Goal: Information Seeking & Learning: Learn about a topic

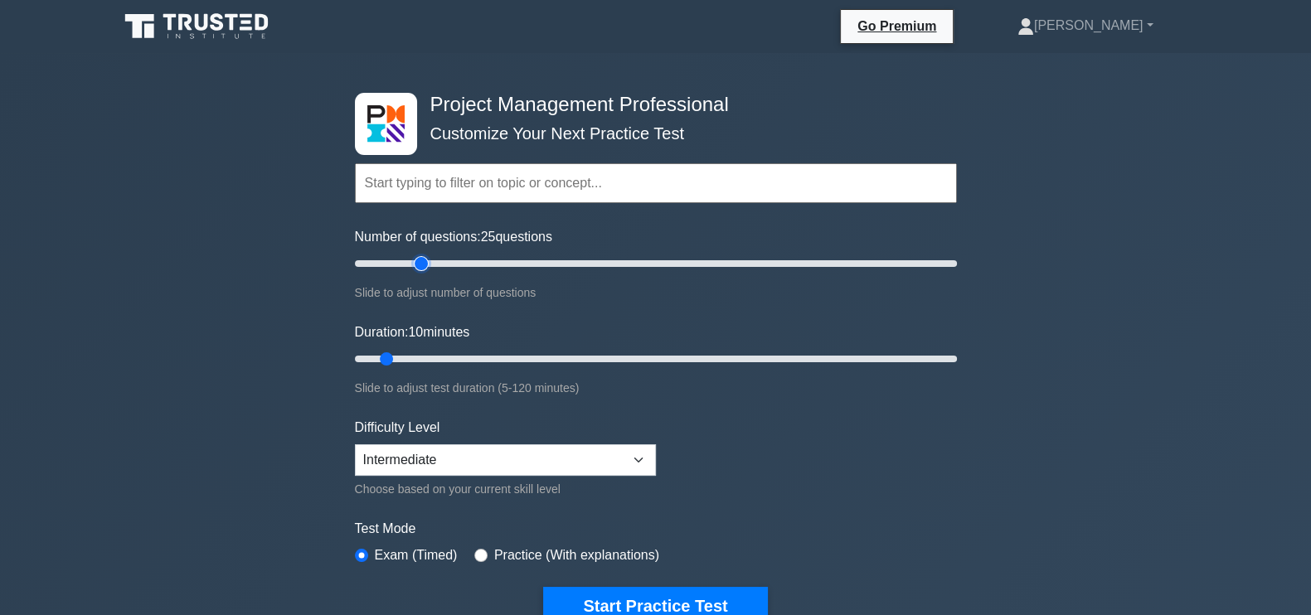
click at [421, 263] on input "Number of questions: 25 questions" at bounding box center [656, 264] width 602 height 20
type input "30"
click at [433, 270] on input "Number of questions: 25 questions" at bounding box center [656, 264] width 602 height 20
click at [458, 353] on input "Duration: 10 minutes" at bounding box center [656, 359] width 602 height 20
type input "30"
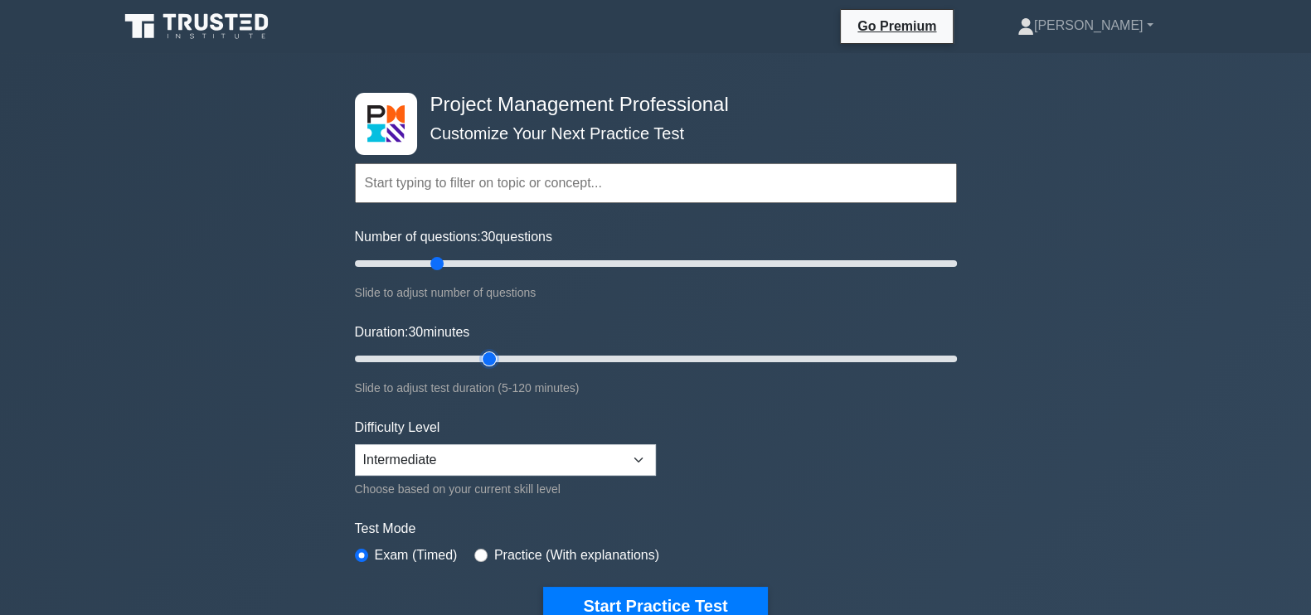
click at [485, 353] on input "Duration: 30 minutes" at bounding box center [656, 359] width 602 height 20
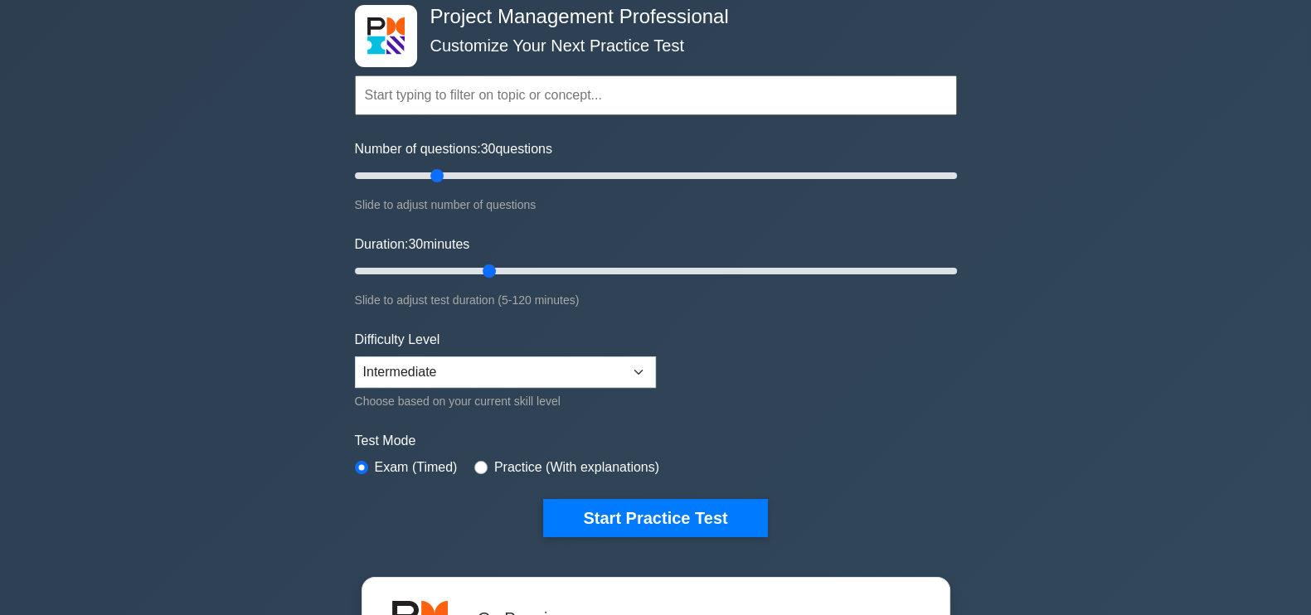
scroll to position [89, 0]
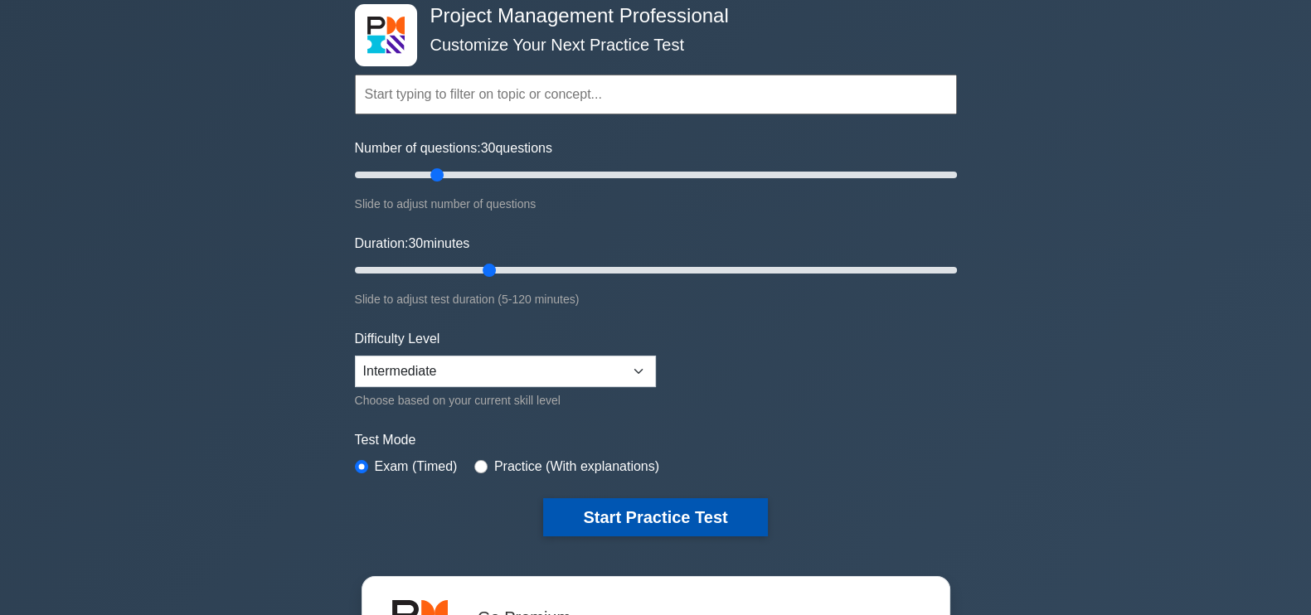
click at [668, 512] on button "Start Practice Test" at bounding box center [655, 518] width 224 height 38
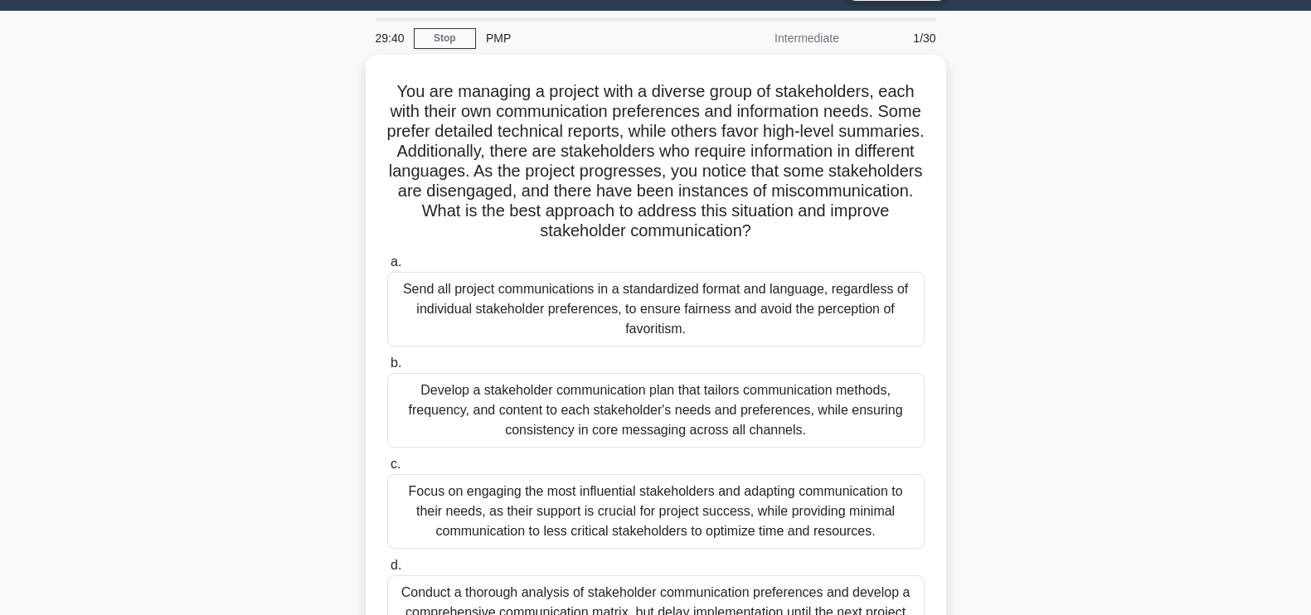
scroll to position [43, 0]
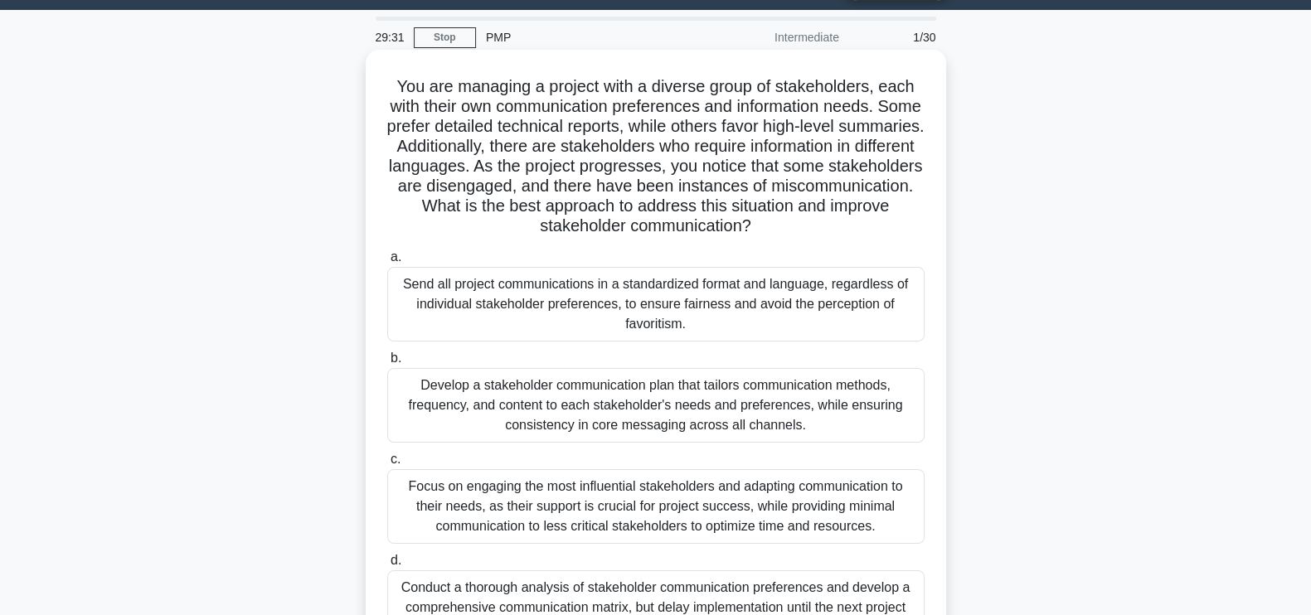
drag, startPoint x: 618, startPoint y: 291, endPoint x: 805, endPoint y: 319, distance: 188.8
click at [805, 319] on div "Send all project communications in a standardized format and language, regardle…" at bounding box center [656, 304] width 538 height 75
click at [762, 335] on div "Send all project communications in a standardized format and language, regardle…" at bounding box center [656, 304] width 538 height 75
click at [387, 263] on input "a. Send all project communications in a standardized format and language, regar…" at bounding box center [387, 257] width 0 height 11
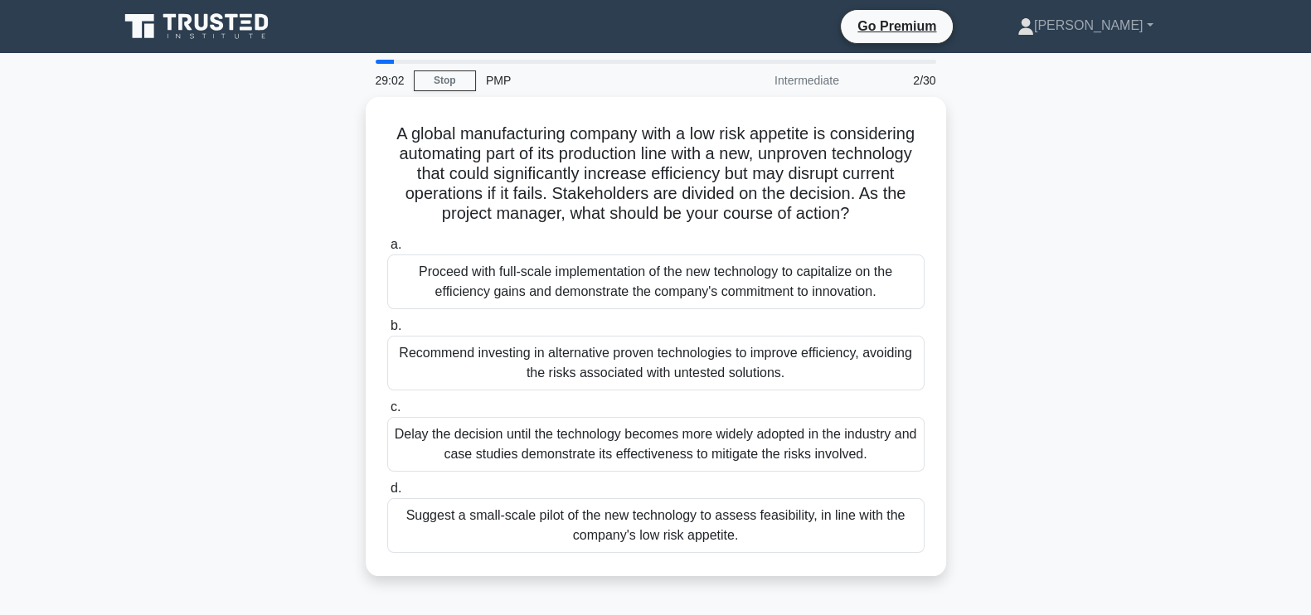
scroll to position [26, 0]
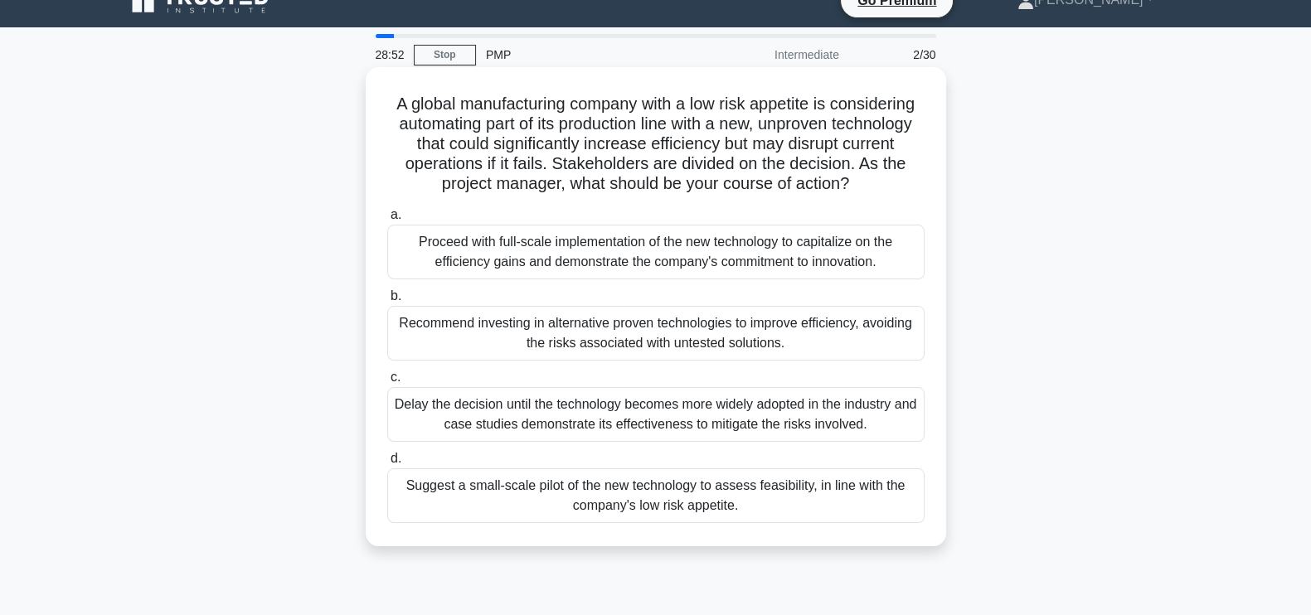
click at [805, 495] on div "Suggest a small-scale pilot of the new technology to assess feasibility, in lin…" at bounding box center [656, 496] width 538 height 55
click at [387, 465] on input "d. Suggest a small-scale pilot of the new technology to assess feasibility, in …" at bounding box center [387, 459] width 0 height 11
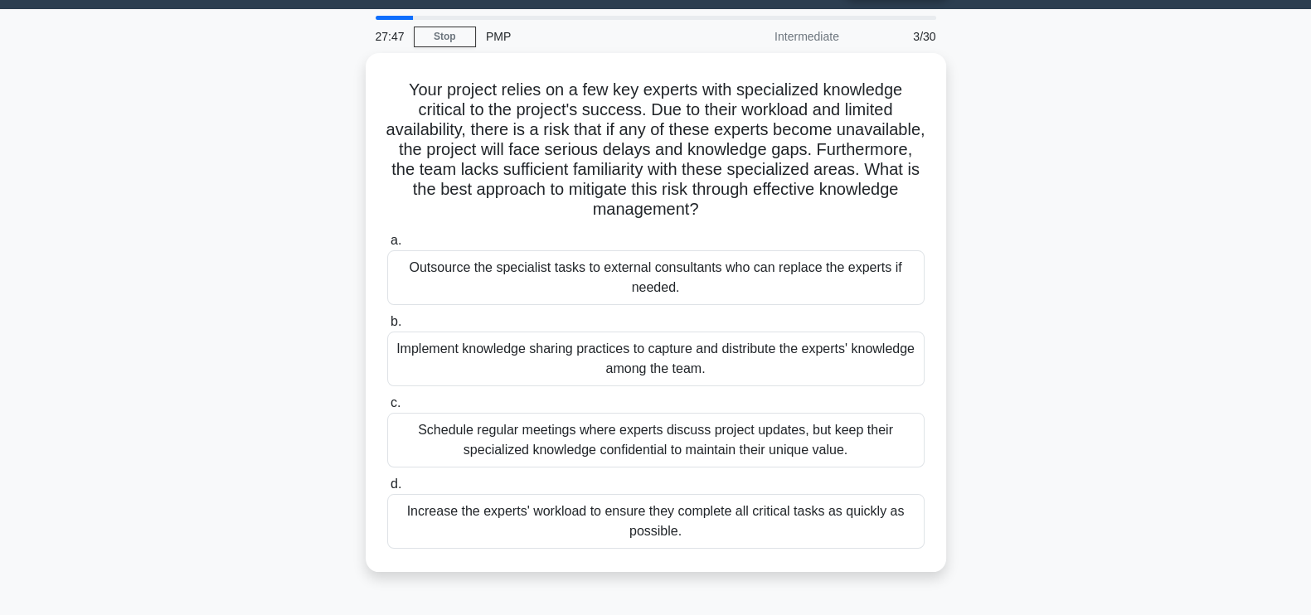
scroll to position [45, 0]
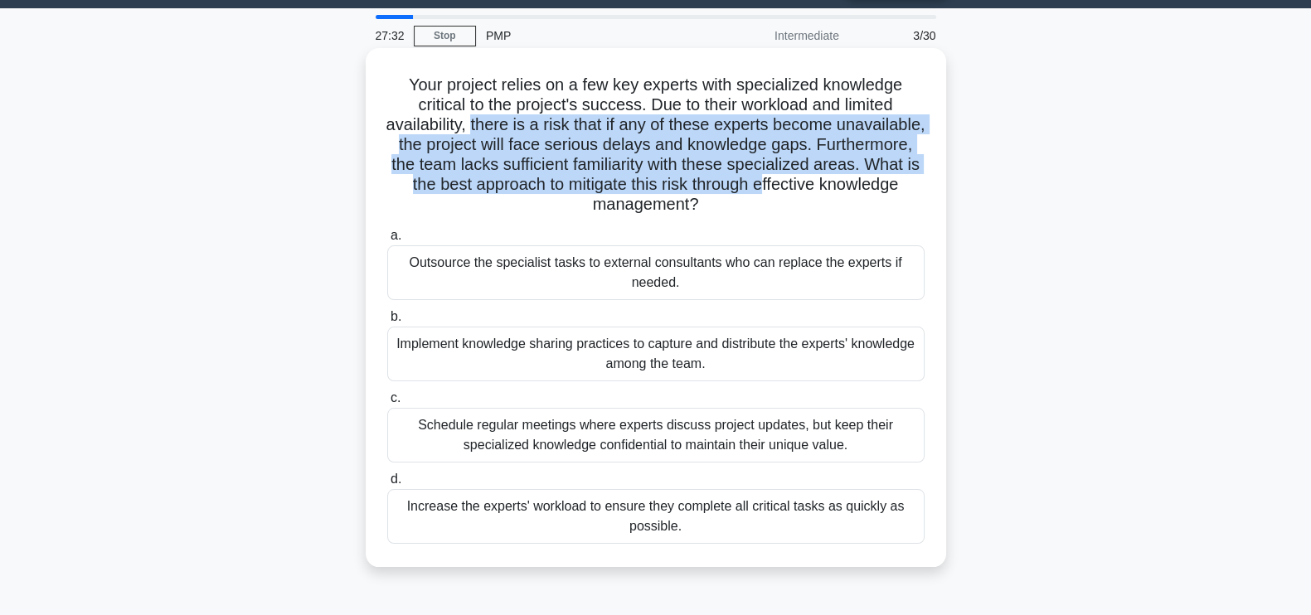
drag, startPoint x: 515, startPoint y: 129, endPoint x: 864, endPoint y: 188, distance: 353.3
click at [864, 188] on h5 "Your project relies on a few key experts with specialized knowledge critical to…" at bounding box center [656, 145] width 541 height 141
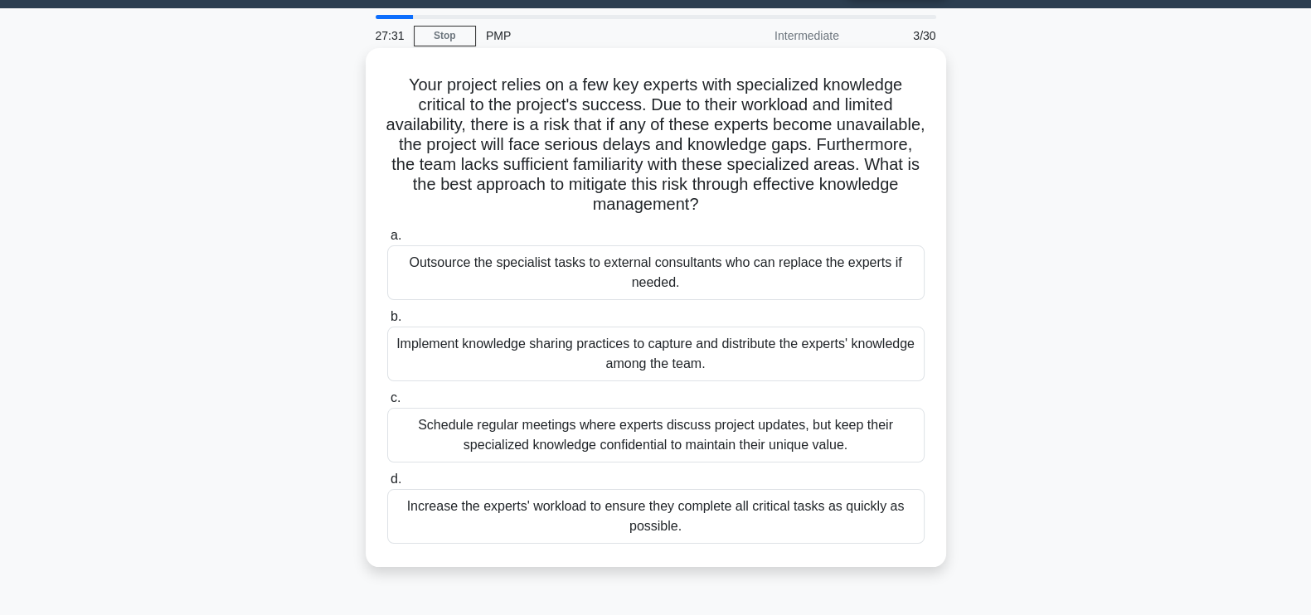
click at [826, 219] on div "Your project relies on a few key experts with specialized knowledge critical to…" at bounding box center [655, 308] width 567 height 506
drag, startPoint x: 389, startPoint y: 158, endPoint x: 774, endPoint y: 206, distance: 387.8
click at [774, 206] on h5 "Your project relies on a few key experts with specialized knowledge critical to…" at bounding box center [656, 145] width 541 height 141
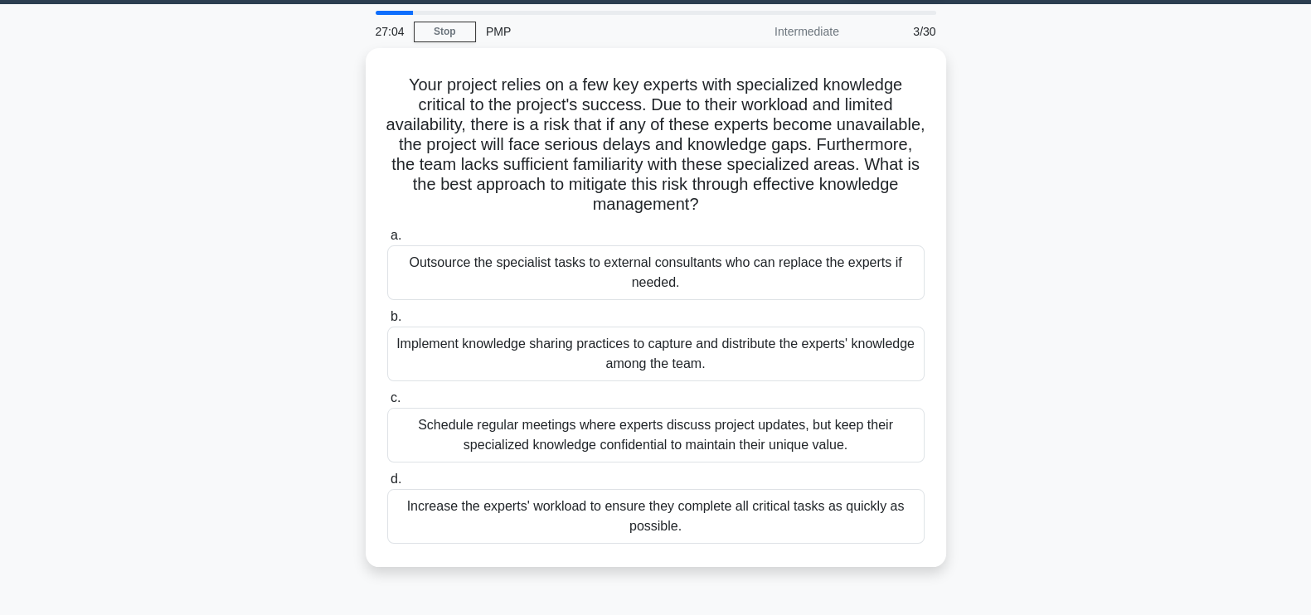
scroll to position [51, 0]
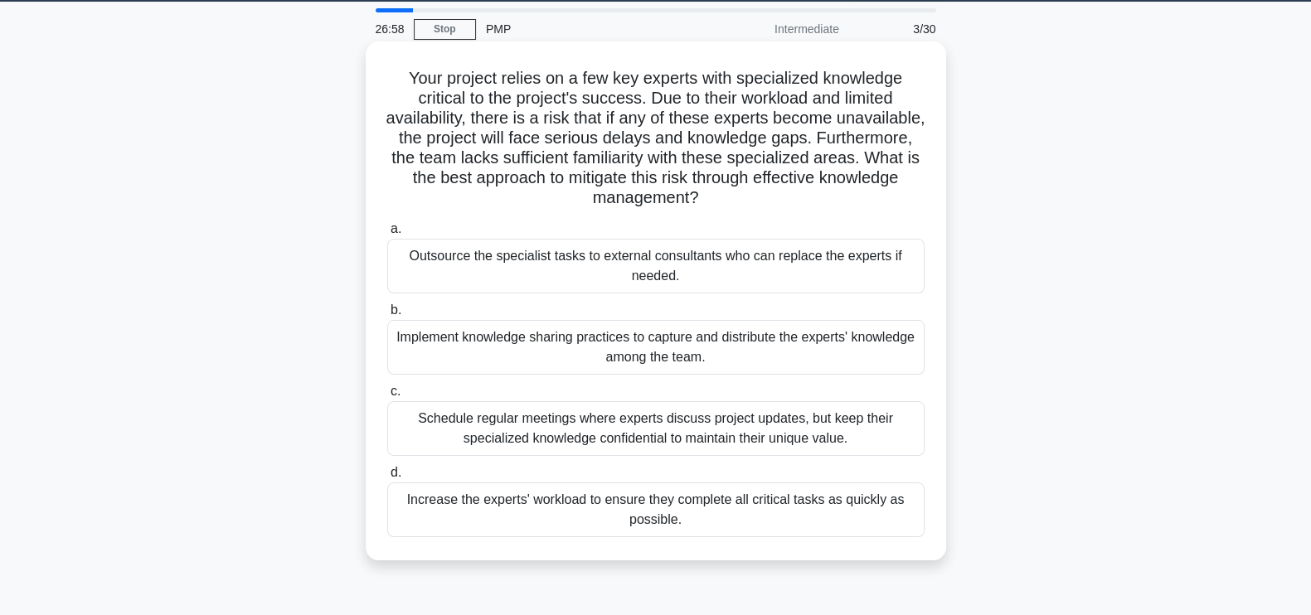
drag, startPoint x: 390, startPoint y: 161, endPoint x: 778, endPoint y: 197, distance: 389.8
click at [778, 197] on h5 "Your project relies on a few key experts with specialized knowledge critical to…" at bounding box center [656, 138] width 541 height 141
click at [783, 207] on h5 "Your project relies on a few key experts with specialized knowledge critical to…" at bounding box center [656, 138] width 541 height 141
click at [754, 266] on div "Outsource the specialist tasks to external consultants who can replace the expe…" at bounding box center [656, 266] width 538 height 55
click at [387, 235] on input "a. Outsource the specialist tasks to external consultants who can replace the e…" at bounding box center [387, 229] width 0 height 11
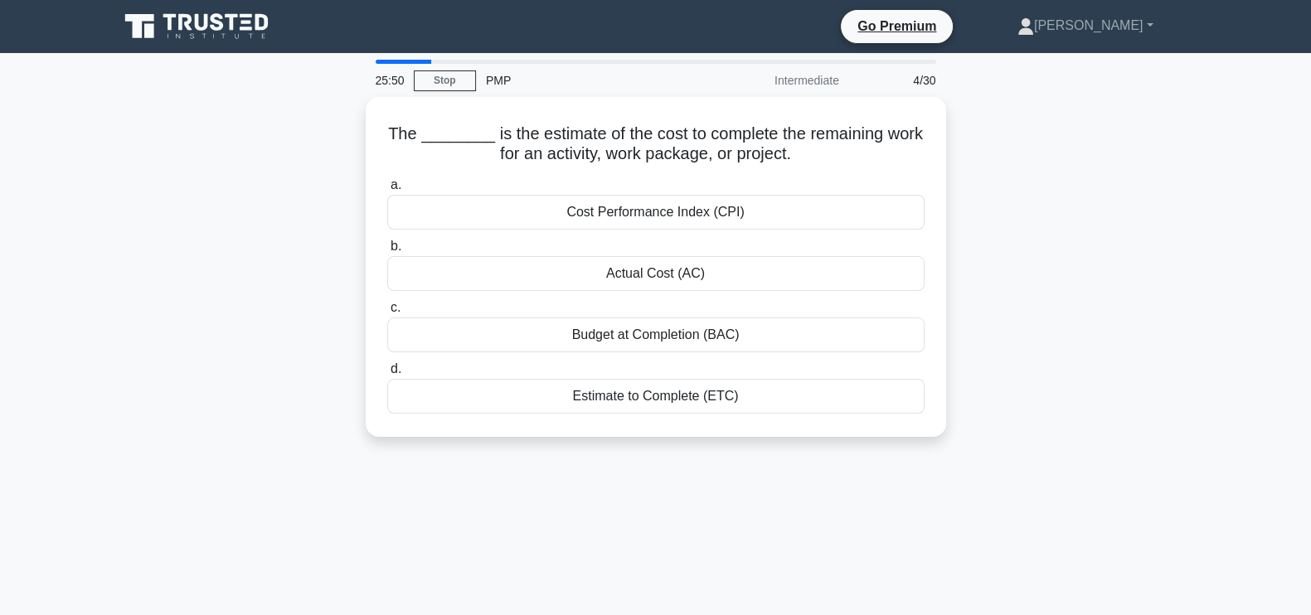
scroll to position [0, 0]
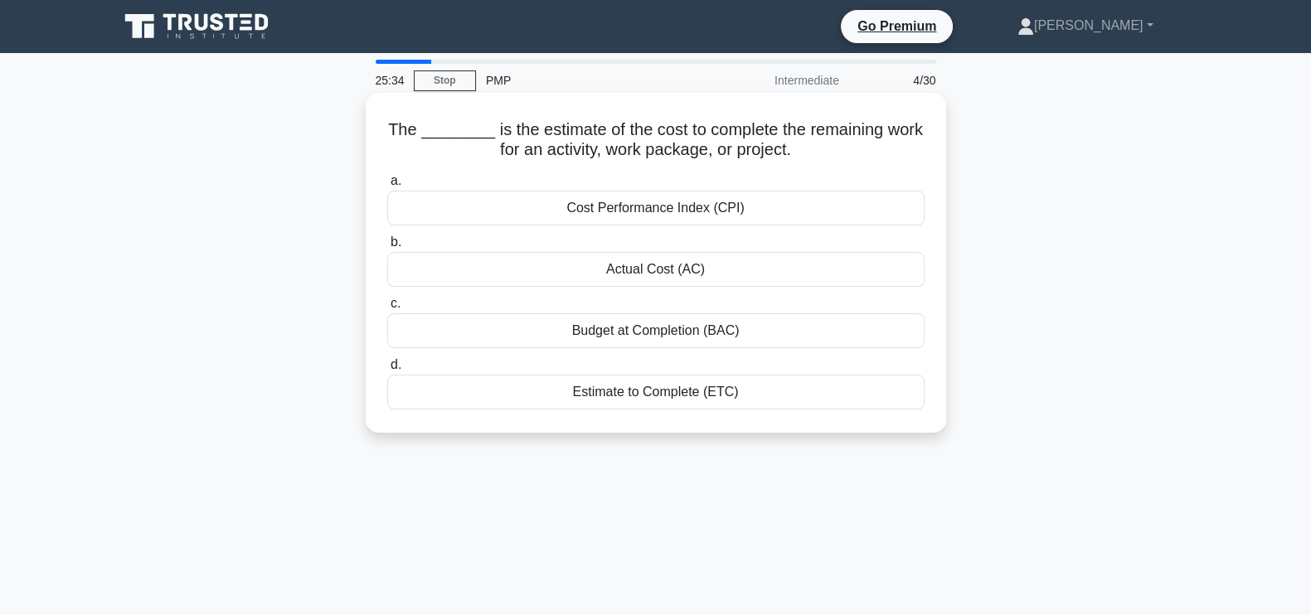
click at [674, 388] on div "Estimate to Complete (ETC)" at bounding box center [656, 392] width 538 height 35
click at [387, 371] on input "d. Estimate to Complete (ETC)" at bounding box center [387, 365] width 0 height 11
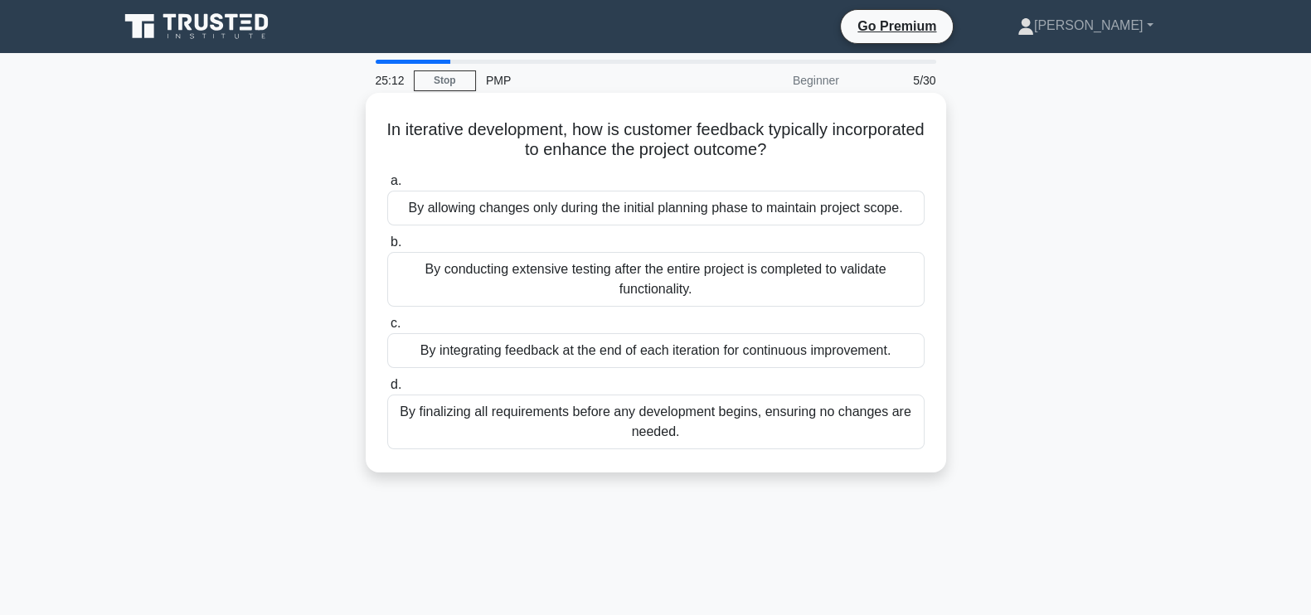
click at [834, 351] on div "By integrating feedback at the end of each iteration for continuous improvement." at bounding box center [656, 350] width 538 height 35
click at [387, 329] on input "c. By integrating feedback at the end of each iteration for continuous improvem…" at bounding box center [387, 324] width 0 height 11
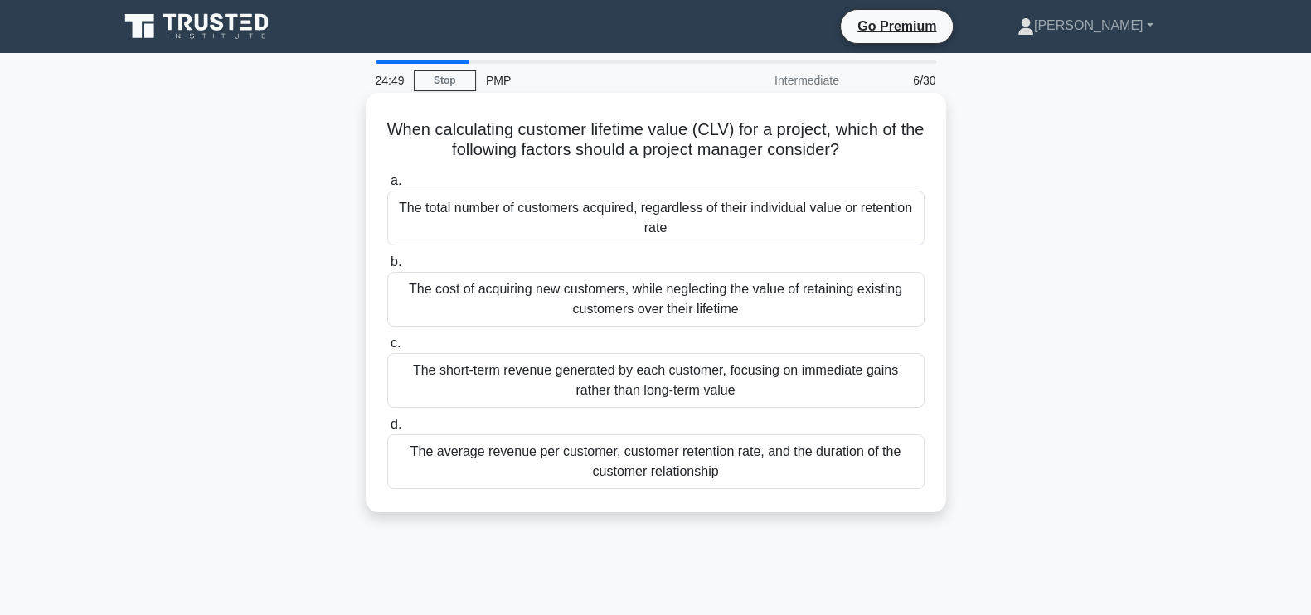
click at [750, 460] on div "The average revenue per customer, customer retention rate, and the duration of …" at bounding box center [656, 462] width 538 height 55
click at [387, 431] on input "d. The average revenue per customer, customer retention rate, and the duration …" at bounding box center [387, 425] width 0 height 11
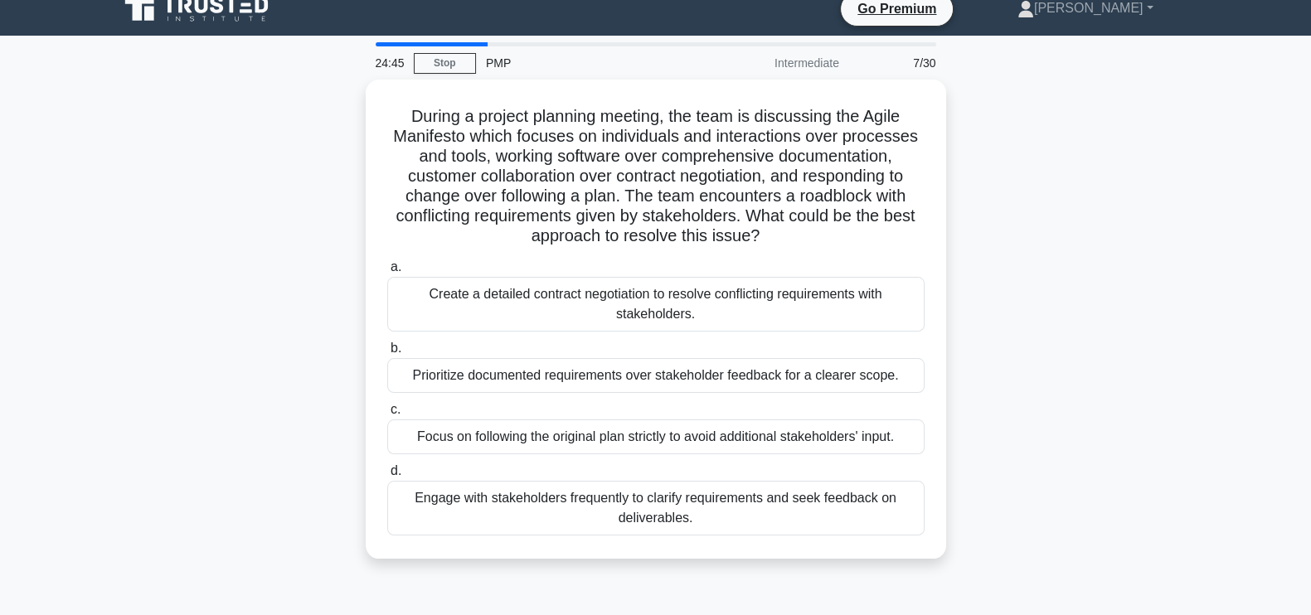
scroll to position [31, 0]
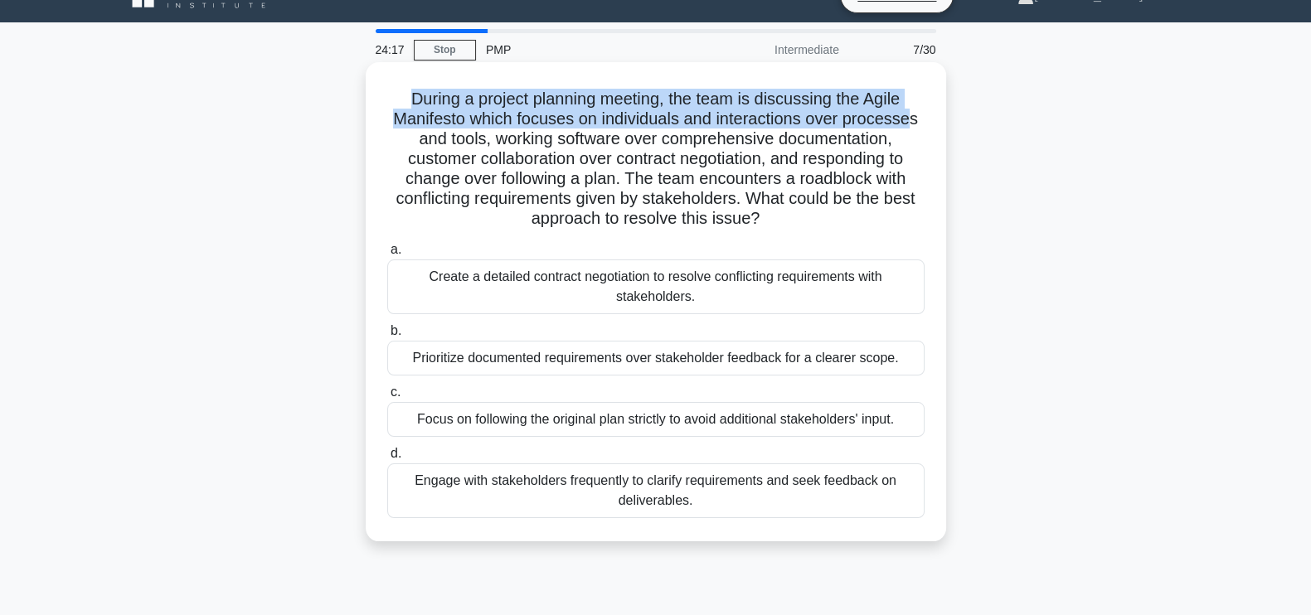
drag, startPoint x: 404, startPoint y: 101, endPoint x: 917, endPoint y: 116, distance: 512.8
click at [917, 116] on h5 "During a project planning meeting, the team is discussing the Agile Manifesto w…" at bounding box center [656, 159] width 541 height 141
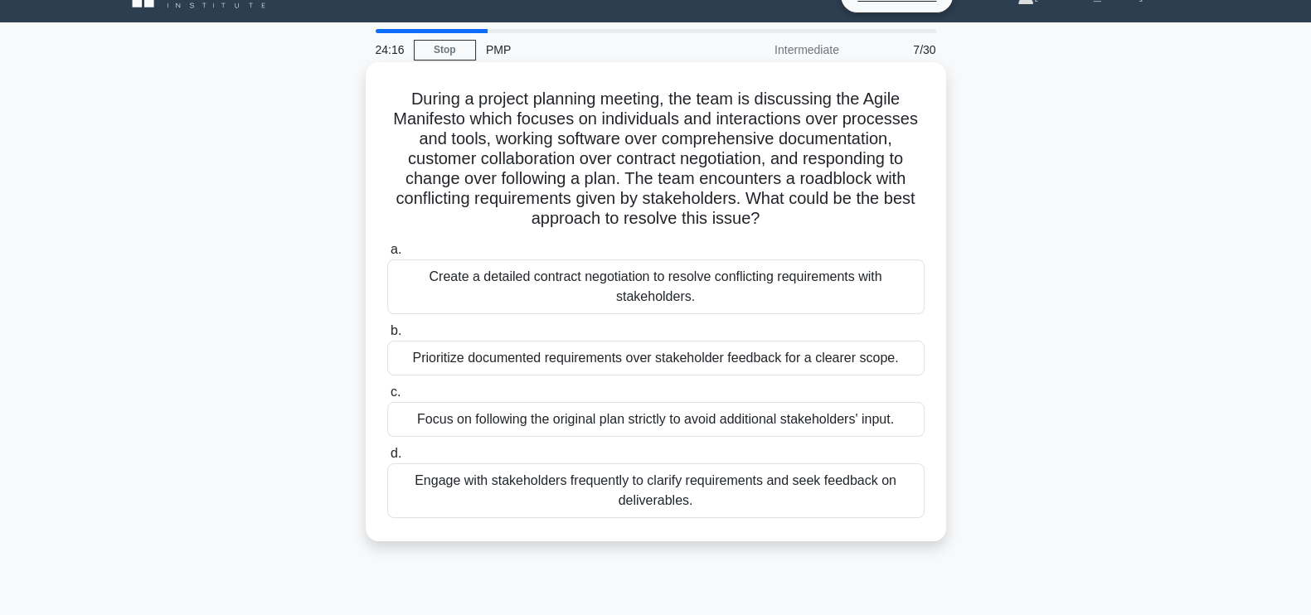
click at [878, 221] on h5 "During a project planning meeting, the team is discussing the Agile Manifesto w…" at bounding box center [656, 159] width 541 height 141
click at [718, 287] on div "Create a detailed contract negotiation to resolve conflicting requirements with…" at bounding box center [656, 287] width 538 height 55
click at [387, 255] on input "a. Create a detailed contract negotiation to resolve conflicting requirements w…" at bounding box center [387, 250] width 0 height 11
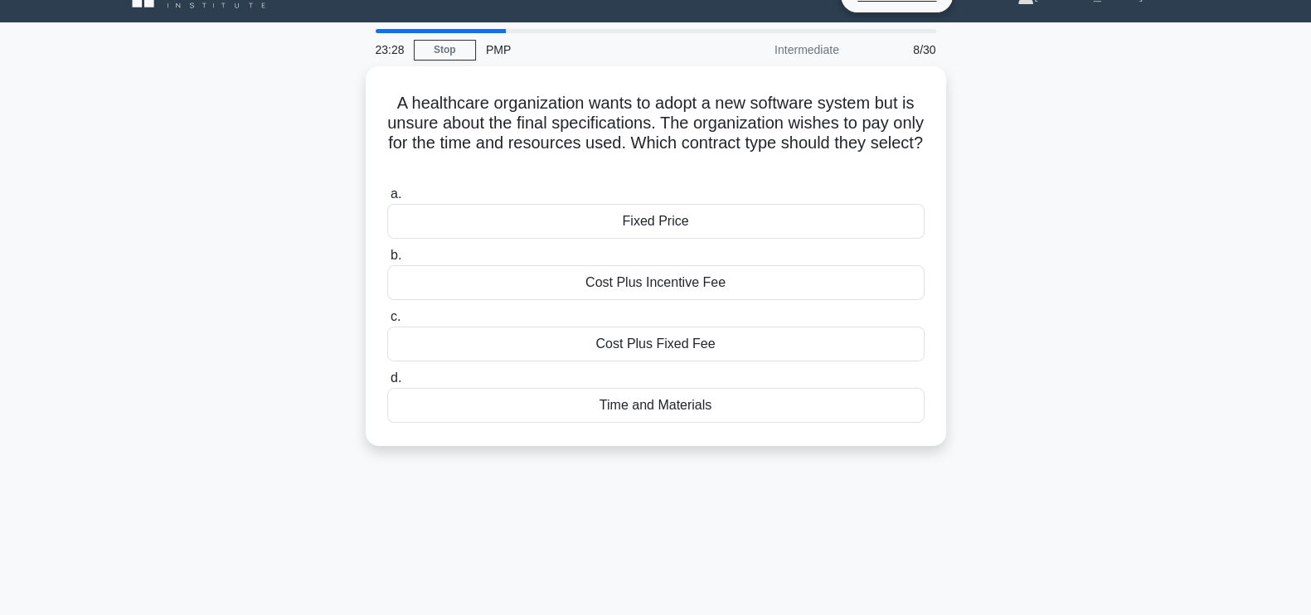
scroll to position [0, 0]
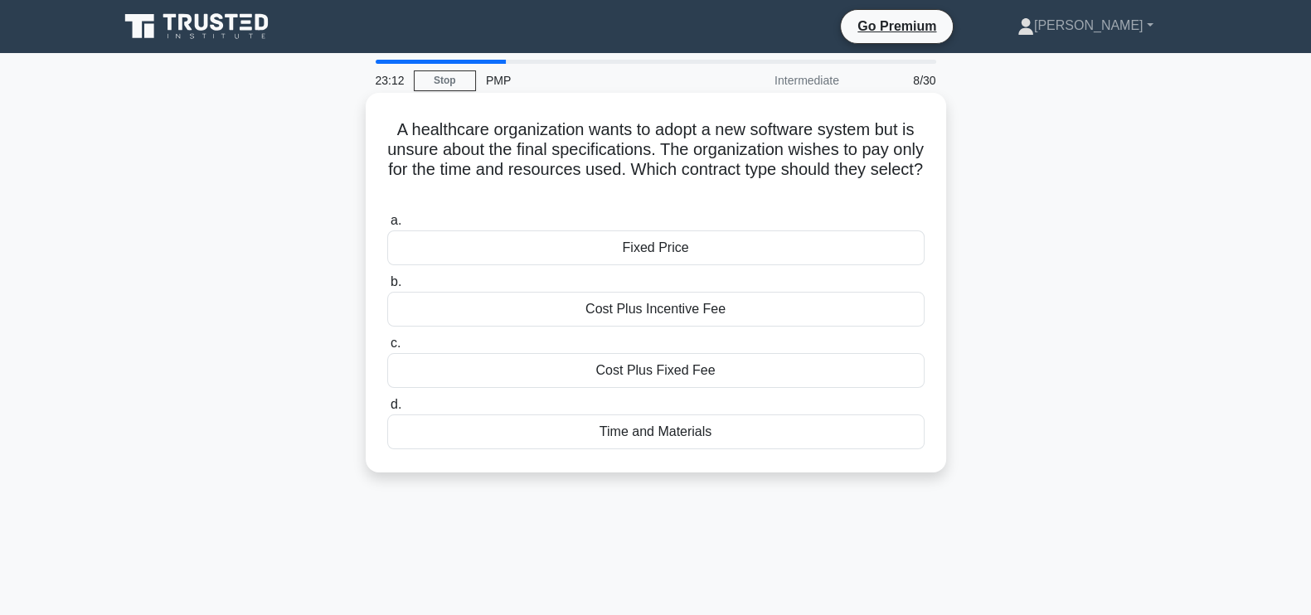
click at [711, 433] on div "Time and Materials" at bounding box center [656, 432] width 538 height 35
click at [387, 411] on input "d. Time and Materials" at bounding box center [387, 405] width 0 height 11
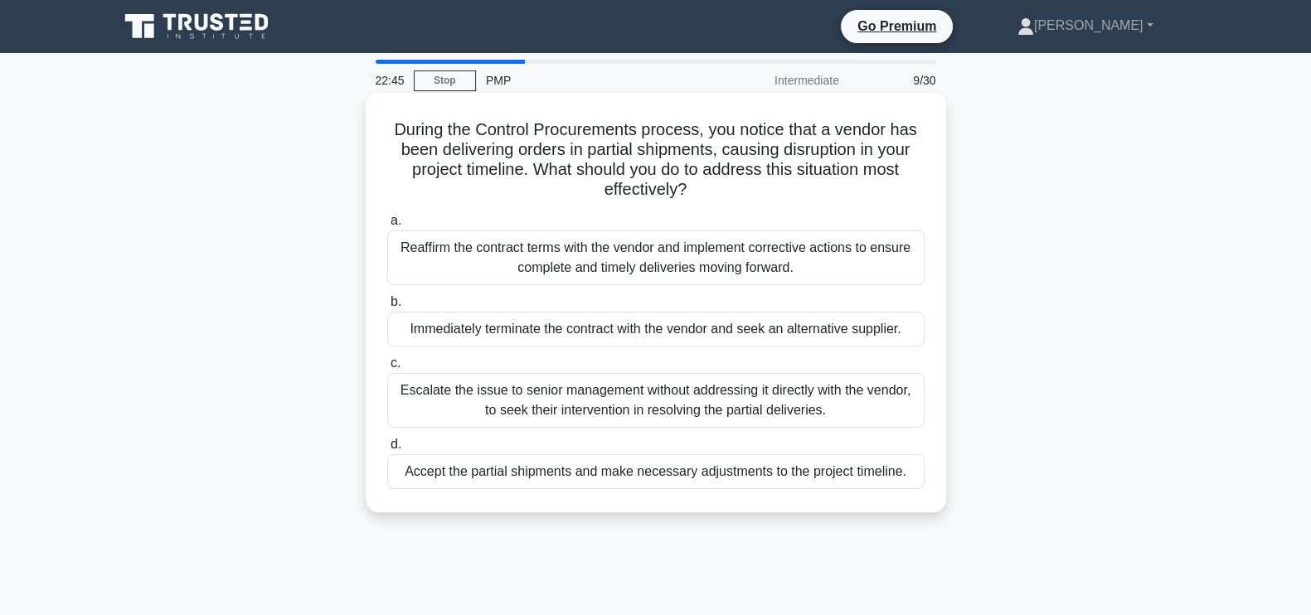
click at [750, 267] on div "Reaffirm the contract terms with the vendor and implement corrective actions to…" at bounding box center [656, 258] width 538 height 55
click at [387, 226] on input "a. Reaffirm the contract terms with the vendor and implement corrective actions…" at bounding box center [387, 221] width 0 height 11
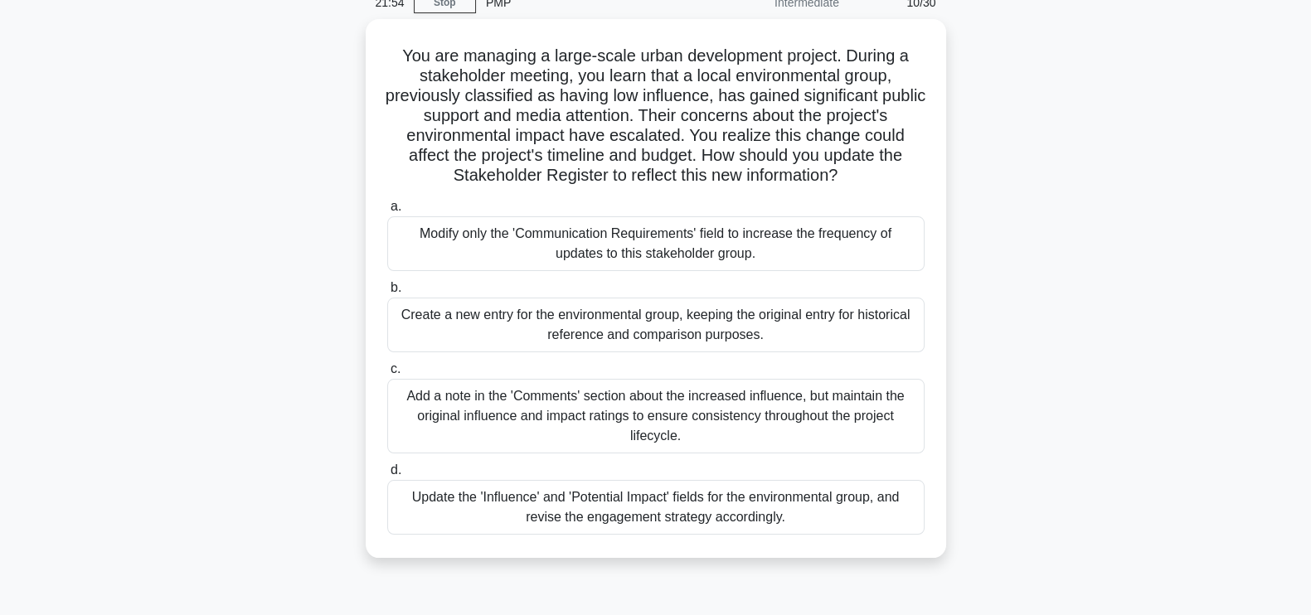
scroll to position [92, 0]
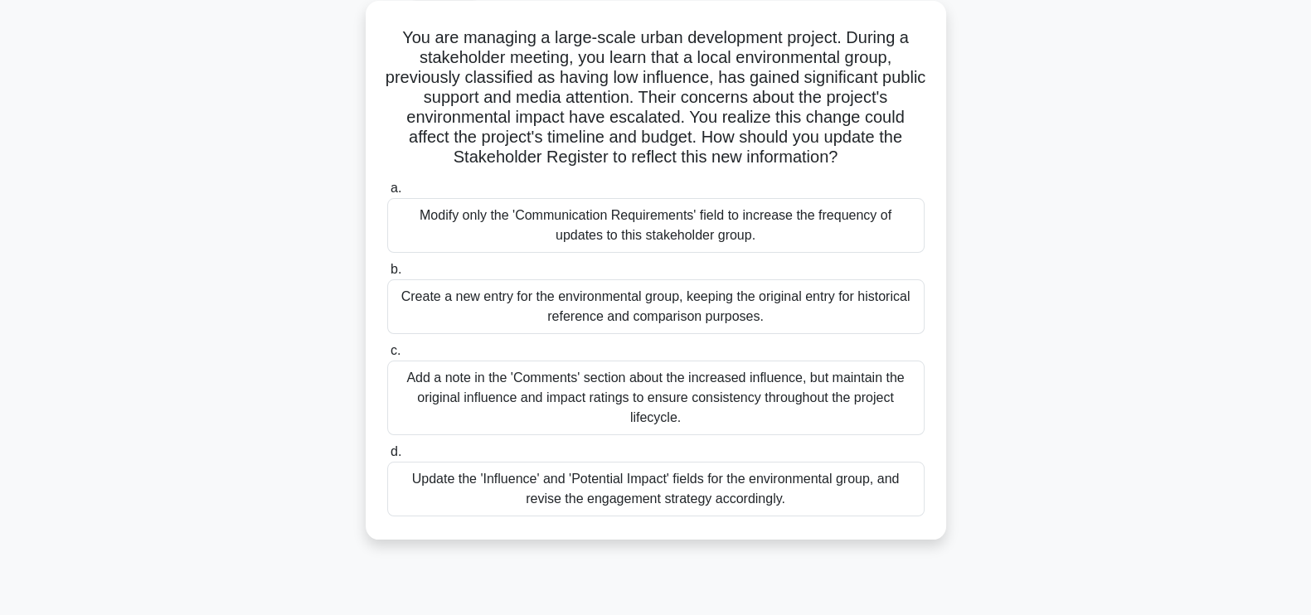
click at [712, 492] on div "Update the 'Influence' and 'Potential Impact' fields for the environmental grou…" at bounding box center [656, 489] width 538 height 55
click at [387, 458] on input "d. Update the 'Influence' and 'Potential Impact' fields for the environmental g…" at bounding box center [387, 452] width 0 height 11
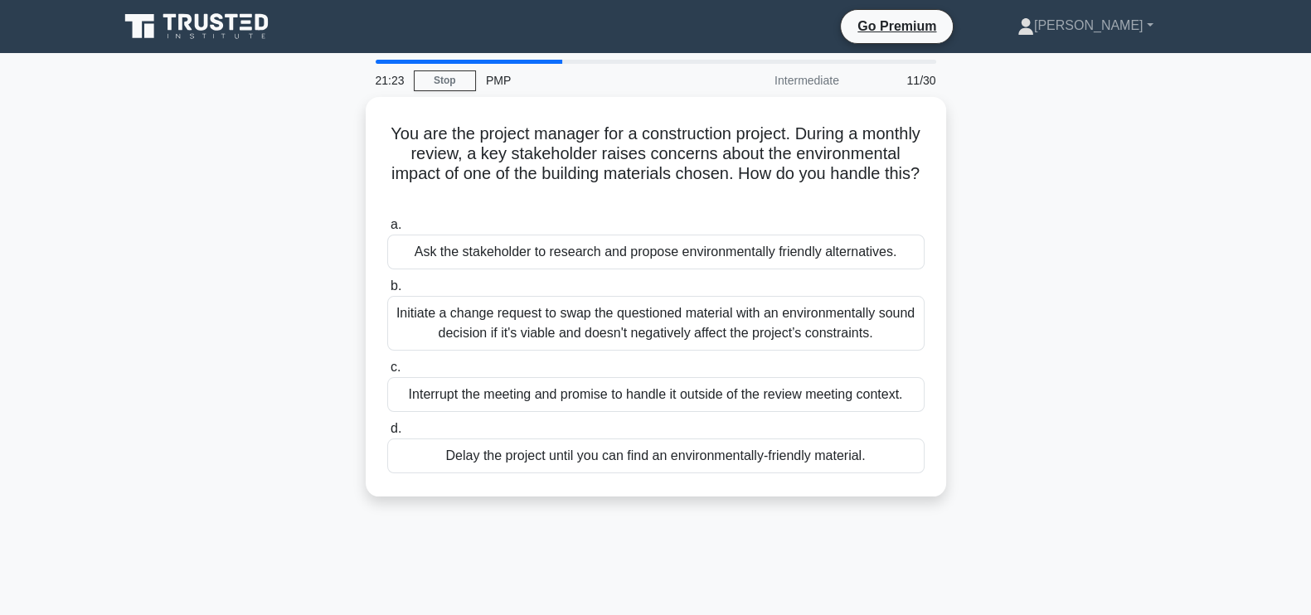
scroll to position [20, 0]
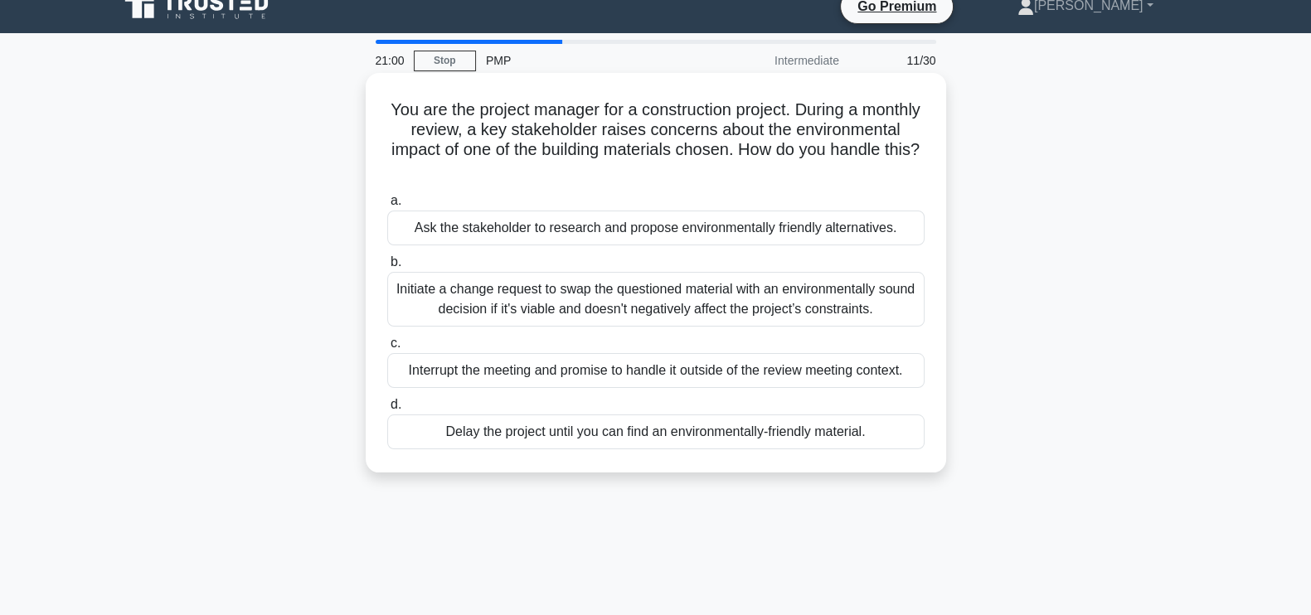
click at [640, 296] on div "Initiate a change request to swap the questioned material with an environmental…" at bounding box center [656, 299] width 538 height 55
click at [387, 268] on input "b. Initiate a change request to swap the questioned material with an environmen…" at bounding box center [387, 262] width 0 height 11
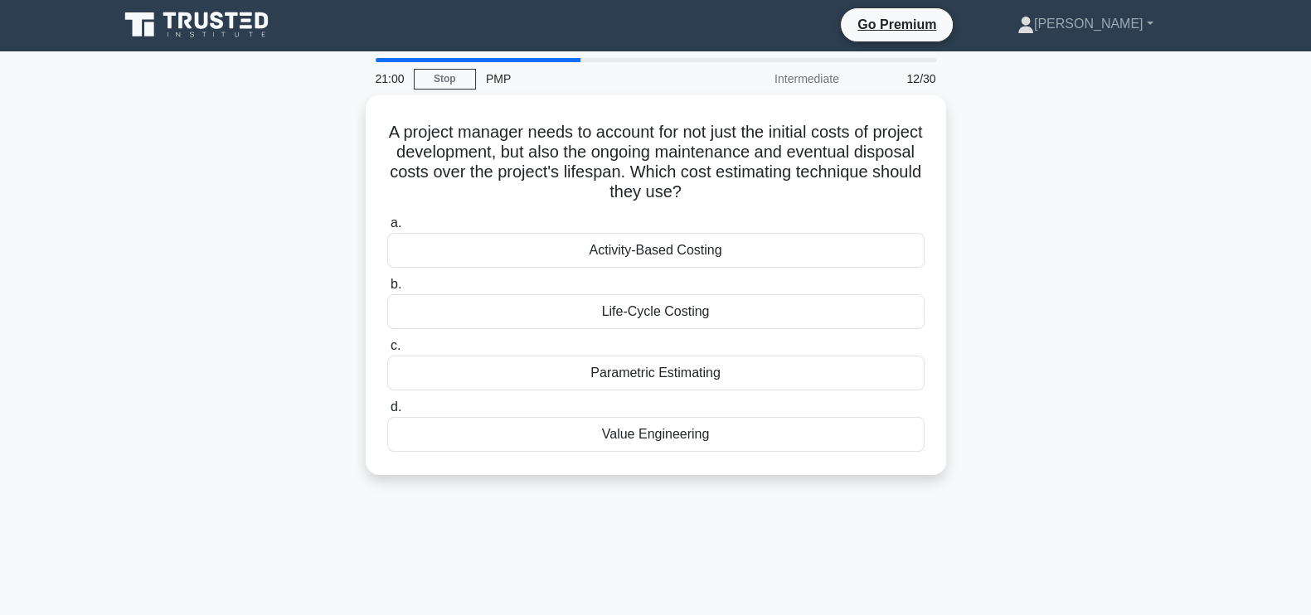
scroll to position [0, 0]
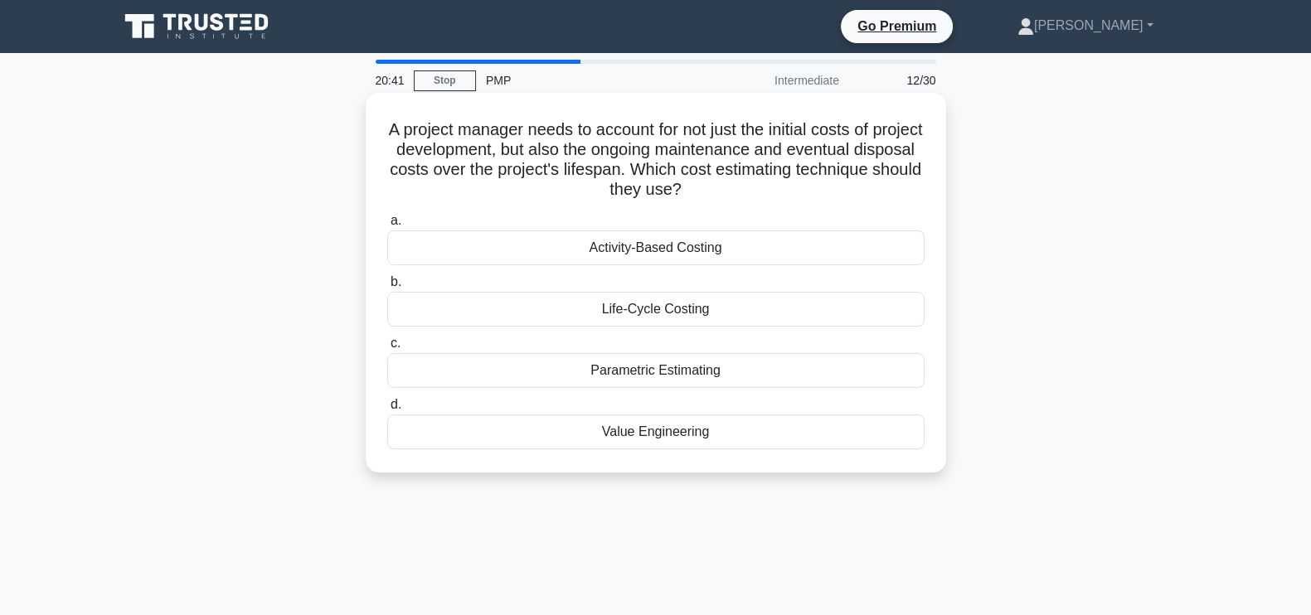
click at [713, 313] on div "Life-Cycle Costing" at bounding box center [656, 309] width 538 height 35
click at [387, 288] on input "b. Life-Cycle Costing" at bounding box center [387, 282] width 0 height 11
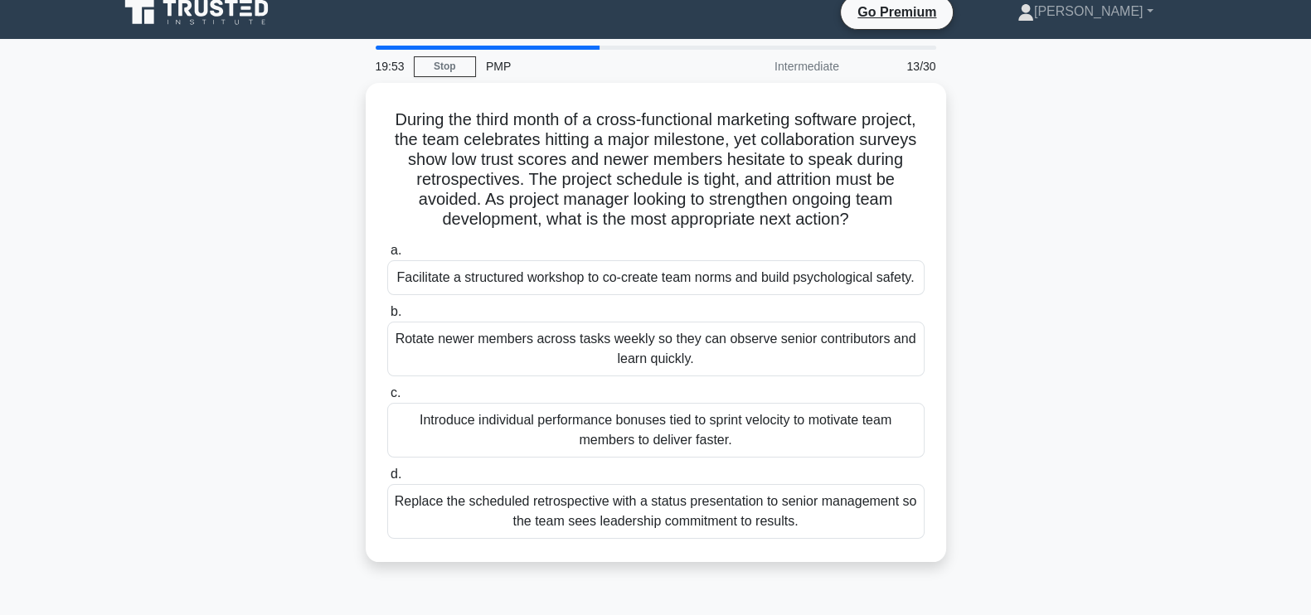
scroll to position [24, 0]
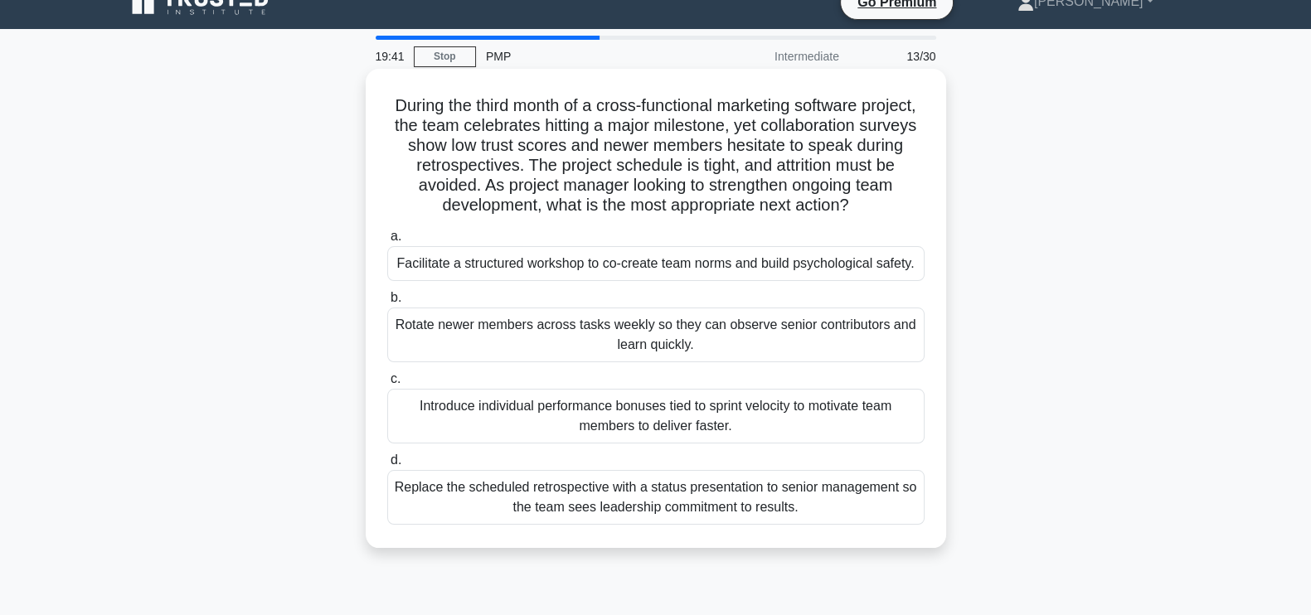
click at [625, 265] on div "Facilitate a structured workshop to co-create team norms and build psychologica…" at bounding box center [656, 263] width 538 height 35
click at [387, 242] on input "a. Facilitate a structured workshop to co-create team norms and build psycholog…" at bounding box center [387, 236] width 0 height 11
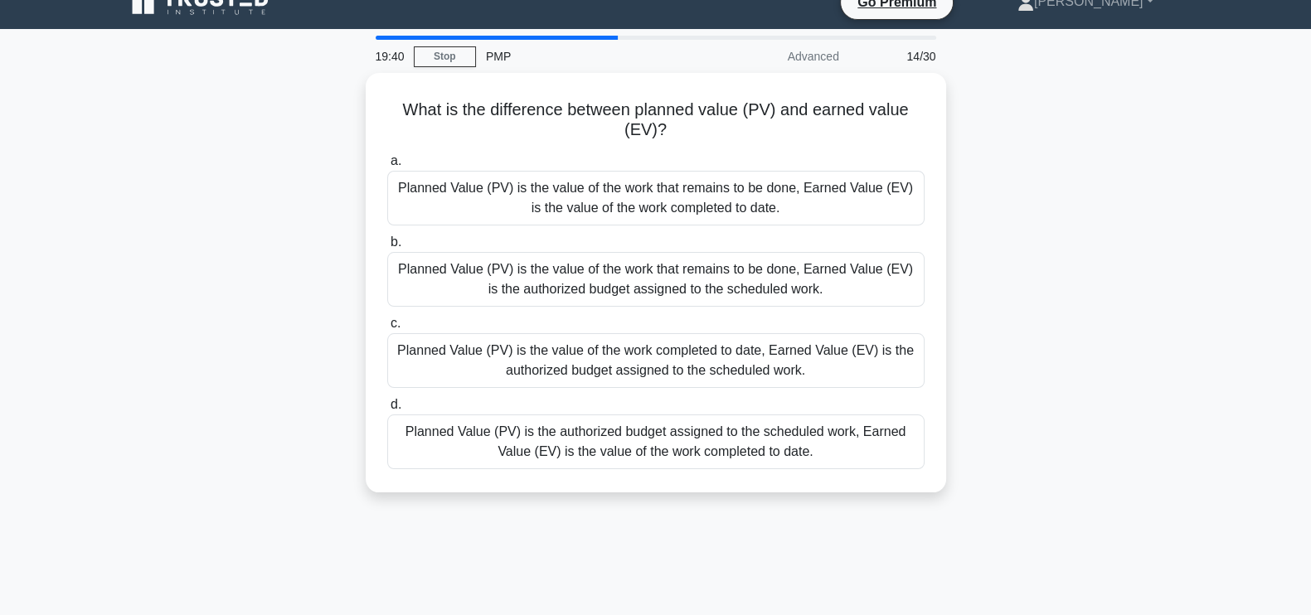
scroll to position [0, 0]
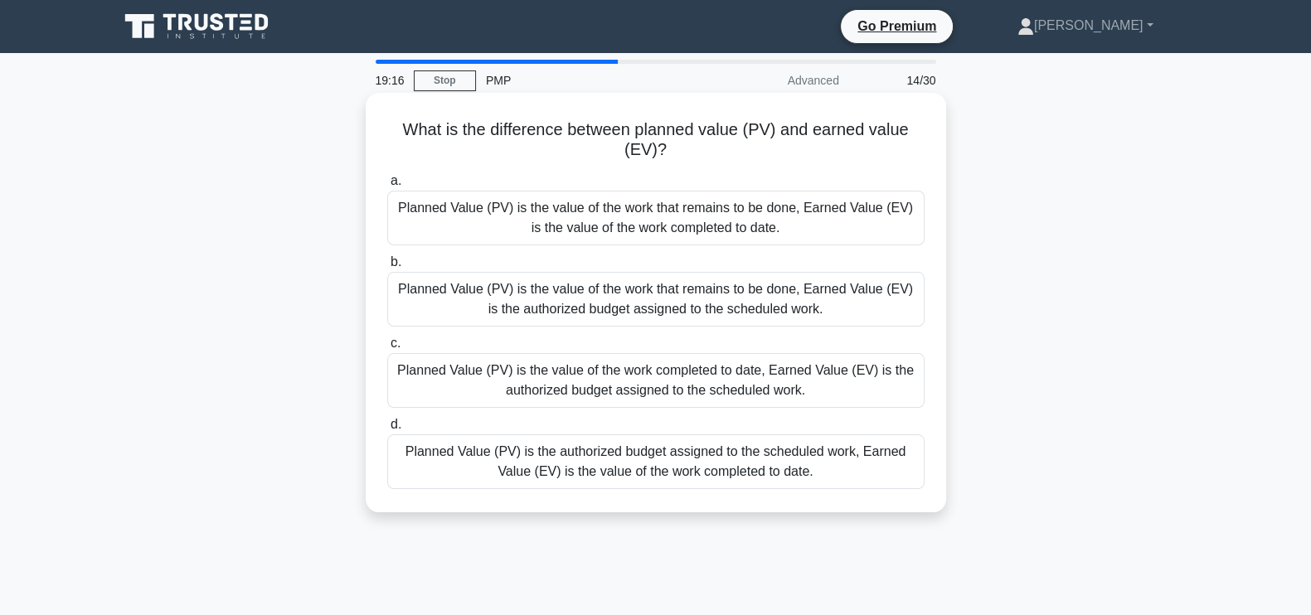
click at [744, 465] on div "Planned Value (PV) is the authorized budget assigned to the scheduled work, Ear…" at bounding box center [656, 462] width 538 height 55
click at [387, 431] on input "d. Planned Value (PV) is the authorized budget assigned to the scheduled work, …" at bounding box center [387, 425] width 0 height 11
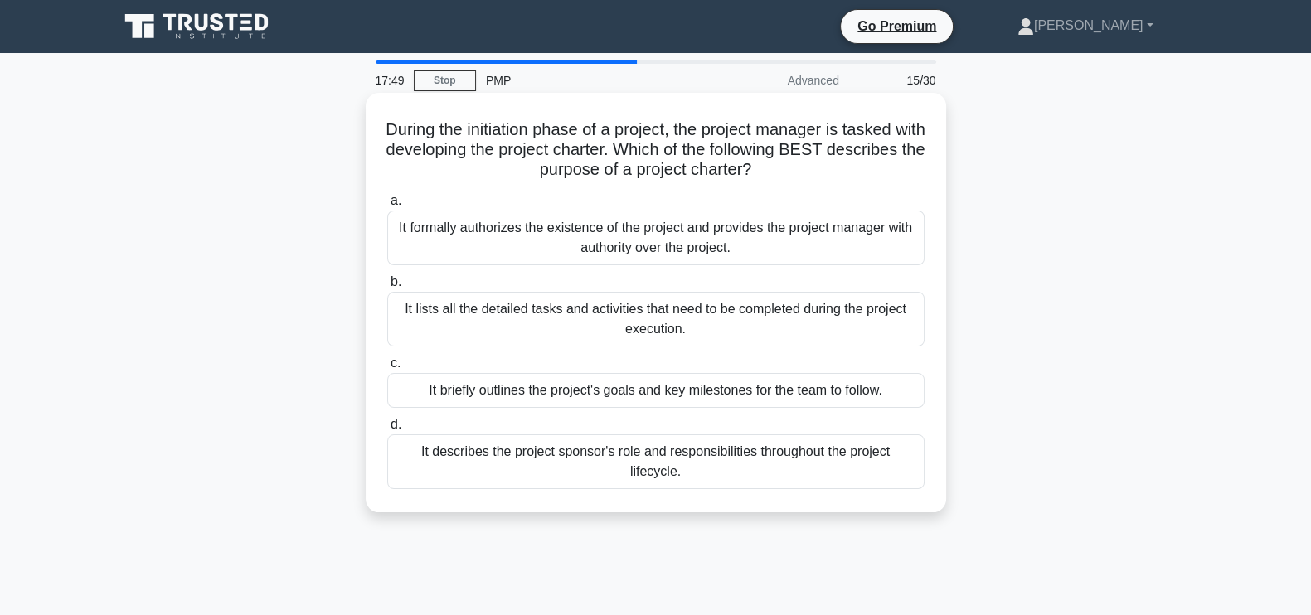
click at [756, 238] on div "It formally authorizes the existence of the project and provides the project ma…" at bounding box center [656, 238] width 538 height 55
click at [387, 207] on input "a. It formally authorizes the existence of the project and provides the project…" at bounding box center [387, 201] width 0 height 11
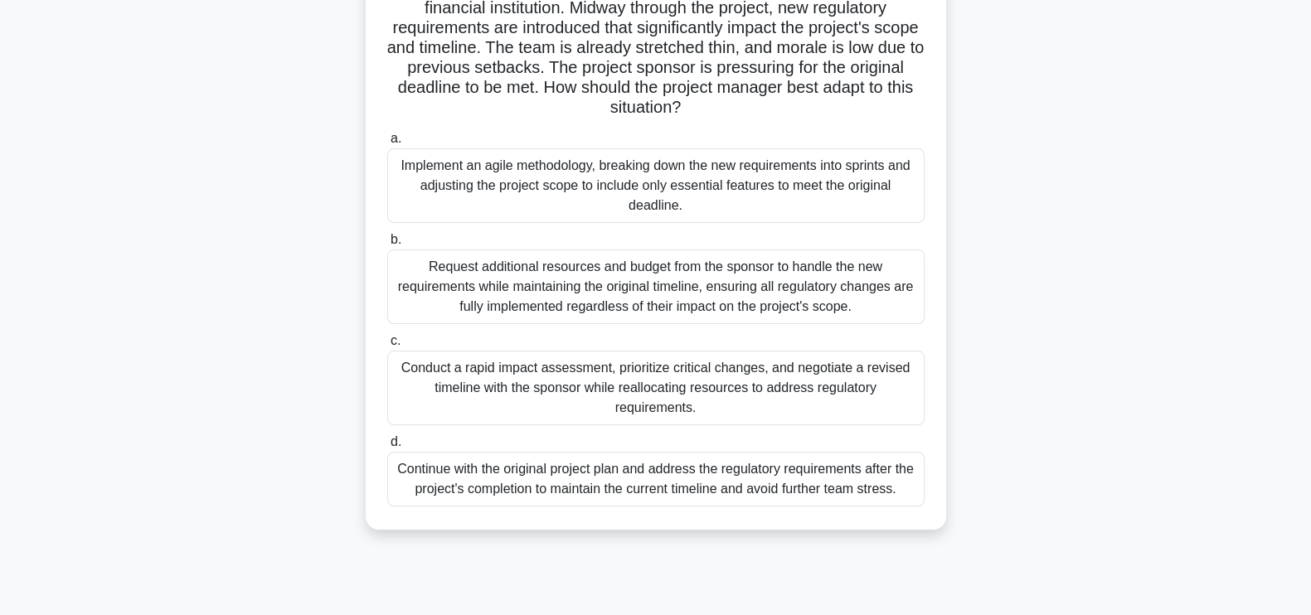
scroll to position [147, 0]
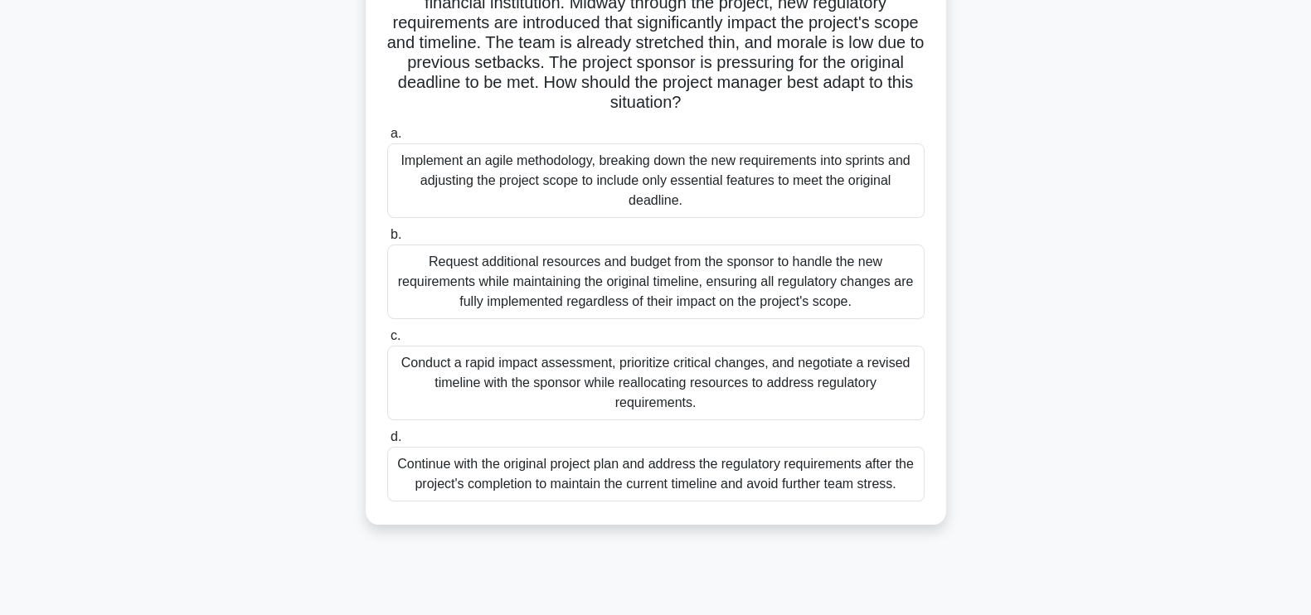
click at [702, 368] on div "Conduct a rapid impact assessment, prioritize critical changes, and negotiate a…" at bounding box center [656, 383] width 538 height 75
click at [387, 342] on input "c. Conduct a rapid impact assessment, prioritize critical changes, and negotiat…" at bounding box center [387, 336] width 0 height 11
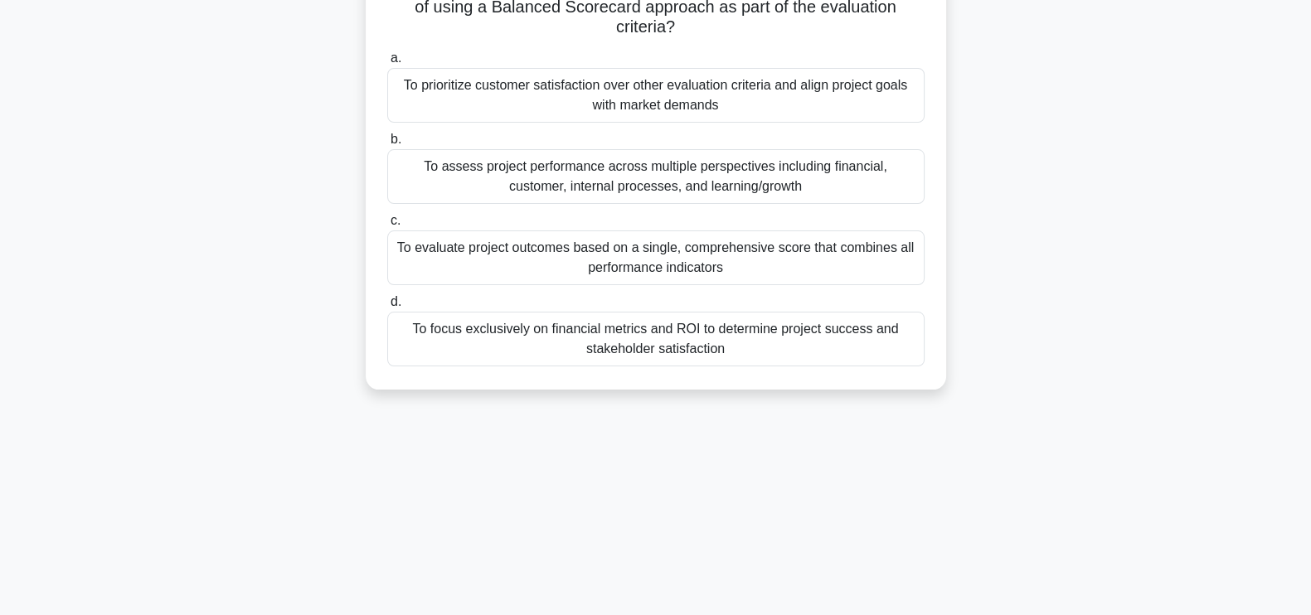
scroll to position [0, 0]
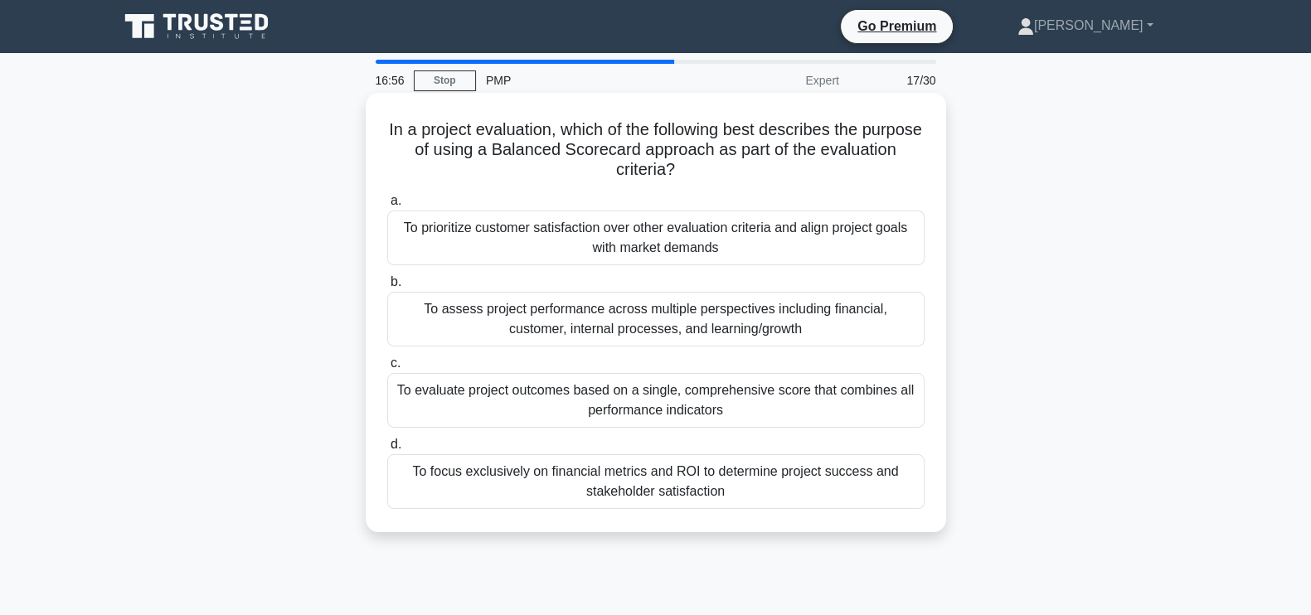
drag, startPoint x: 746, startPoint y: 168, endPoint x: 871, endPoint y: 124, distance: 132.7
click at [871, 124] on h5 "In a project evaluation, which of the following best describes the purpose of u…" at bounding box center [656, 149] width 541 height 61
copy h5 "the purpose of using a Balanced Scorecard approach as part of the evaluation cr…"
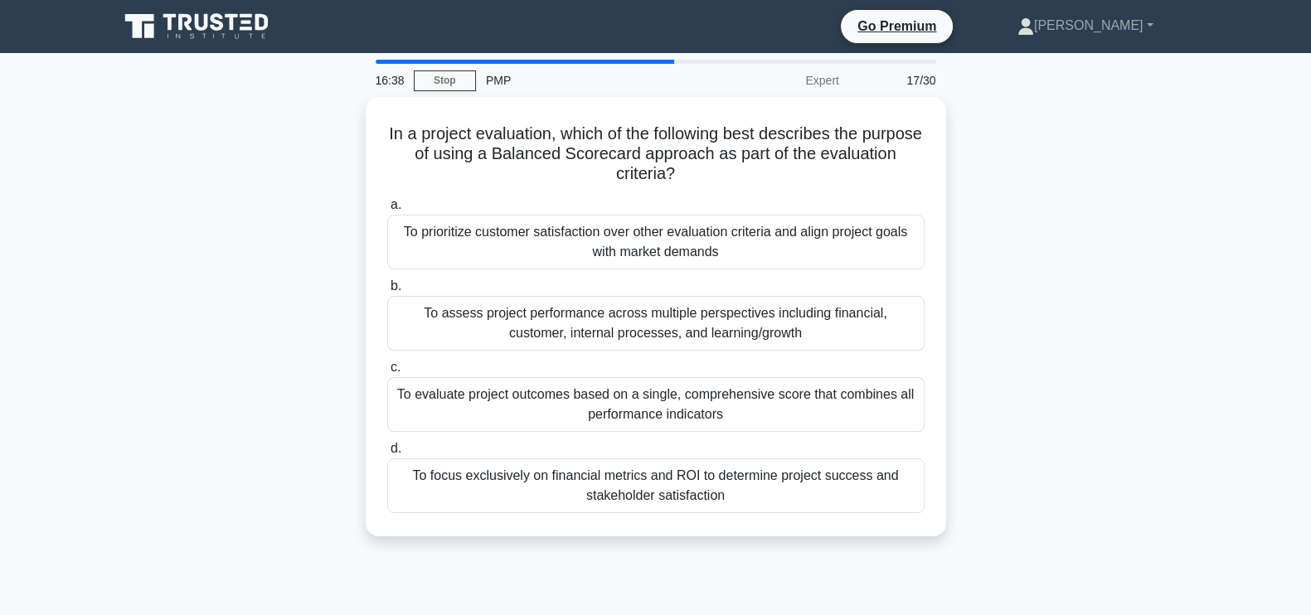
click at [1186, 362] on div "In a project evaluation, which of the following best describes the purpose of u…" at bounding box center [656, 327] width 1095 height 460
click at [1082, 362] on div "In a project evaluation, which of the following best describes the purpose of u…" at bounding box center [656, 327] width 1095 height 460
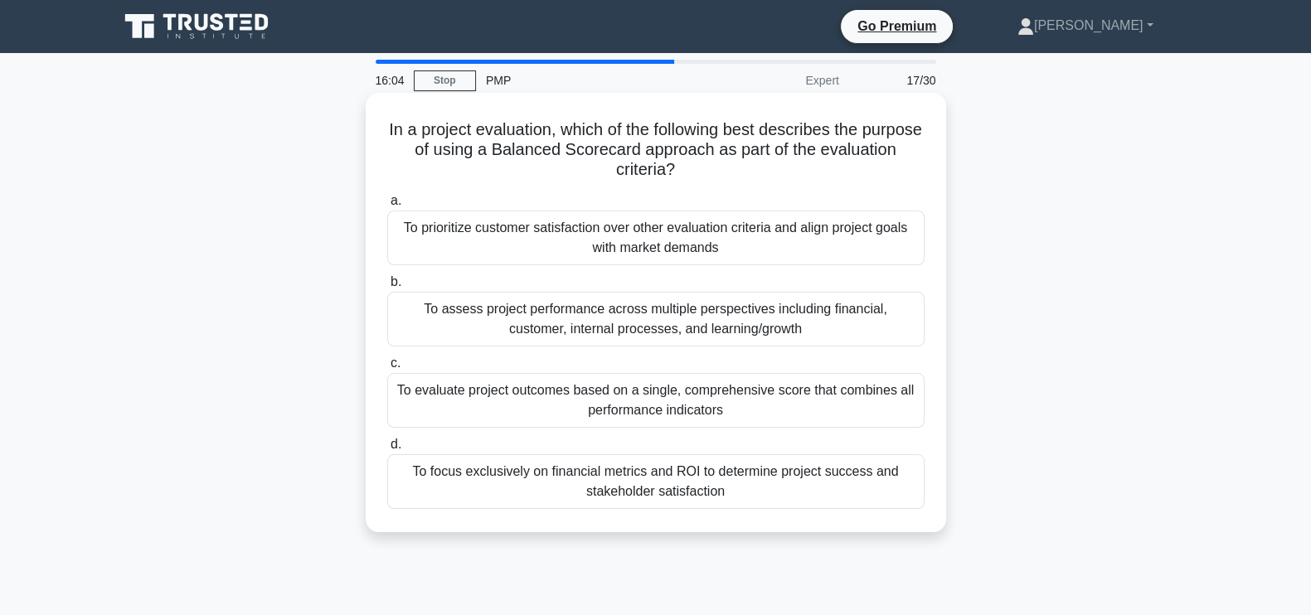
click at [652, 314] on div "To assess project performance across multiple perspectives including financial,…" at bounding box center [656, 319] width 538 height 55
click at [387, 288] on input "b. To assess project performance across multiple perspectives including financi…" at bounding box center [387, 282] width 0 height 11
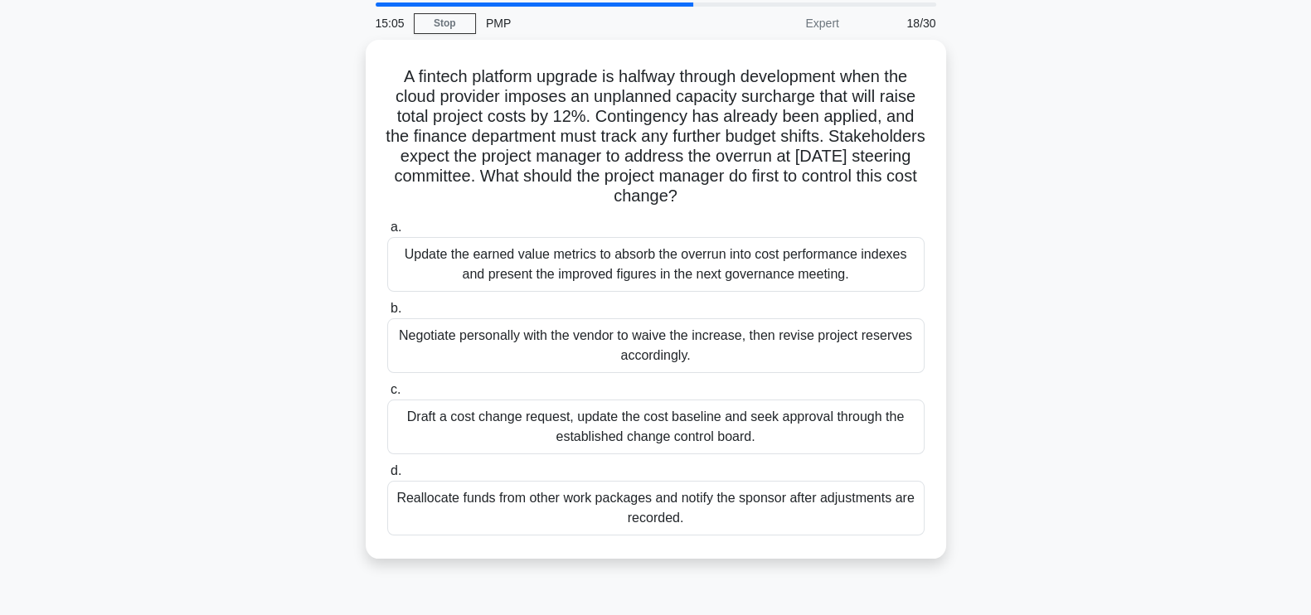
scroll to position [61, 0]
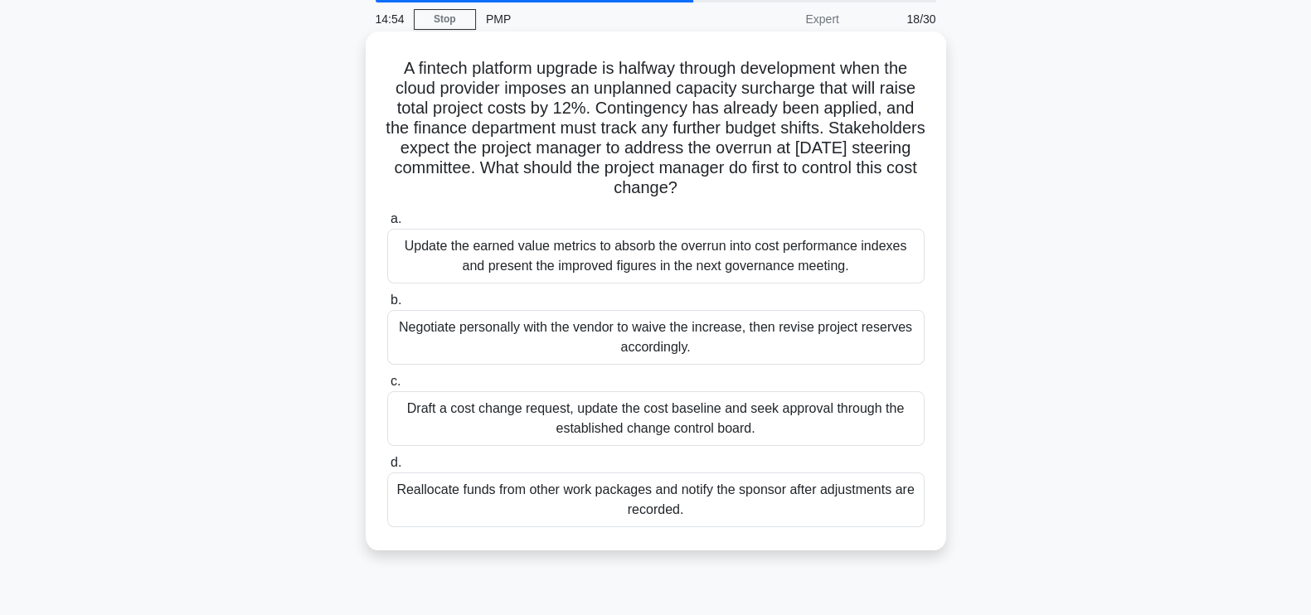
click at [493, 429] on div "Draft a cost change request, update the cost baseline and seek approval through…" at bounding box center [656, 419] width 538 height 55
click at [387, 387] on input "c. Draft a cost change request, update the cost baseline and seek approval thro…" at bounding box center [387, 382] width 0 height 11
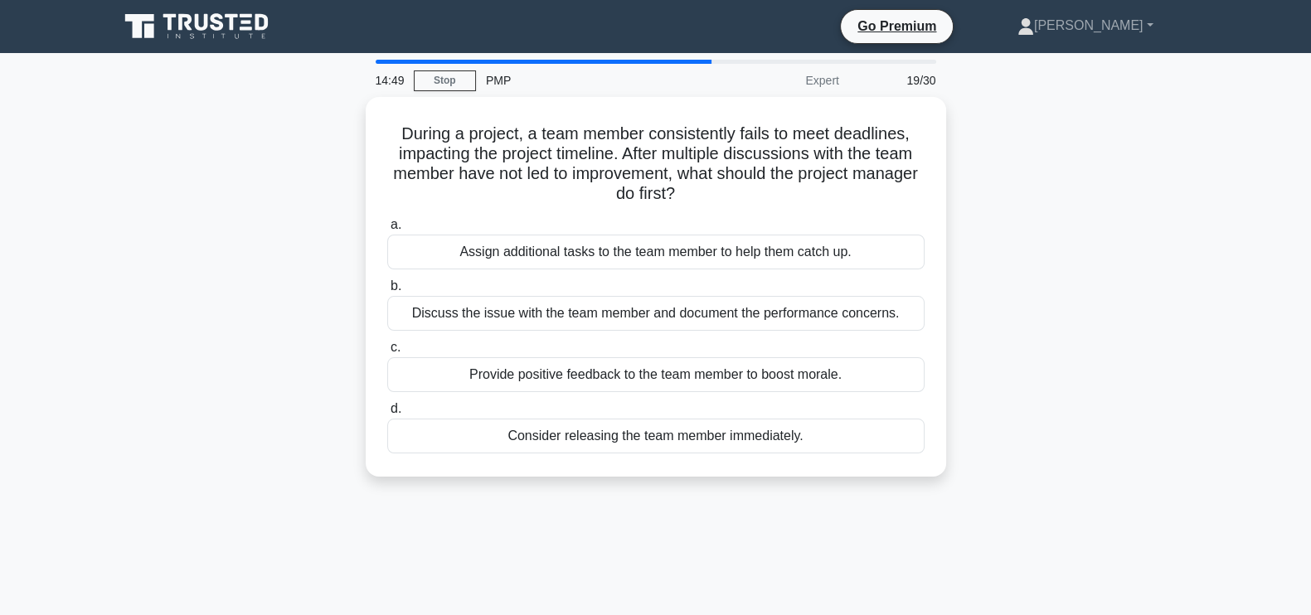
scroll to position [17, 0]
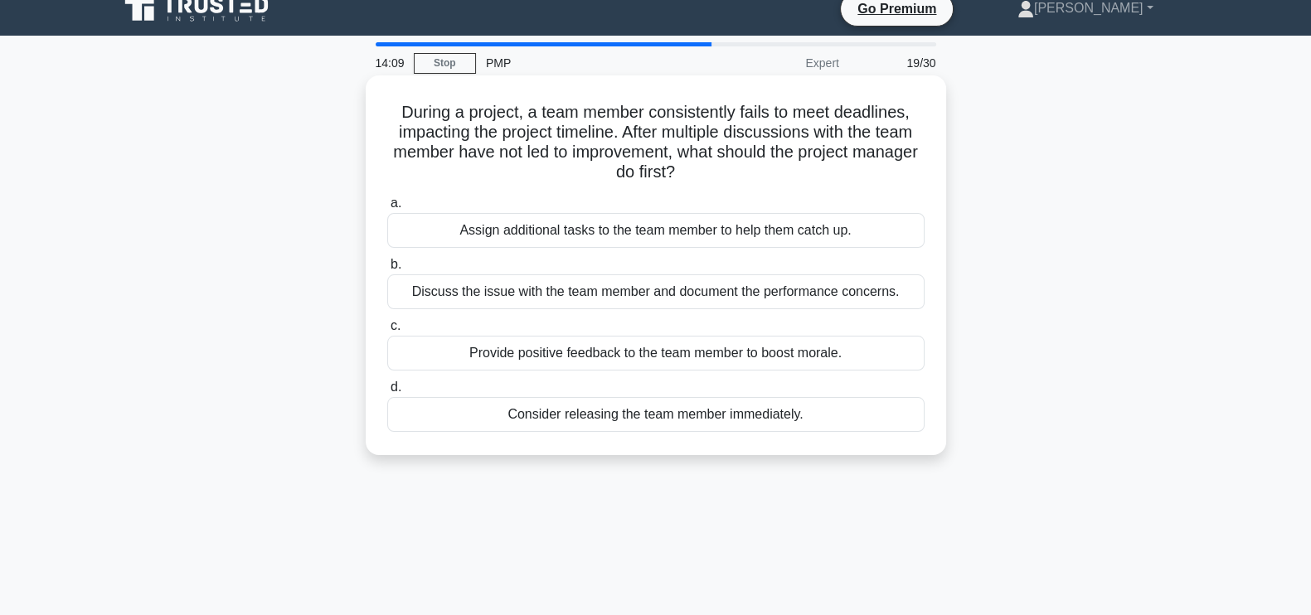
click at [770, 416] on div "Consider releasing the team member immediately." at bounding box center [656, 414] width 538 height 35
click at [387, 393] on input "d. Consider releasing the team member immediately." at bounding box center [387, 387] width 0 height 11
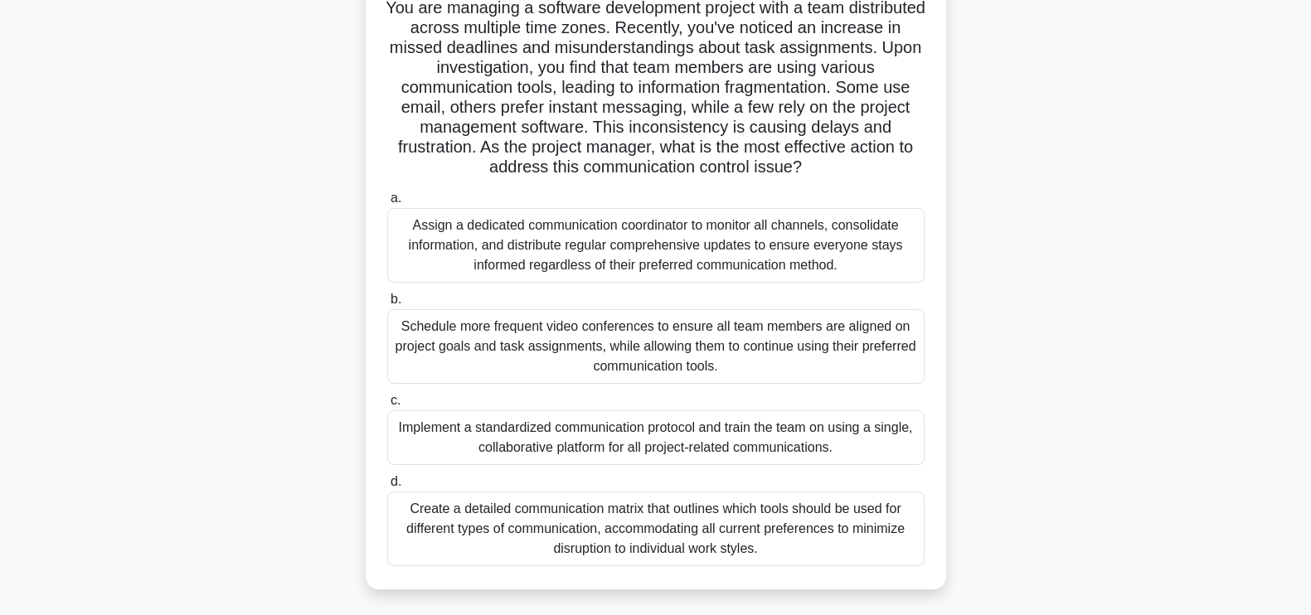
scroll to position [125, 0]
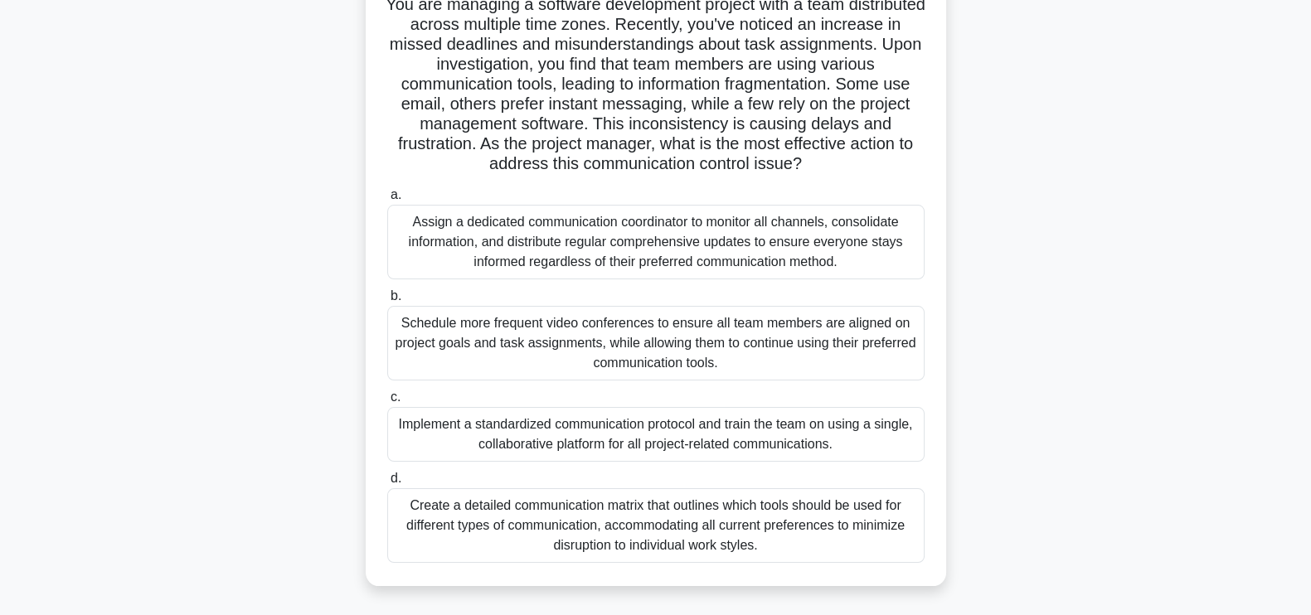
click at [831, 437] on div "Implement a standardized communication protocol and train the team on using a s…" at bounding box center [656, 434] width 538 height 55
click at [387, 403] on input "c. Implement a standardized communication protocol and train the team on using …" at bounding box center [387, 397] width 0 height 11
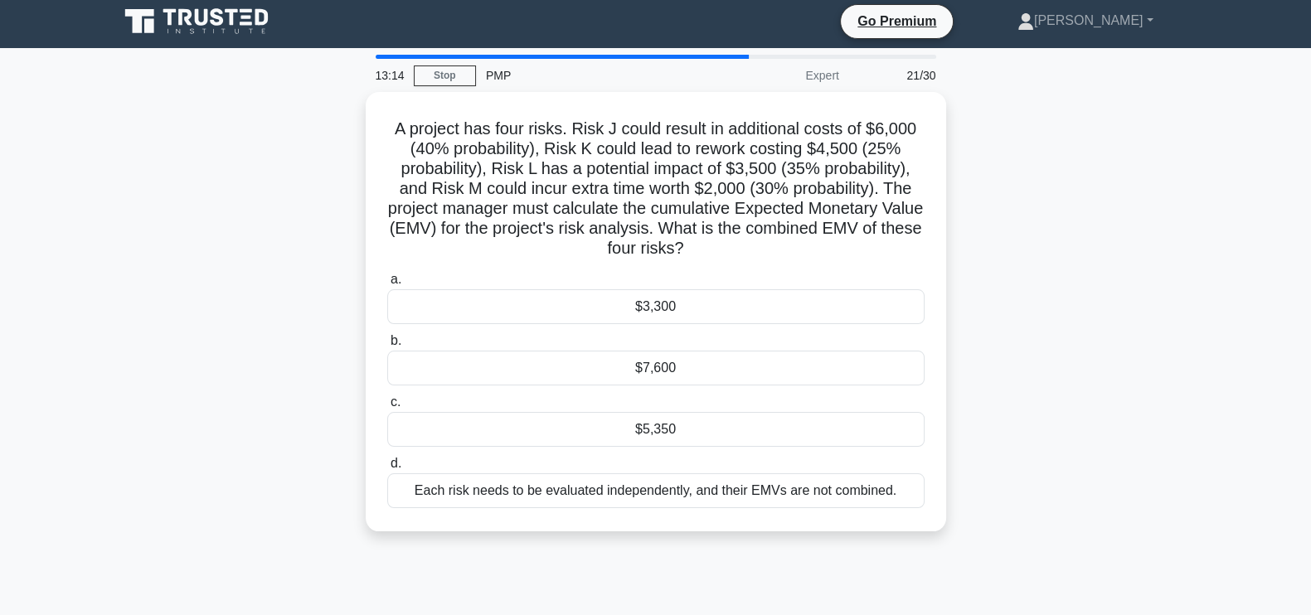
scroll to position [0, 0]
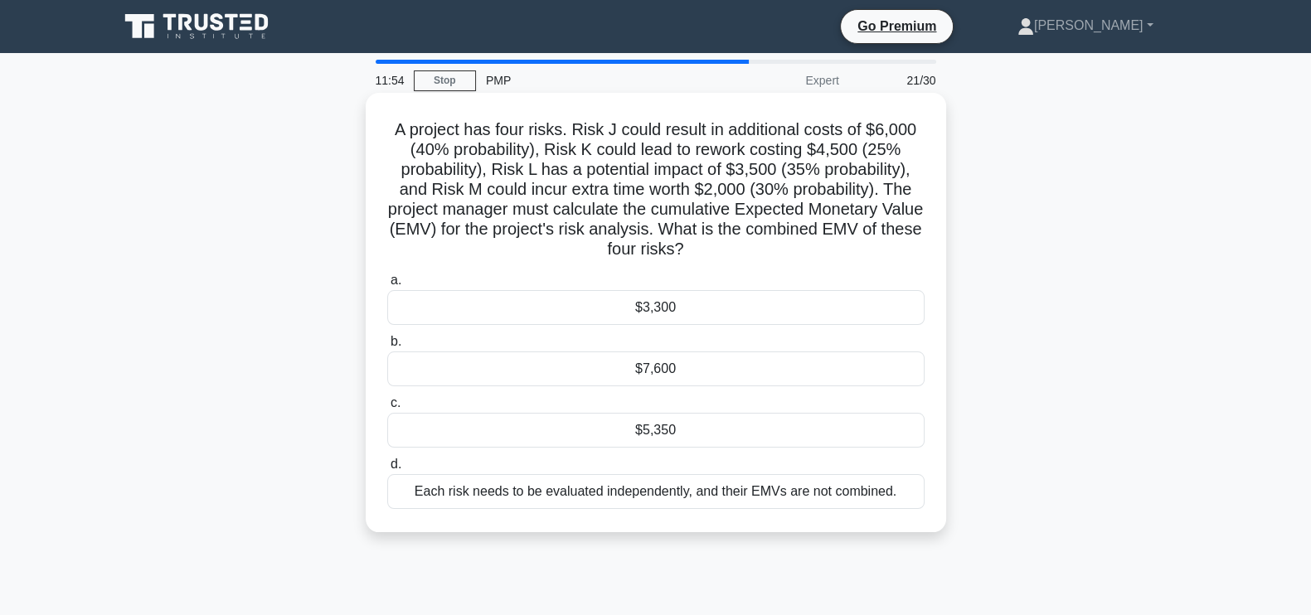
click at [659, 437] on div "$5,350" at bounding box center [656, 430] width 538 height 35
click at [387, 409] on input "c. $5,350" at bounding box center [387, 403] width 0 height 11
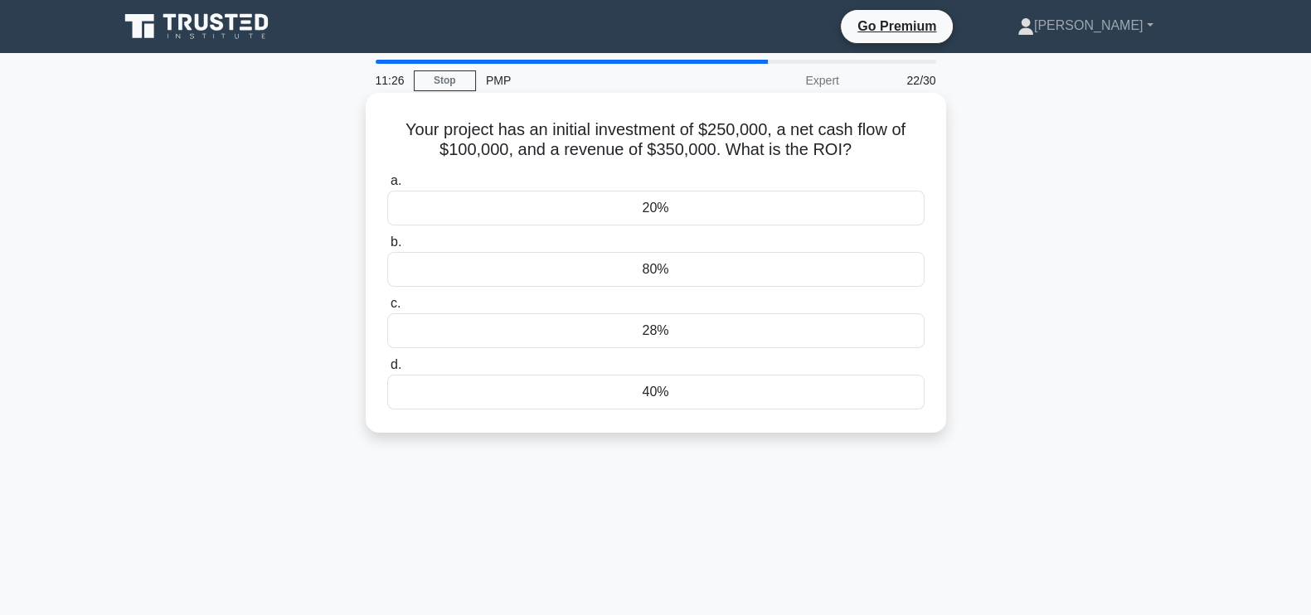
drag, startPoint x: 874, startPoint y: 143, endPoint x: 372, endPoint y: 115, distance: 502.6
click at [372, 115] on div "Your project has an initial investment of $250,000, a net cash flow of $100,000…" at bounding box center [655, 263] width 567 height 327
copy h5 "Your project has an initial investment of $250,000, a net cash flow of $100,000…"
click at [1120, 311] on div "Your project has an initial investment of $250,000, a net cash flow of $100,000…" at bounding box center [656, 277] width 1095 height 360
click at [790, 396] on div "40%" at bounding box center [656, 392] width 538 height 35
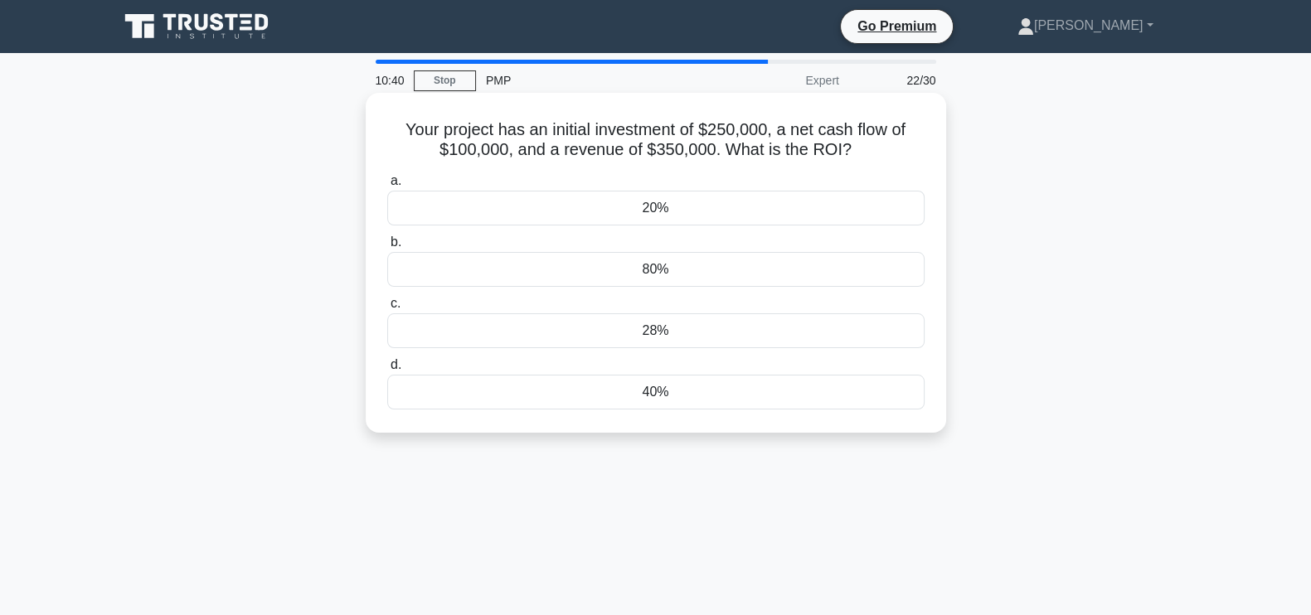
click at [387, 371] on input "d. 40%" at bounding box center [387, 365] width 0 height 11
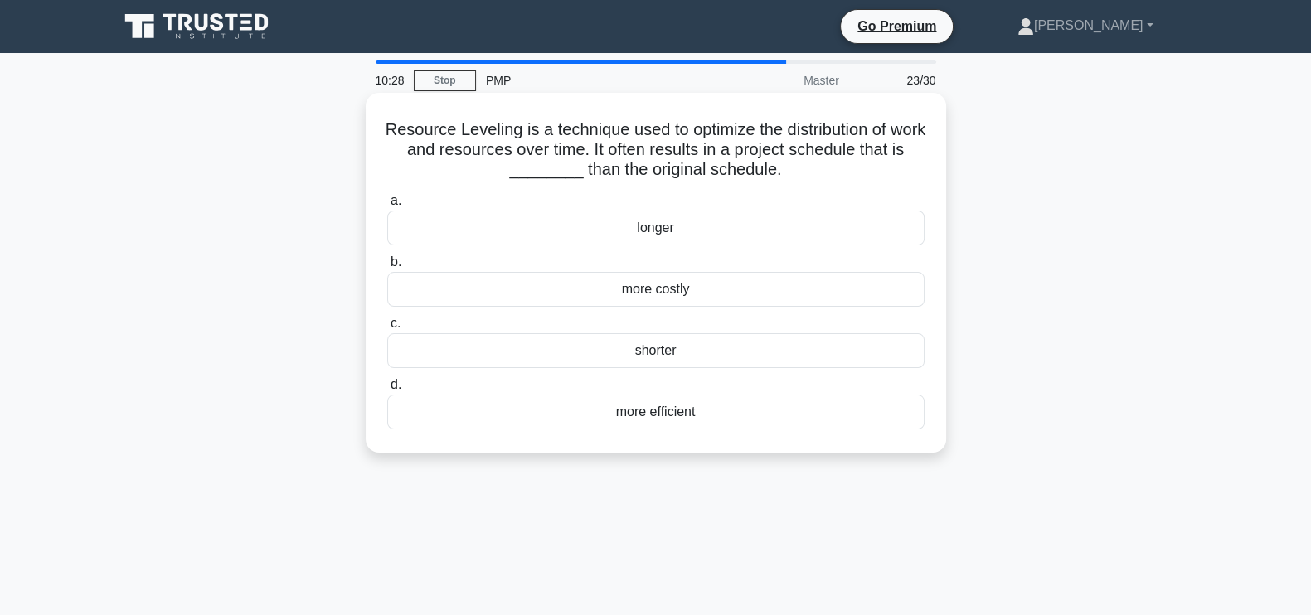
click at [752, 229] on div "longer" at bounding box center [656, 228] width 538 height 35
click at [387, 207] on input "a. longer" at bounding box center [387, 201] width 0 height 11
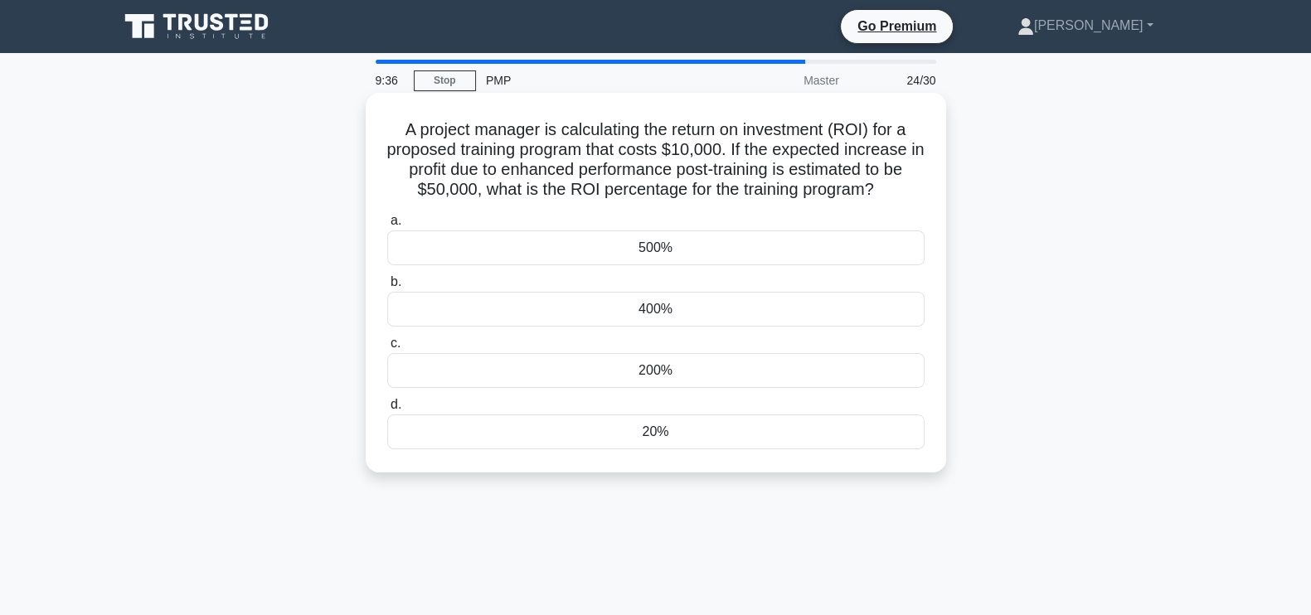
click at [747, 309] on div "400%" at bounding box center [656, 309] width 538 height 35
click at [387, 288] on input "b. 400%" at bounding box center [387, 282] width 0 height 11
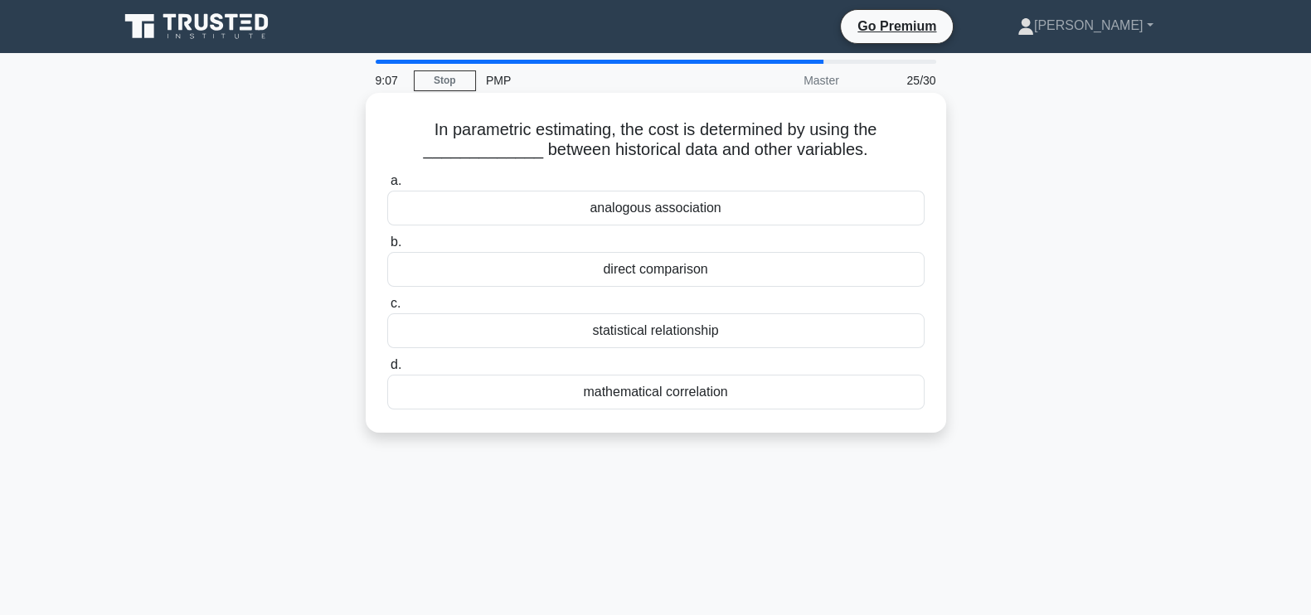
click at [589, 331] on div "statistical relationship" at bounding box center [656, 331] width 538 height 35
click at [387, 309] on input "c. statistical relationship" at bounding box center [387, 304] width 0 height 11
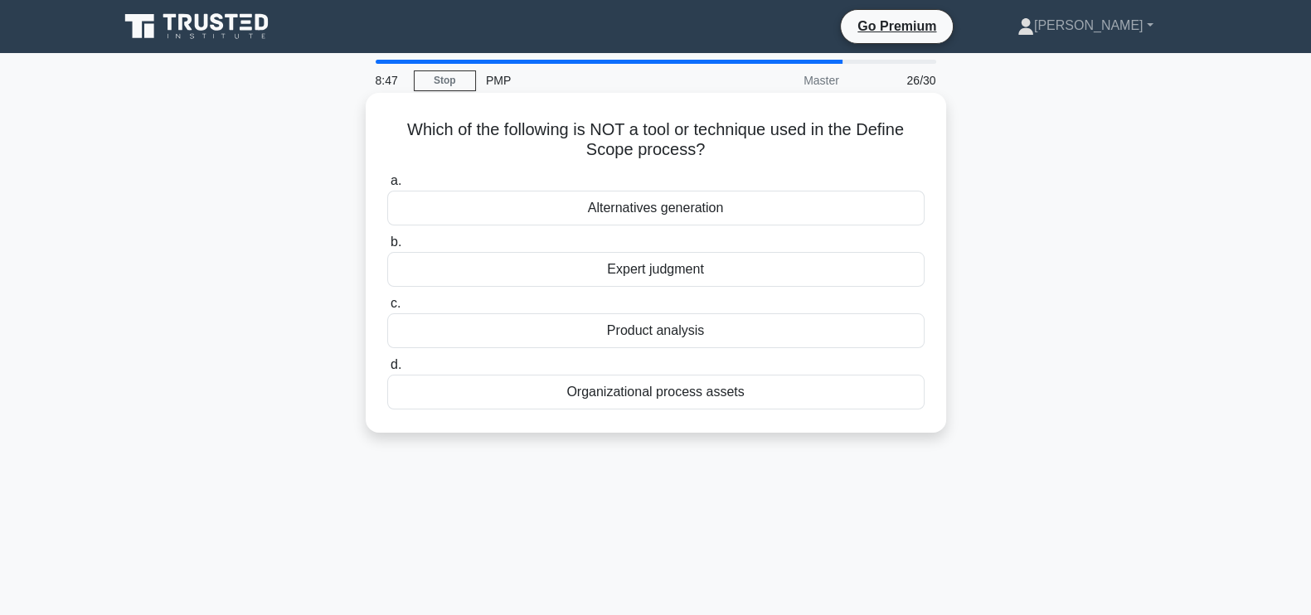
click at [640, 391] on div "Organizational process assets" at bounding box center [656, 392] width 538 height 35
click at [387, 371] on input "d. Organizational process assets" at bounding box center [387, 365] width 0 height 11
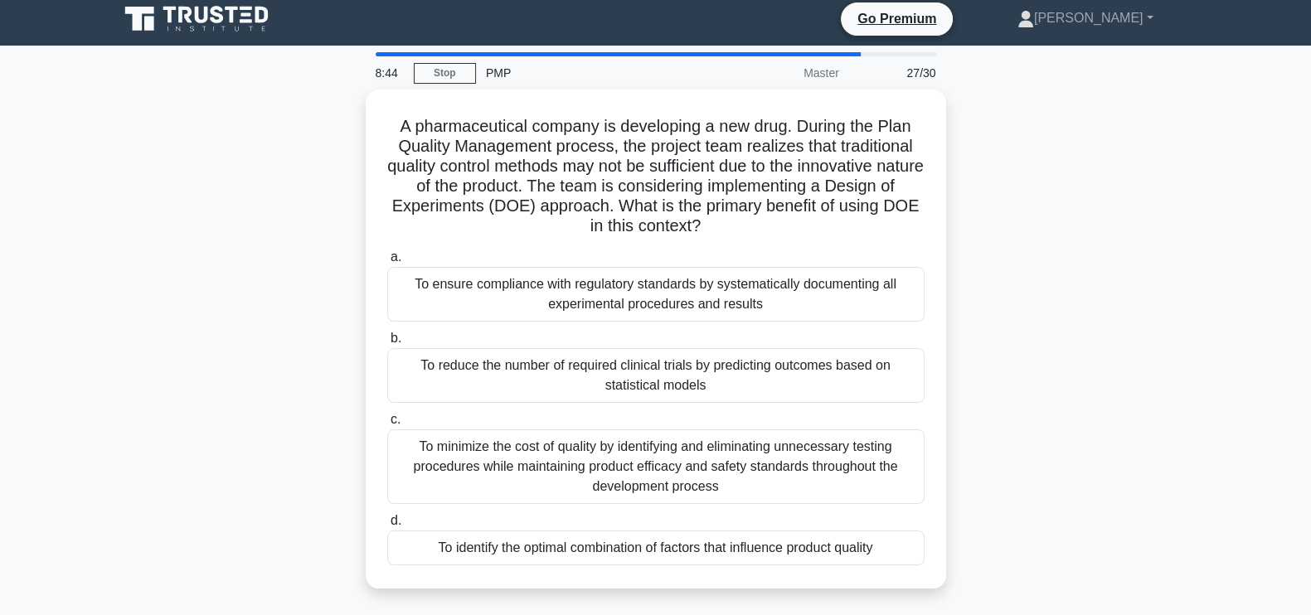
scroll to position [8, 0]
drag, startPoint x: 705, startPoint y: 220, endPoint x: 334, endPoint y: 124, distance: 382.9
click at [334, 124] on div "A pharmaceutical company is developing a new drug. During the Plan Quality Mana…" at bounding box center [656, 348] width 1095 height 519
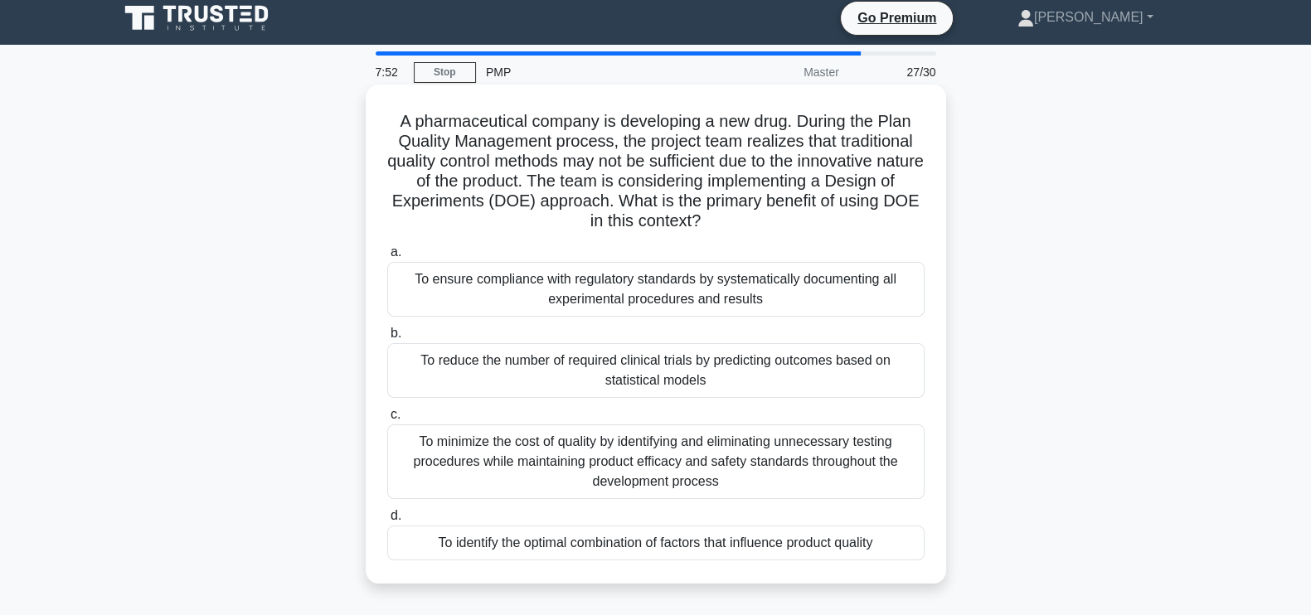
copy h5 "A pharmaceutical company is developing a new drug. During the Plan Quality Mana…"
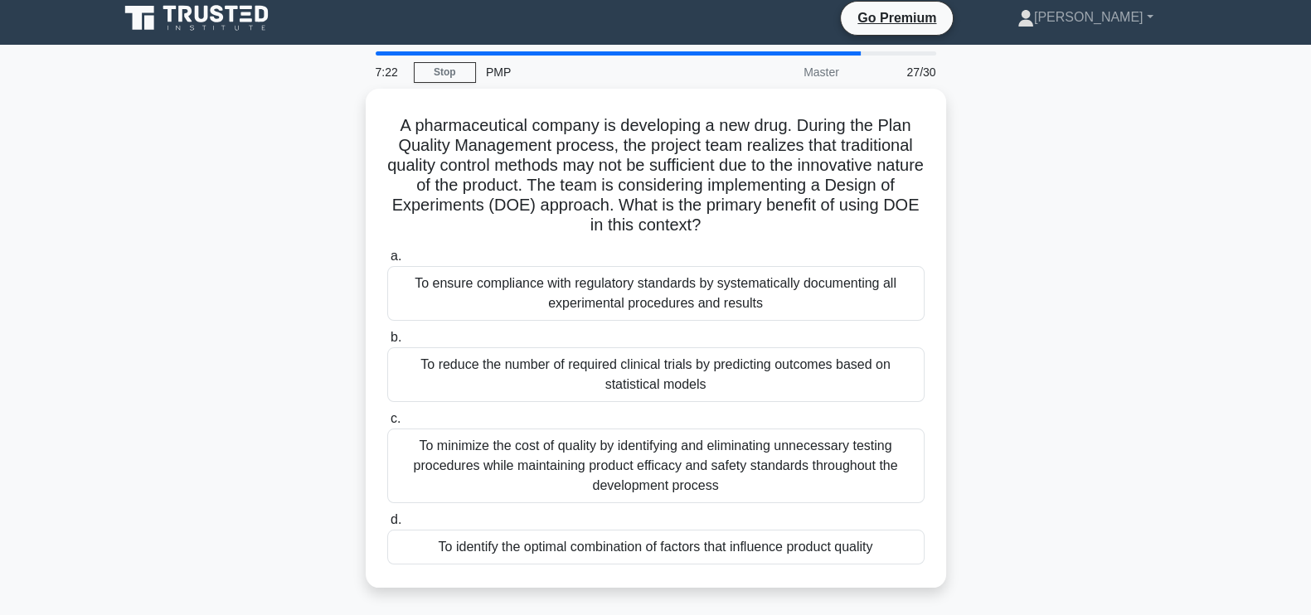
click at [1005, 398] on div "A pharmaceutical company is developing a new drug. During the Plan Quality Mana…" at bounding box center [656, 348] width 1095 height 519
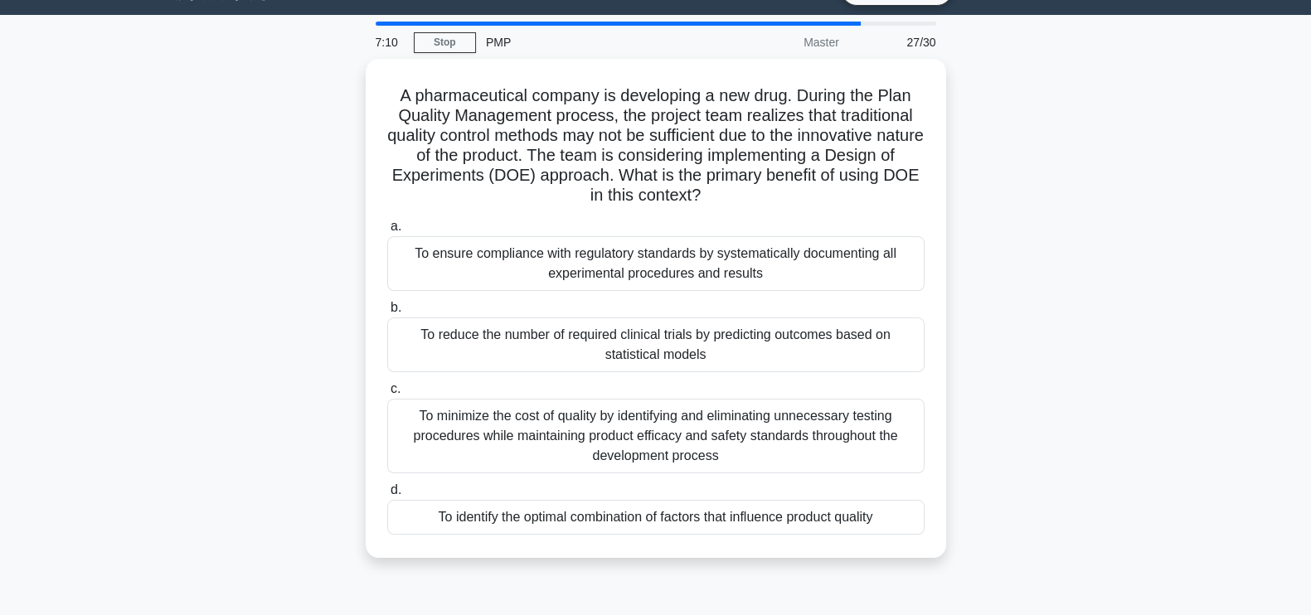
scroll to position [44, 0]
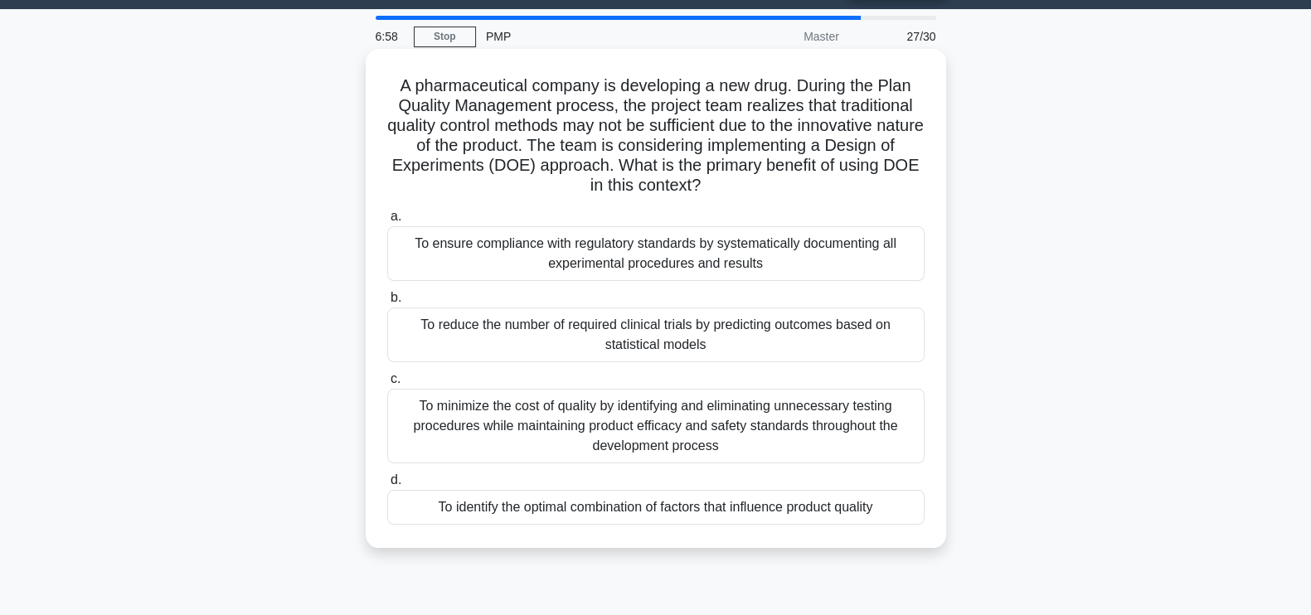
click at [767, 433] on div "To minimize the cost of quality by identifying and eliminating unnecessary test…" at bounding box center [656, 426] width 538 height 75
click at [387, 385] on input "c. To minimize the cost of quality by identifying and eliminating unnecessary t…" at bounding box center [387, 379] width 0 height 11
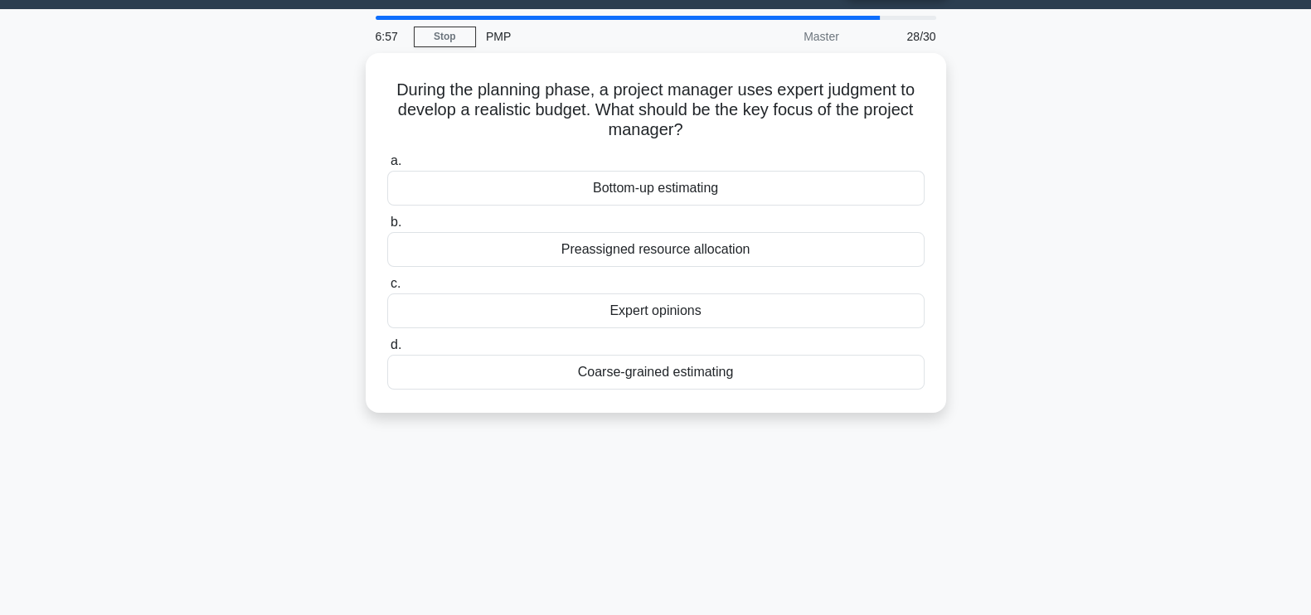
scroll to position [0, 0]
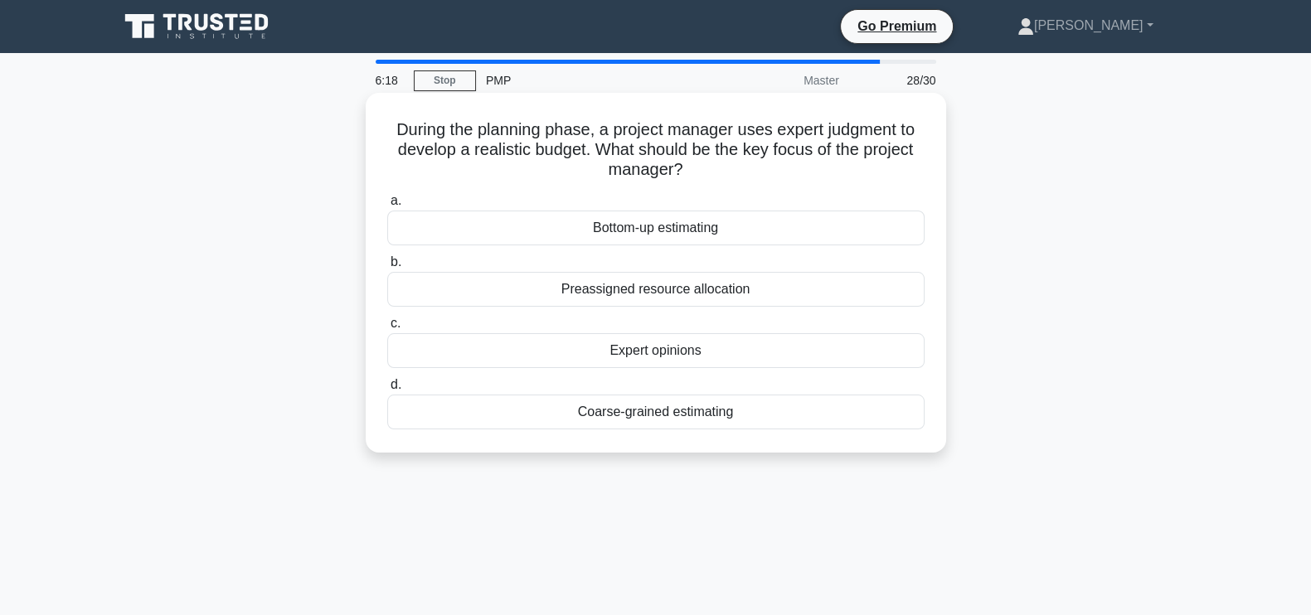
drag, startPoint x: 713, startPoint y: 169, endPoint x: 388, endPoint y: 134, distance: 327.1
click at [388, 134] on h5 "During the planning phase, a project manager uses expert judgment to develop a …" at bounding box center [656, 149] width 541 height 61
copy h5 "During the planning phase, a project manager uses expert judgment to develop a …"
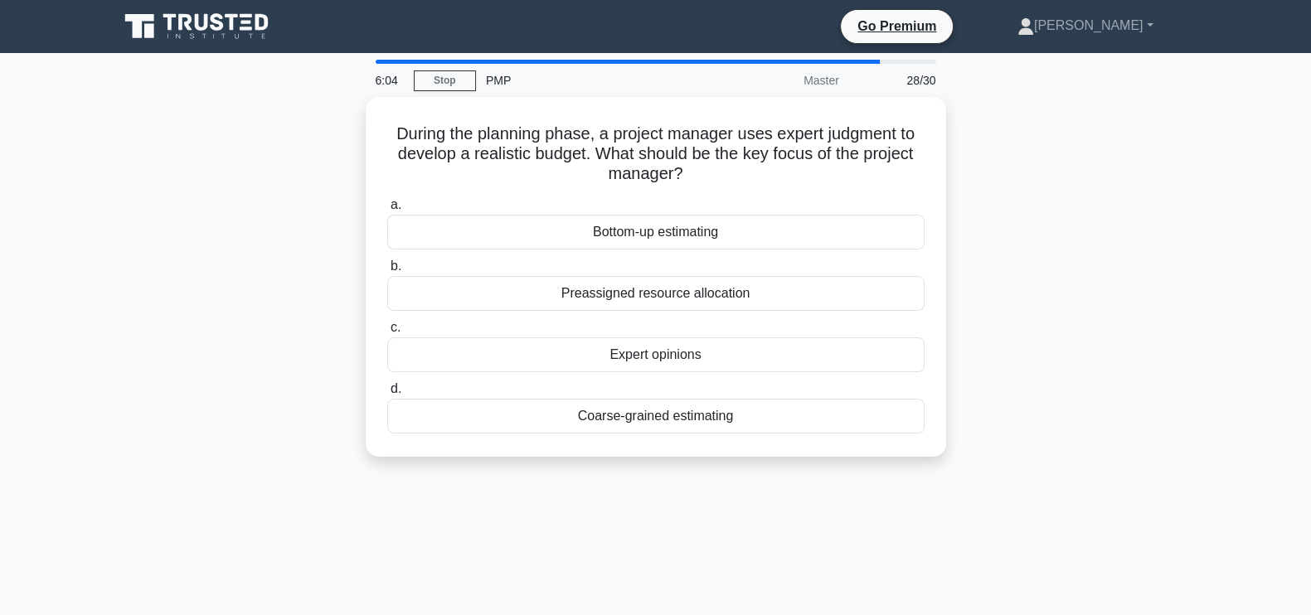
click at [1117, 398] on div "During the planning phase, a project manager uses expert judgment to develop a …" at bounding box center [656, 287] width 1095 height 380
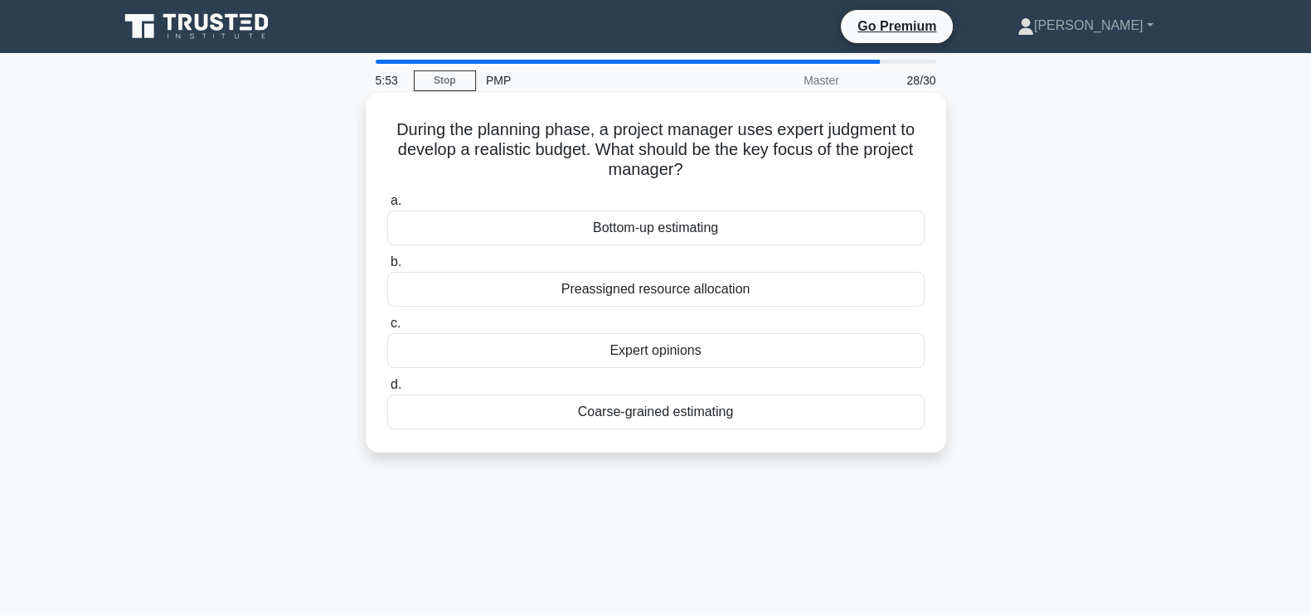
click at [759, 219] on div "Bottom-up estimating" at bounding box center [656, 228] width 538 height 35
click at [387, 207] on input "a. Bottom-up estimating" at bounding box center [387, 201] width 0 height 11
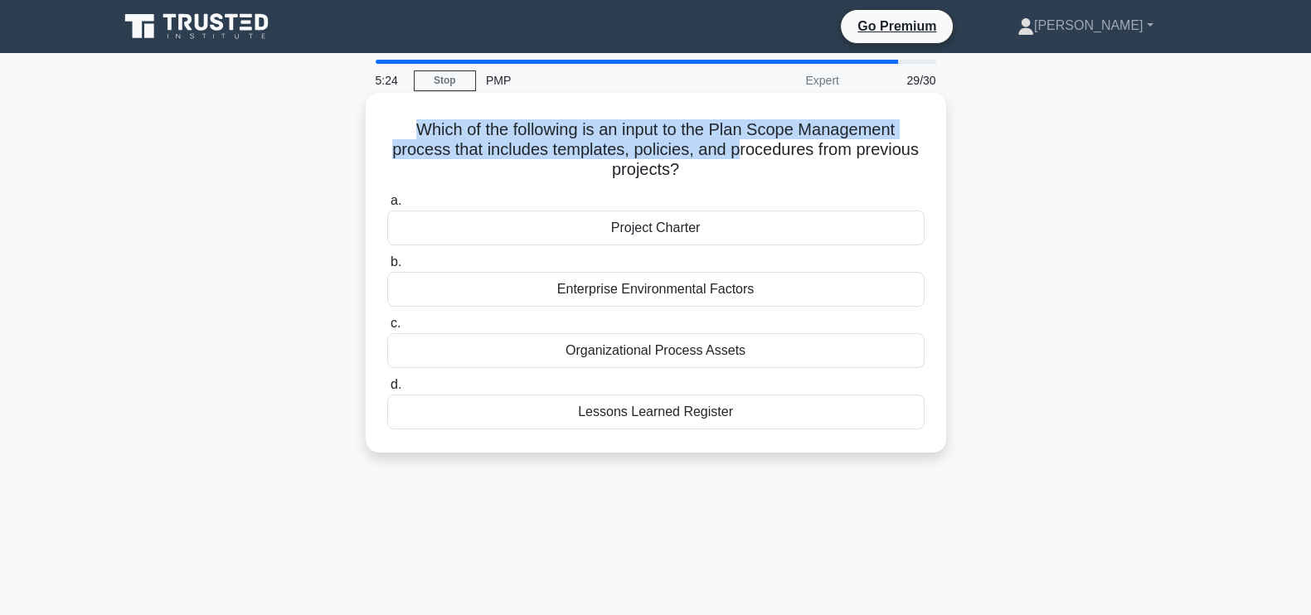
drag, startPoint x: 741, startPoint y: 155, endPoint x: 392, endPoint y: 97, distance: 353.2
click at [392, 97] on div "Which of the following is an input to the Plan Scope Management process that in…" at bounding box center [656, 273] width 581 height 360
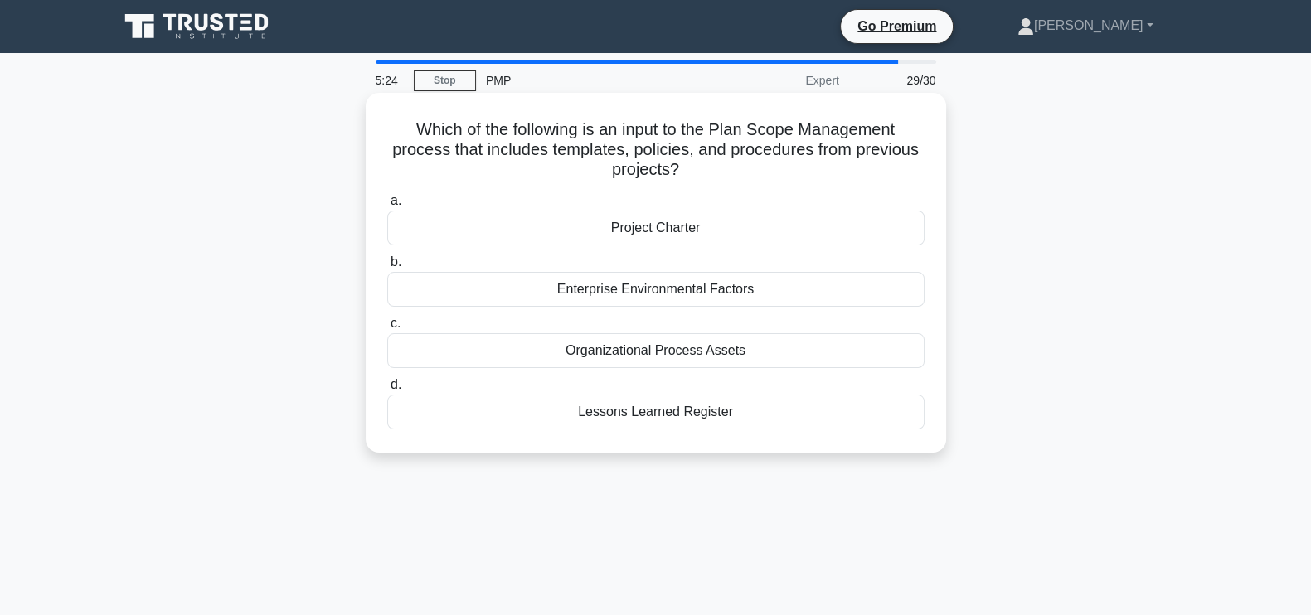
click at [724, 168] on h5 "Which of the following is an input to the Plan Scope Management process that in…" at bounding box center [656, 149] width 541 height 61
drag, startPoint x: 702, startPoint y: 165, endPoint x: 404, endPoint y: 127, distance: 300.2
click at [404, 127] on h5 "Which of the following is an input to the Plan Scope Management process that in…" at bounding box center [656, 149] width 541 height 61
copy h5 "Which of the following is an input to the Plan Scope Management process that in…"
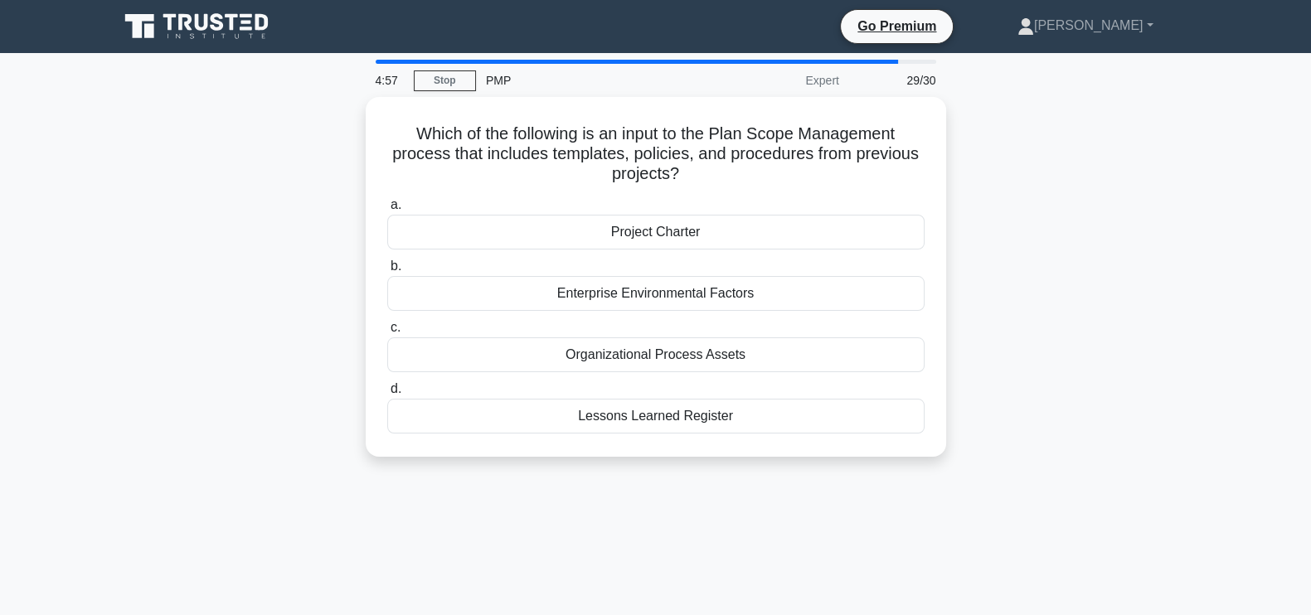
click at [1058, 401] on div "Which of the following is an input to the Plan Scope Management process that in…" at bounding box center [656, 287] width 1095 height 380
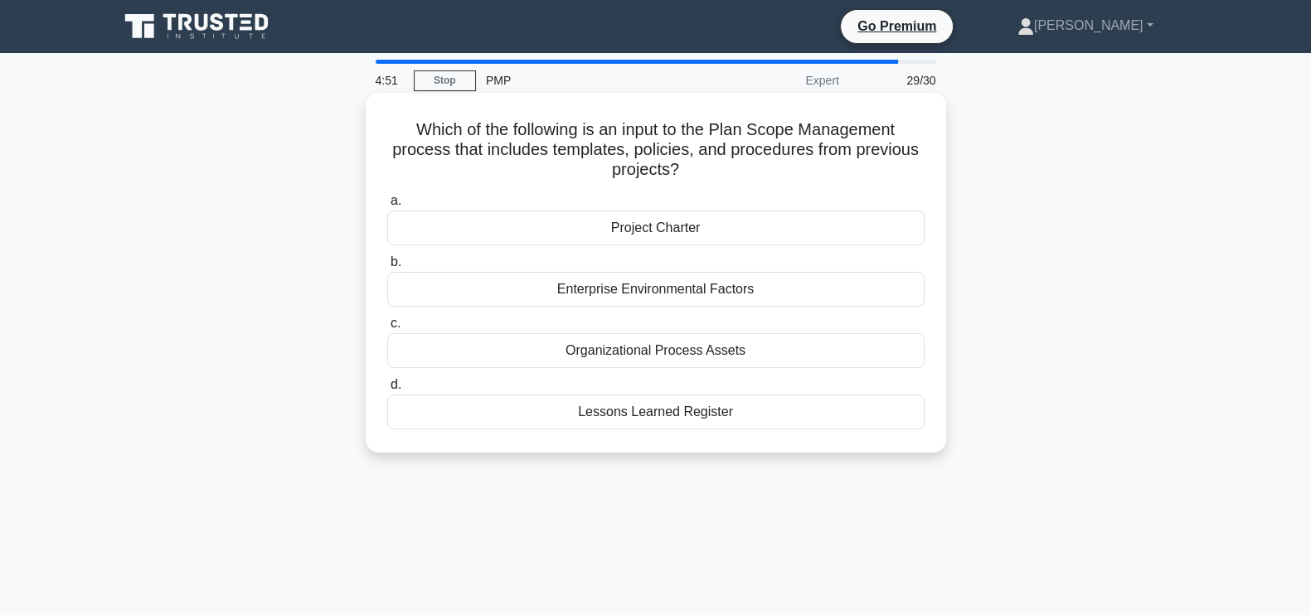
click at [680, 412] on div "Lessons Learned Register" at bounding box center [656, 412] width 538 height 35
click at [387, 391] on input "d. Lessons Learned Register" at bounding box center [387, 385] width 0 height 11
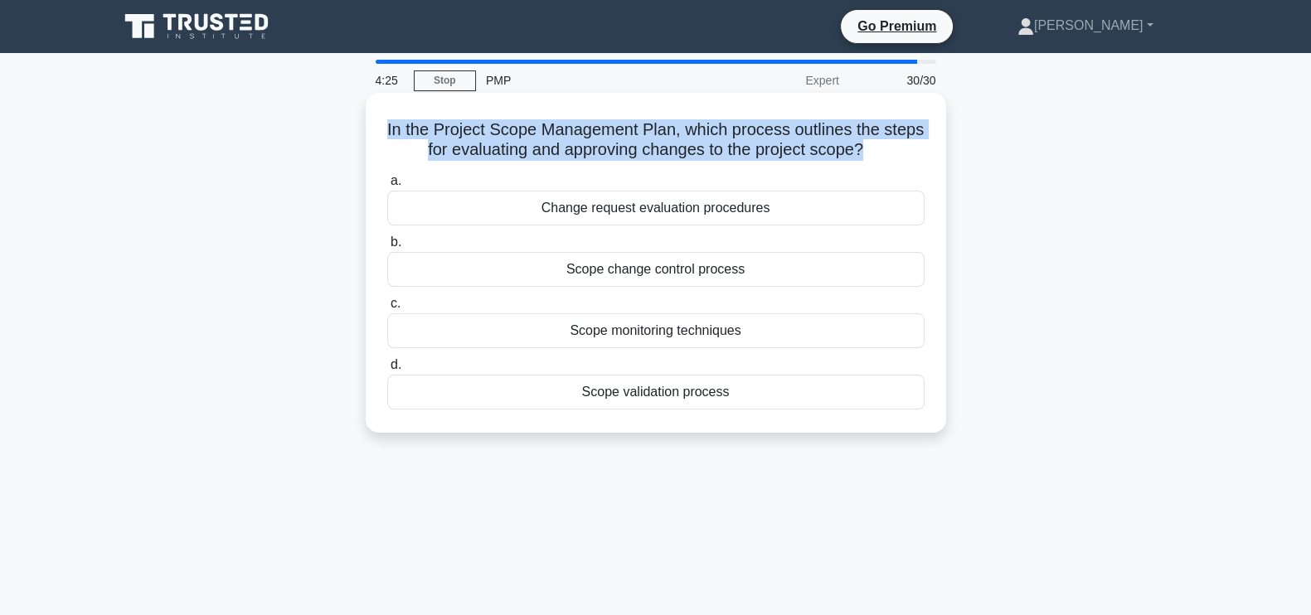
drag, startPoint x: 888, startPoint y: 155, endPoint x: 379, endPoint y: 121, distance: 510.4
click at [379, 121] on div "In the Project Scope Management Plan, which process outlines the steps for eval…" at bounding box center [655, 263] width 567 height 327
copy h5 "In the Project Scope Management Plan, which process outlines the steps for eval…"
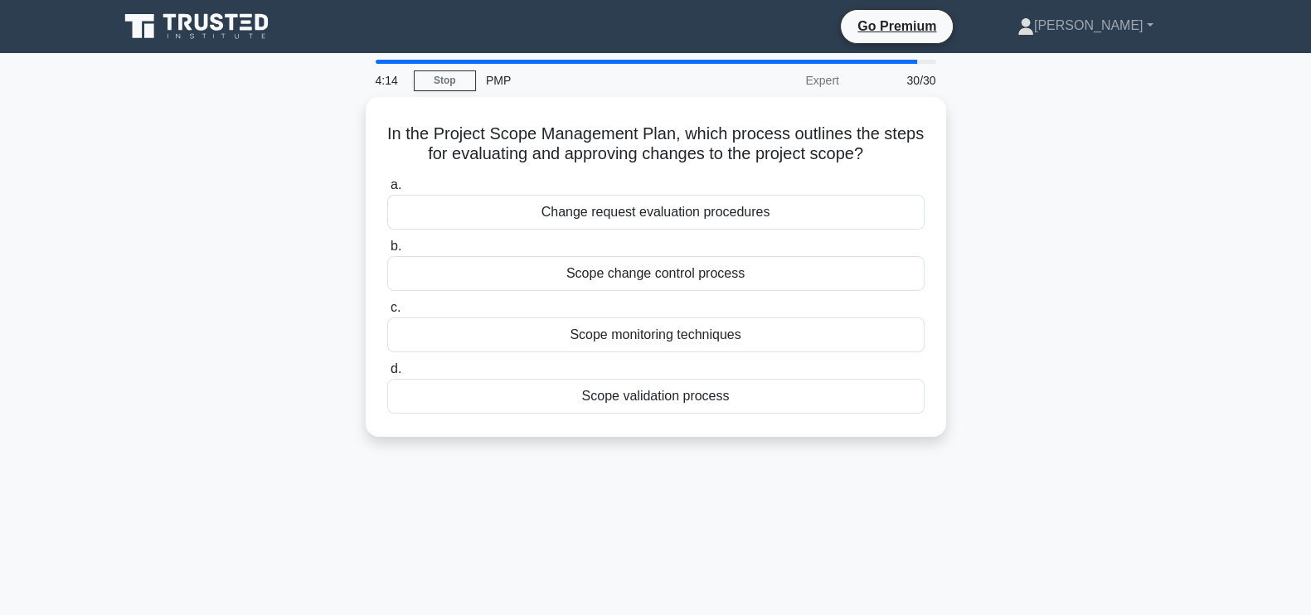
click at [1034, 328] on div "In the Project Scope Management Plan, which process outlines the steps for eval…" at bounding box center [656, 277] width 1095 height 360
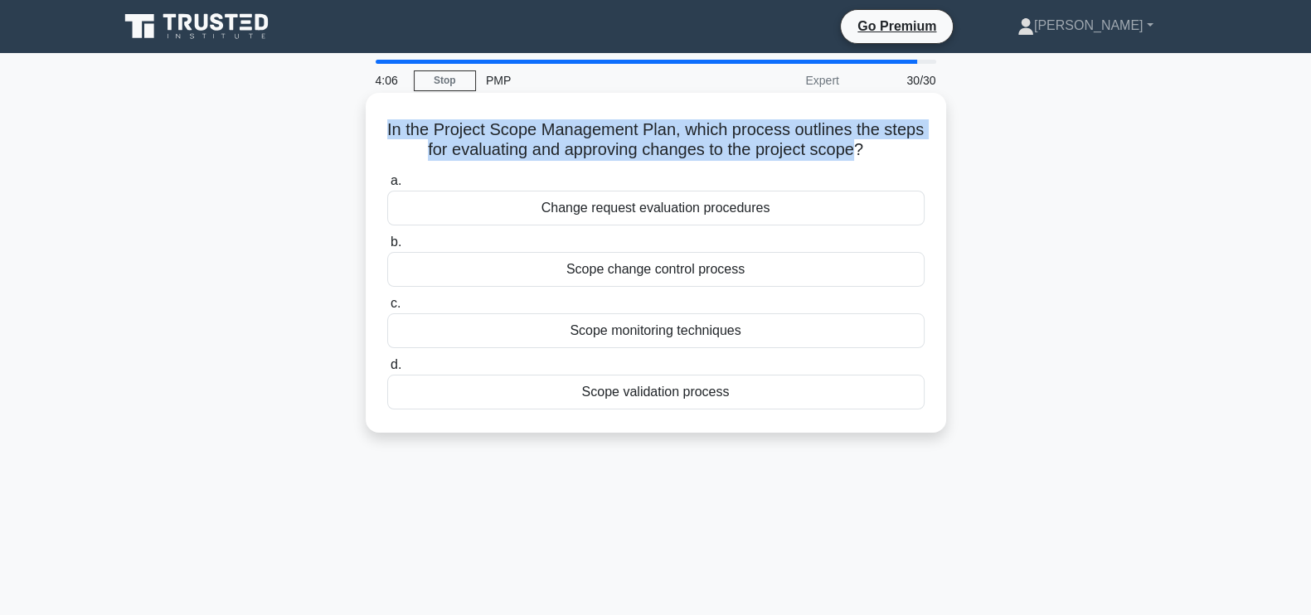
drag, startPoint x: 883, startPoint y: 151, endPoint x: 399, endPoint y: 129, distance: 484.9
click at [399, 129] on h5 "In the Project Scope Management Plan, which process outlines the steps for eval…" at bounding box center [656, 139] width 541 height 41
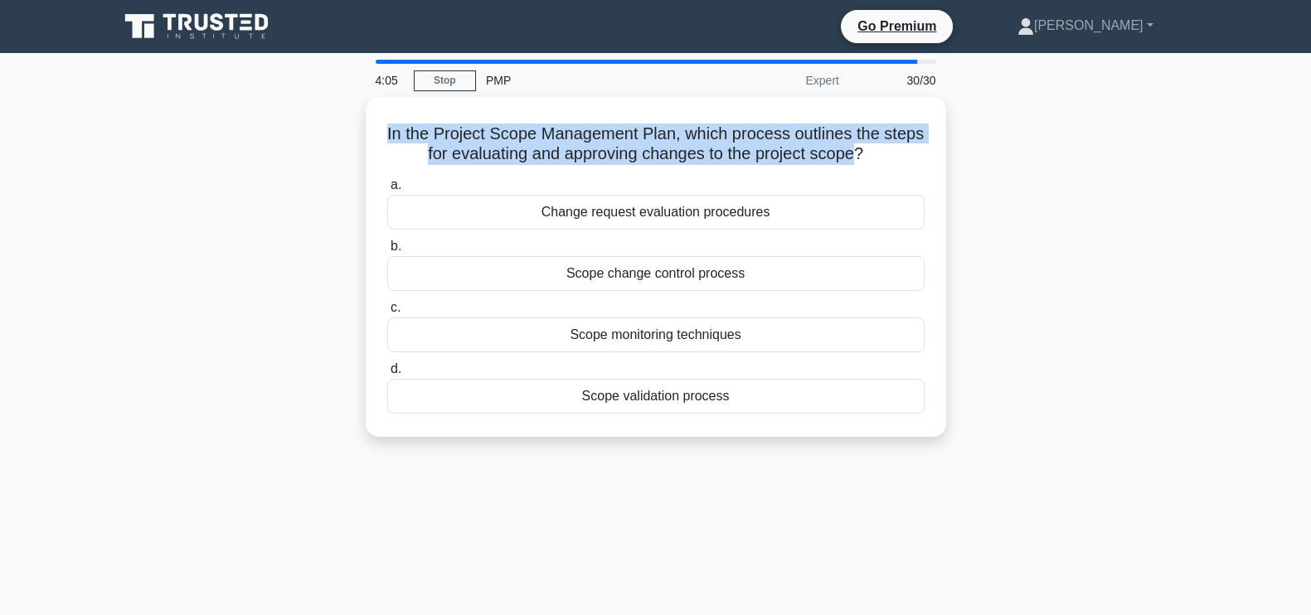
click at [271, 147] on div "In the Project Scope Management Plan, which process outlines the steps for eval…" at bounding box center [656, 277] width 1095 height 360
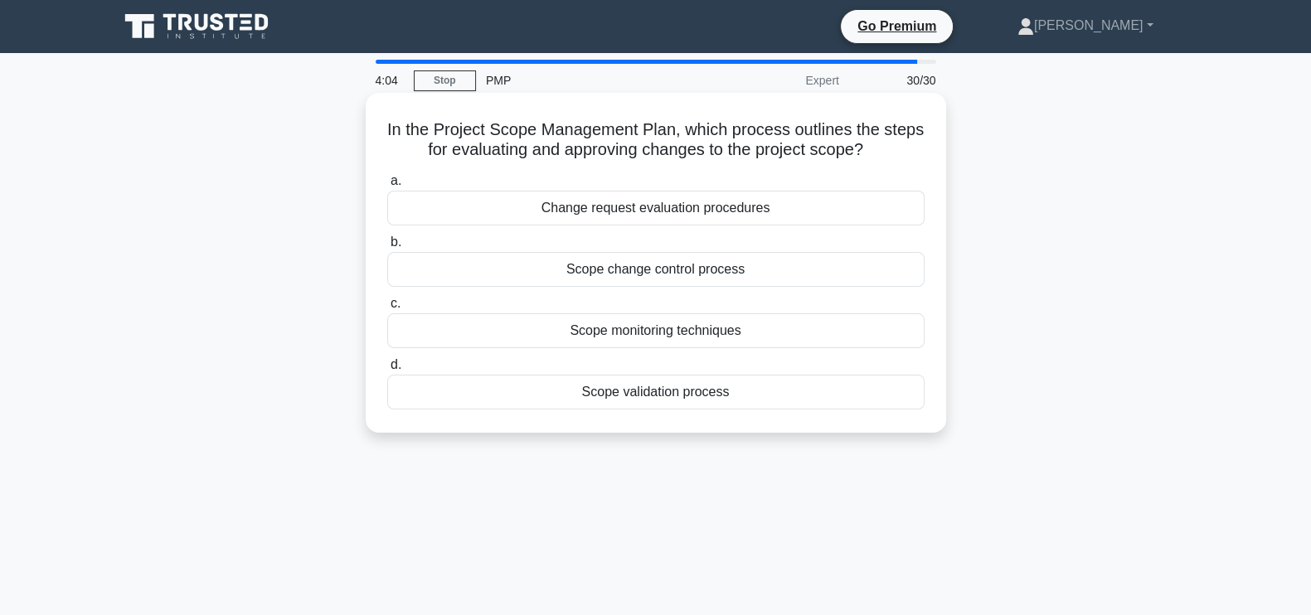
click at [686, 270] on div "Scope change control process" at bounding box center [656, 269] width 538 height 35
click at [387, 248] on input "b. Scope change control process" at bounding box center [387, 242] width 0 height 11
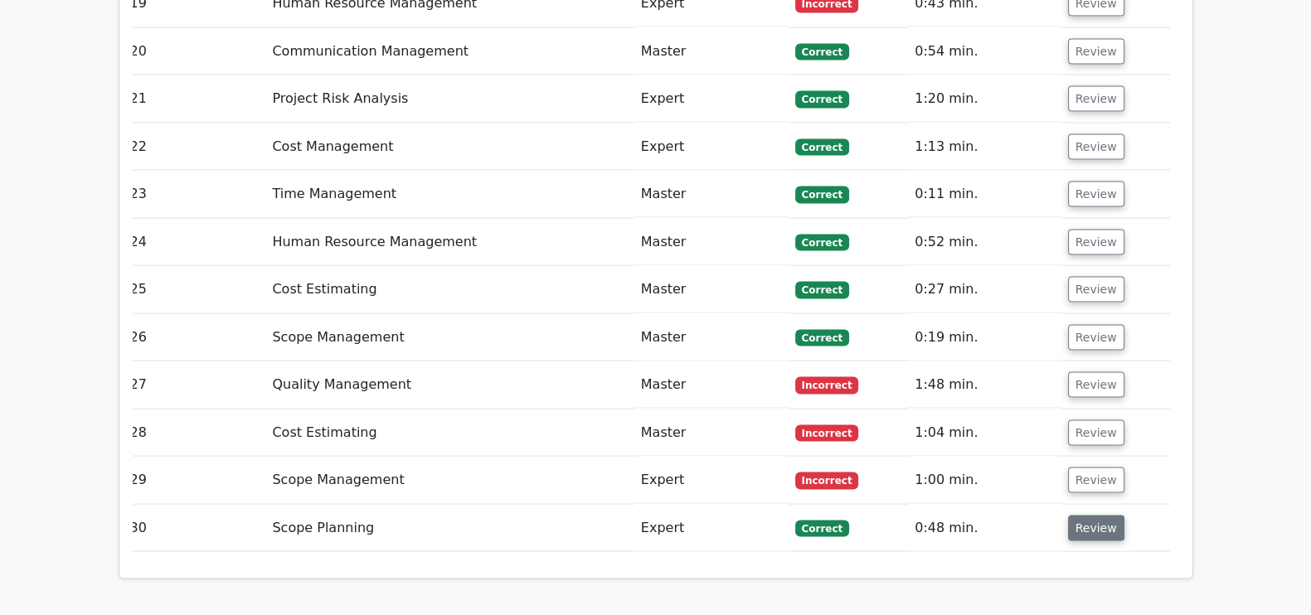
scroll to position [4251, 0]
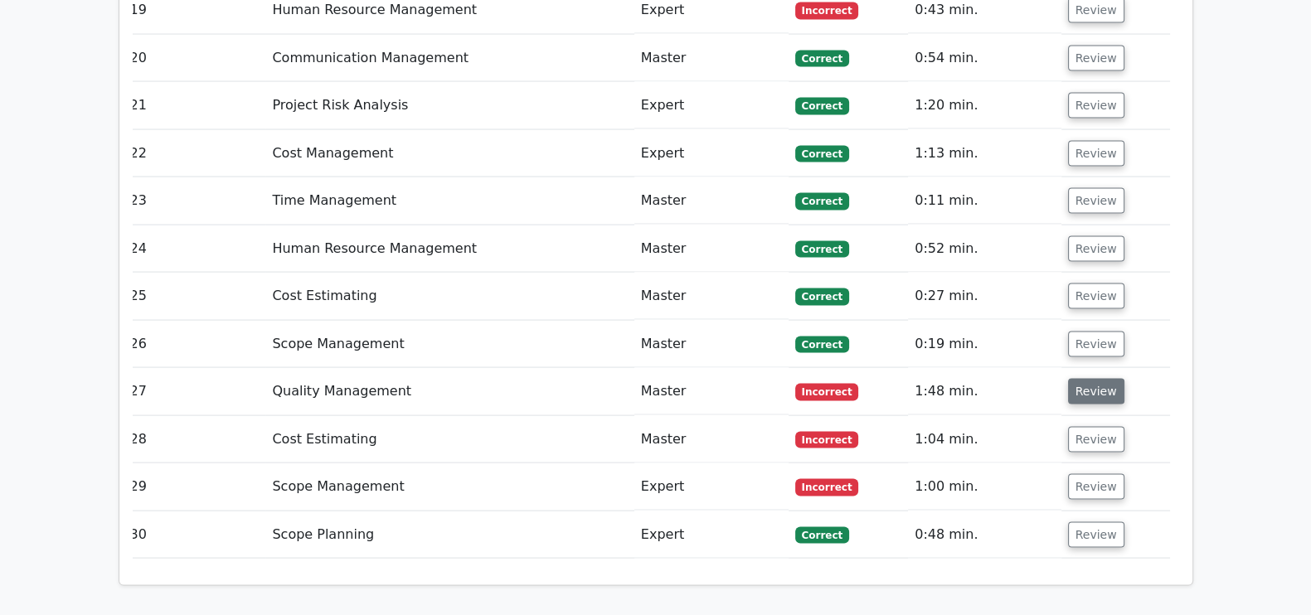
click at [1103, 379] on button "Review" at bounding box center [1096, 392] width 56 height 26
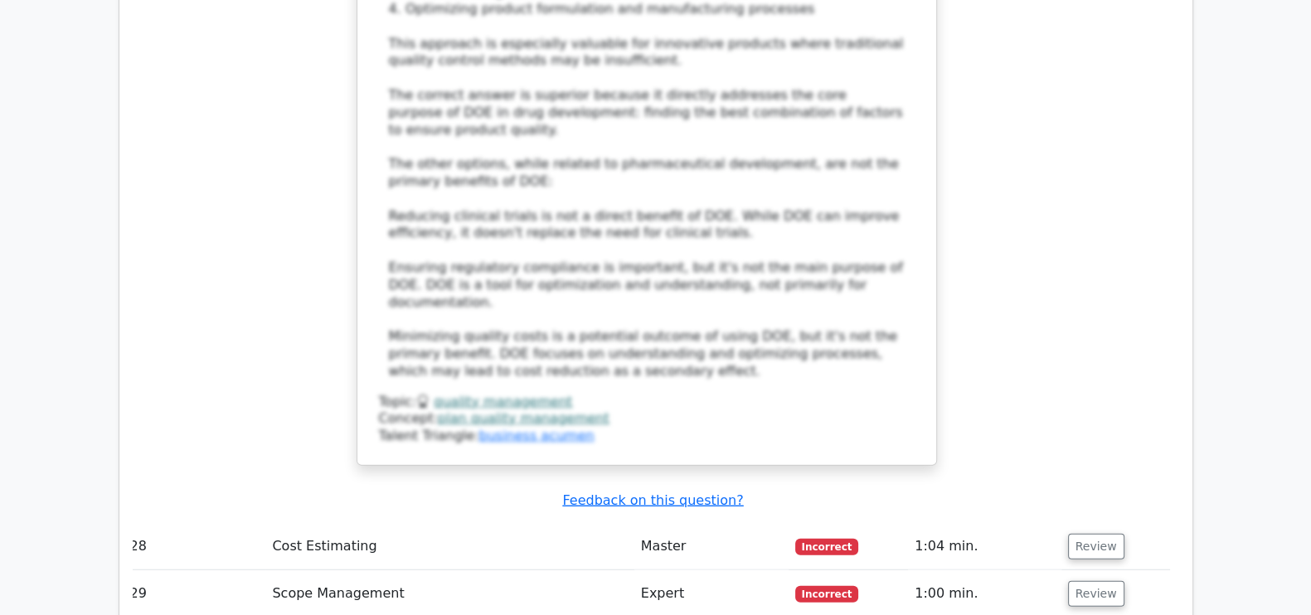
scroll to position [5395, 0]
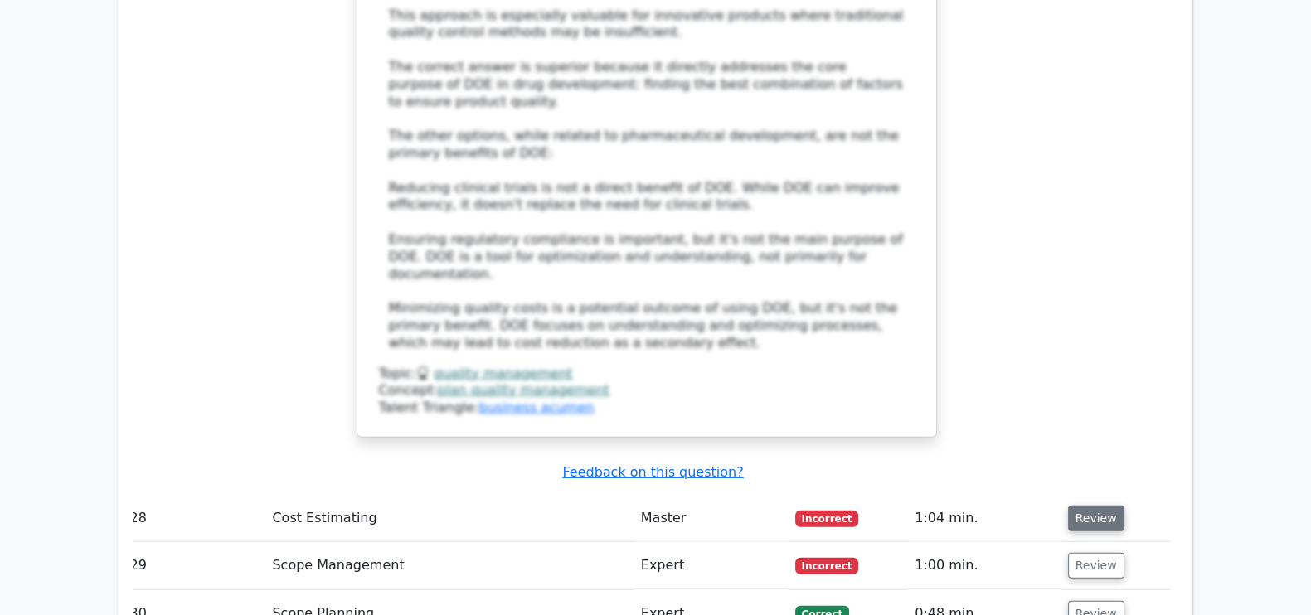
click at [1100, 506] on button "Review" at bounding box center [1096, 519] width 56 height 26
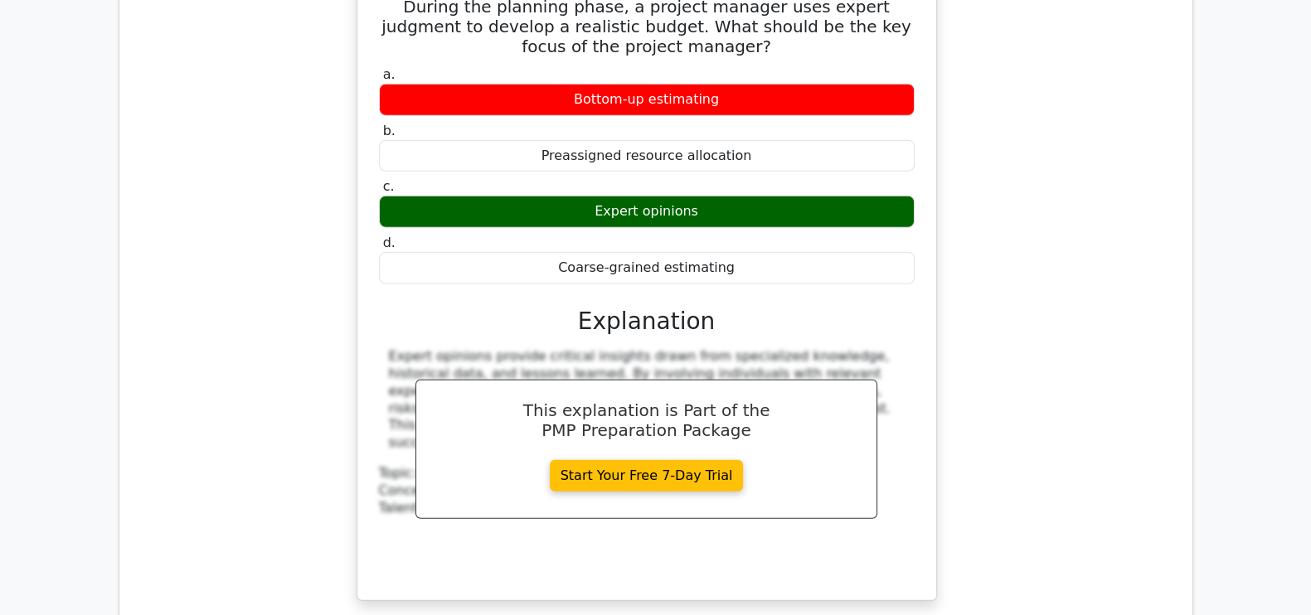
scroll to position [5969, 0]
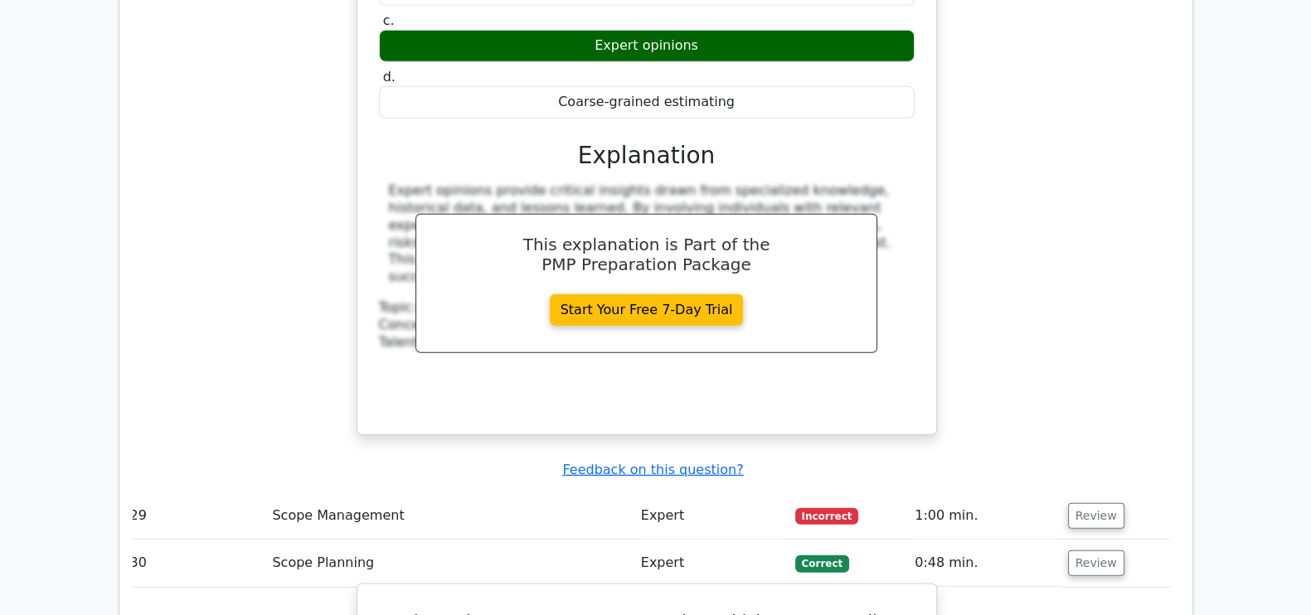
scroll to position [6135, 0]
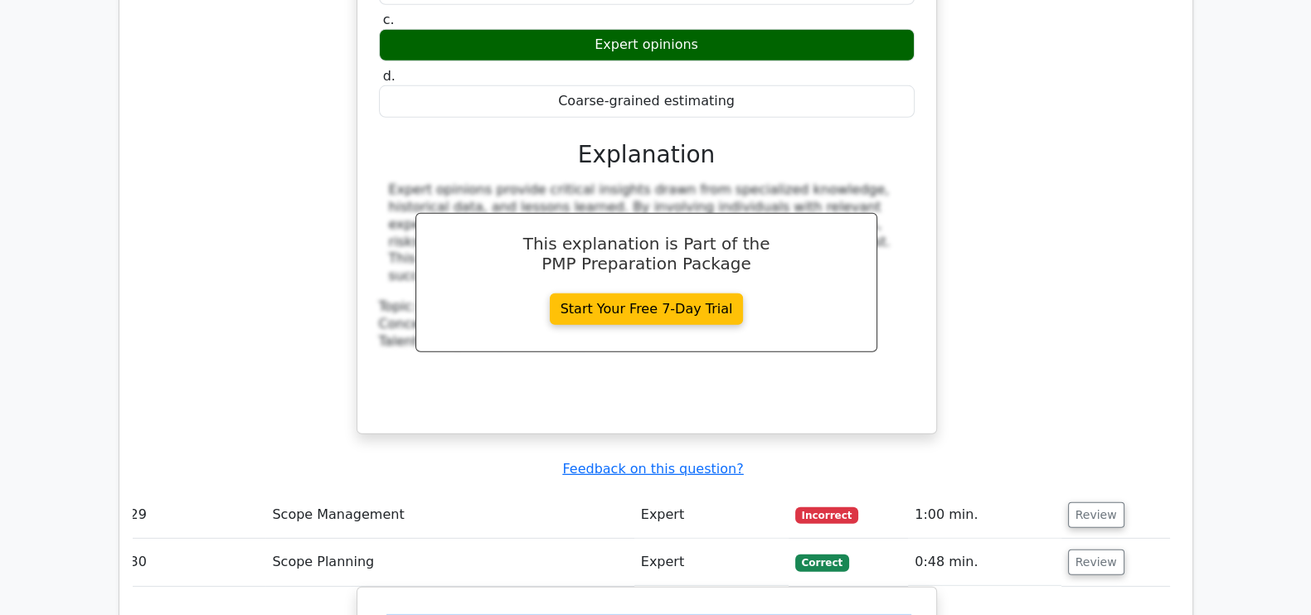
drag, startPoint x: 909, startPoint y: 354, endPoint x: 339, endPoint y: 326, distance: 570.6
copy h5 "In the Project Scope Management Plan, which process outlines the steps for eval…"
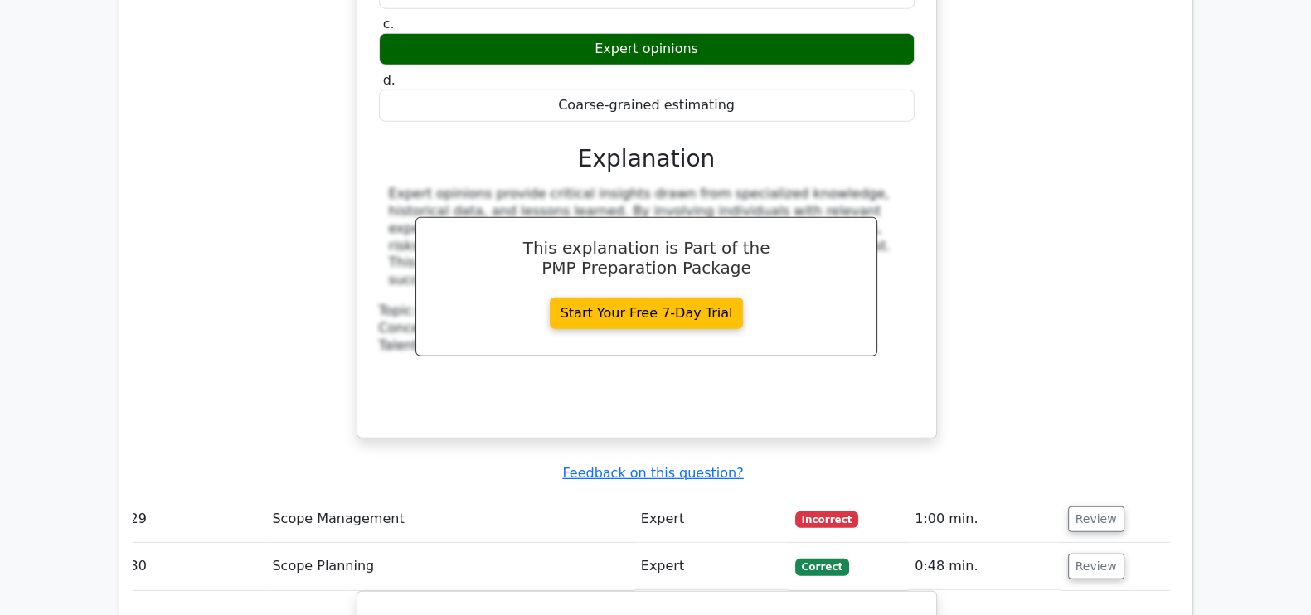
drag, startPoint x: 656, startPoint y: 460, endPoint x: 59, endPoint y: 533, distance: 601.6
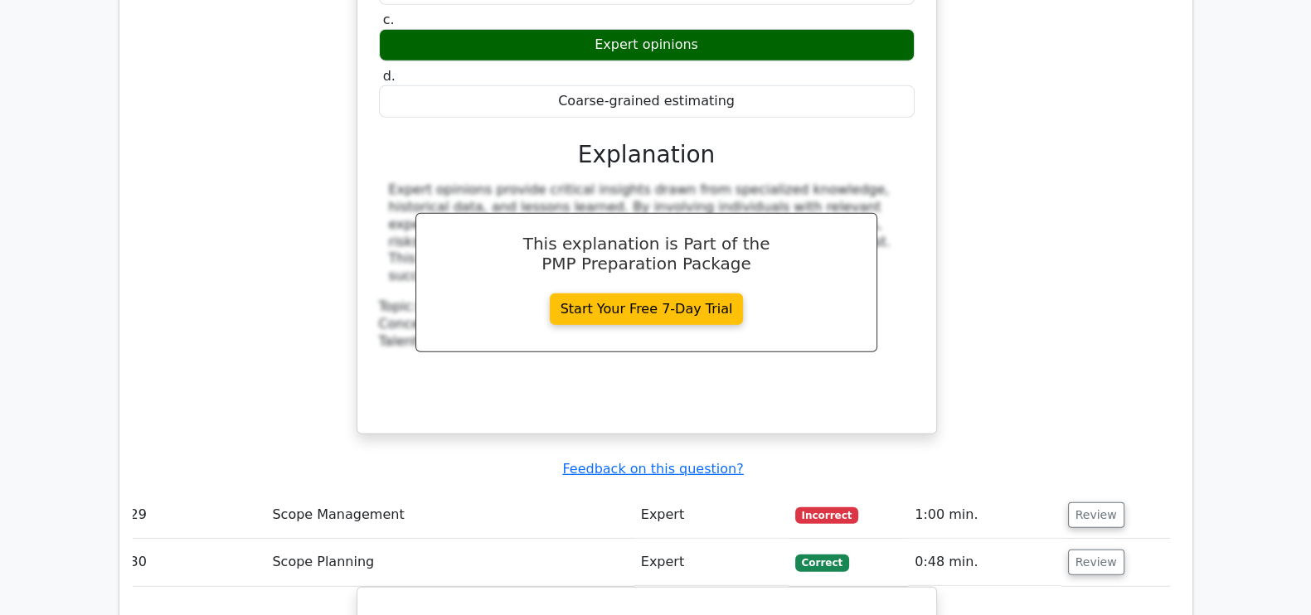
scroll to position [6176, 0]
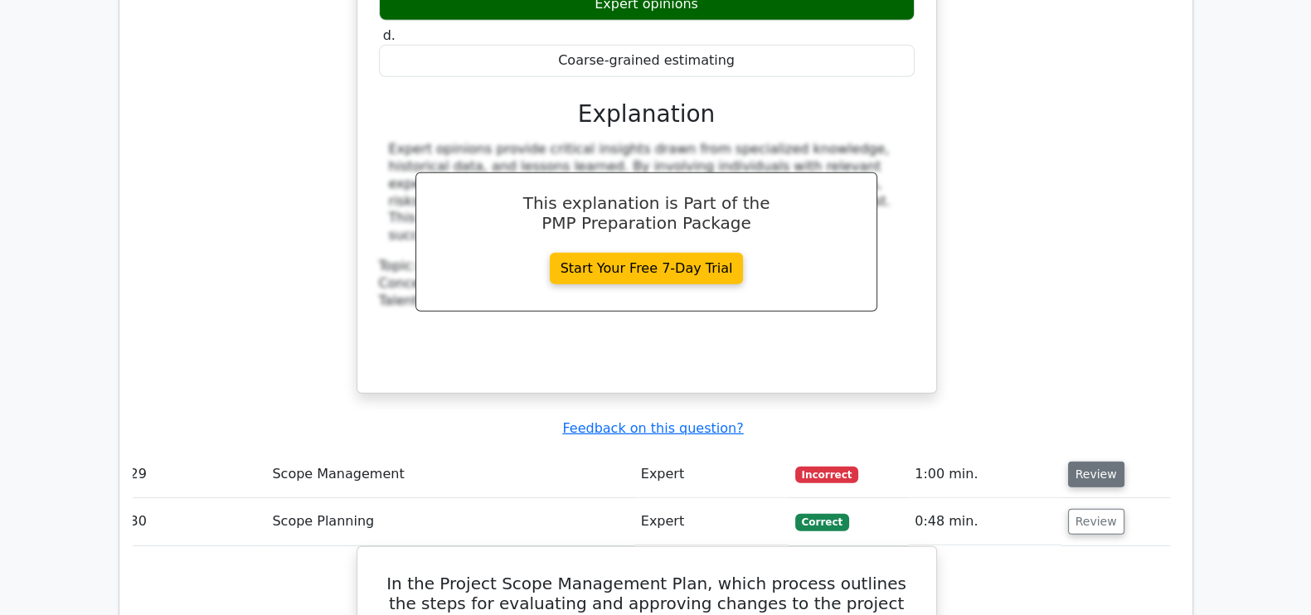
click at [1093, 462] on button "Review" at bounding box center [1096, 475] width 56 height 26
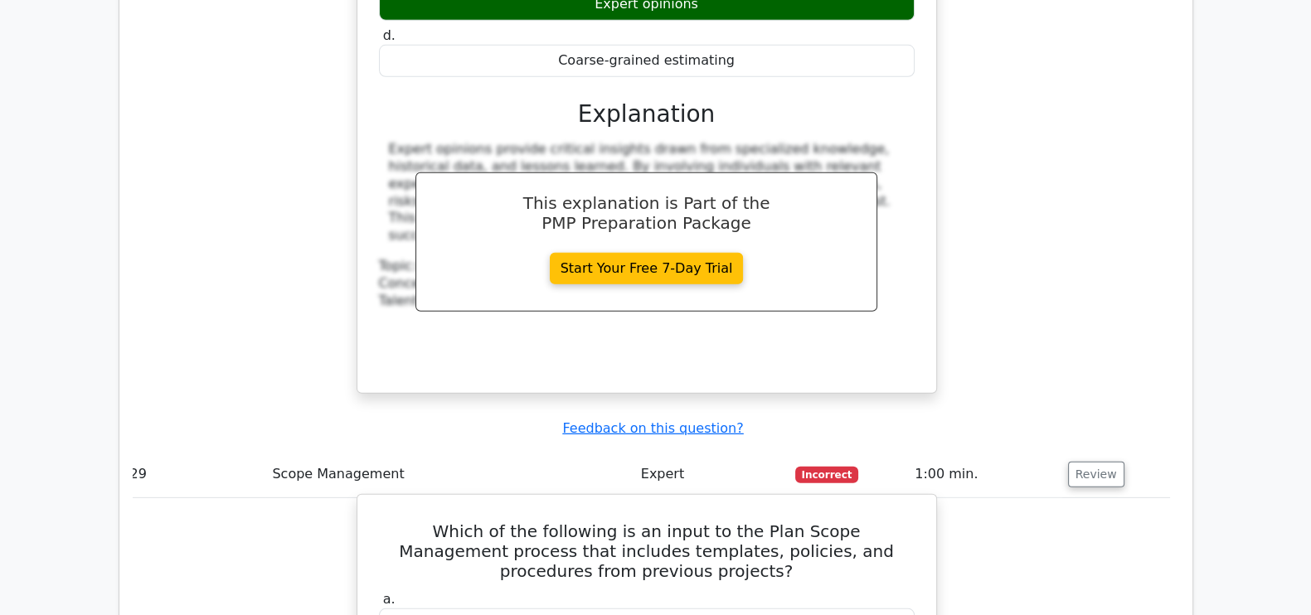
click at [705, 522] on h5 "Which of the following is an input to the Plan Scope Management process that in…" at bounding box center [646, 552] width 539 height 60
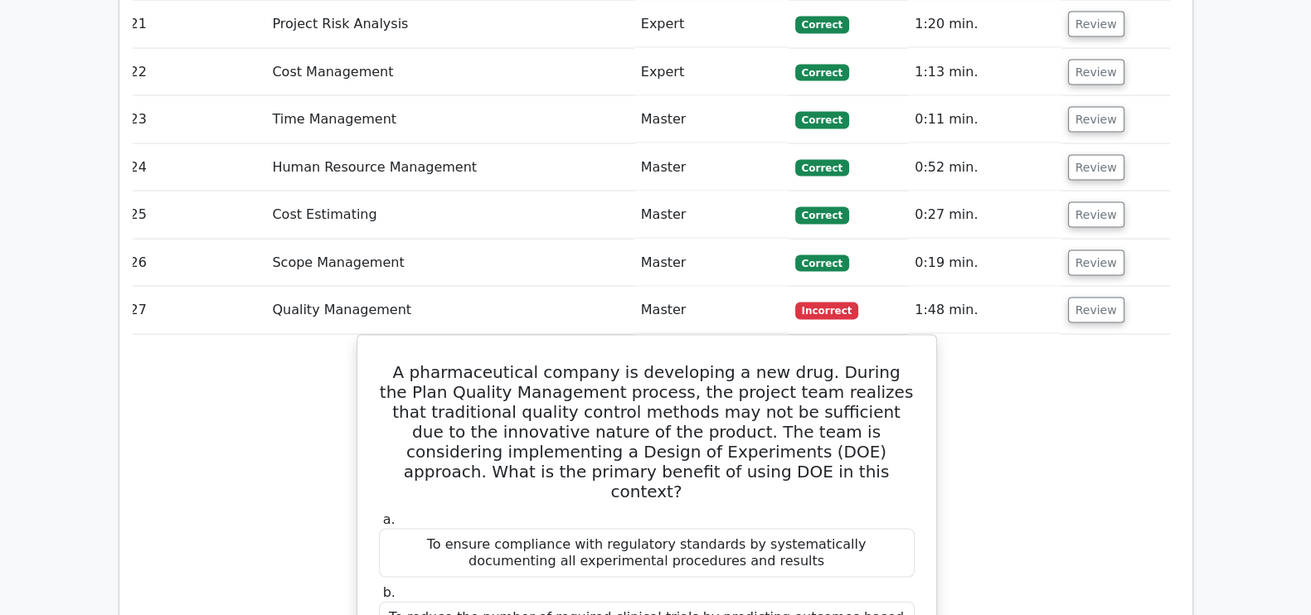
scroll to position [4331, 0]
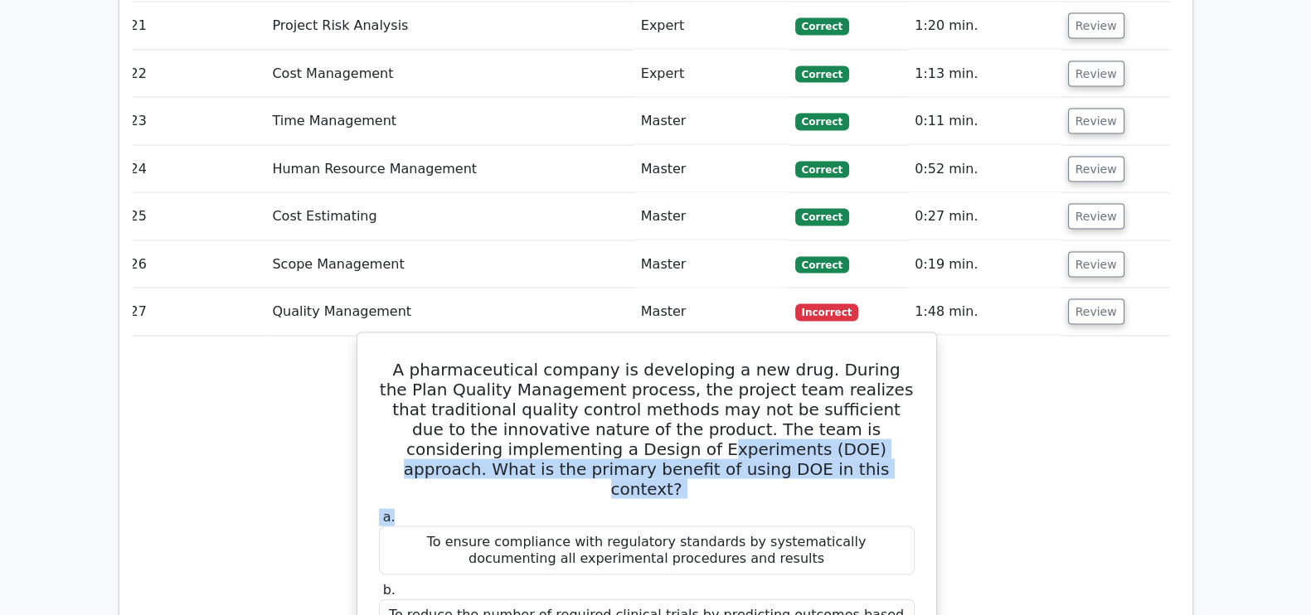
drag, startPoint x: 776, startPoint y: 259, endPoint x: 417, endPoint y: 215, distance: 361.0
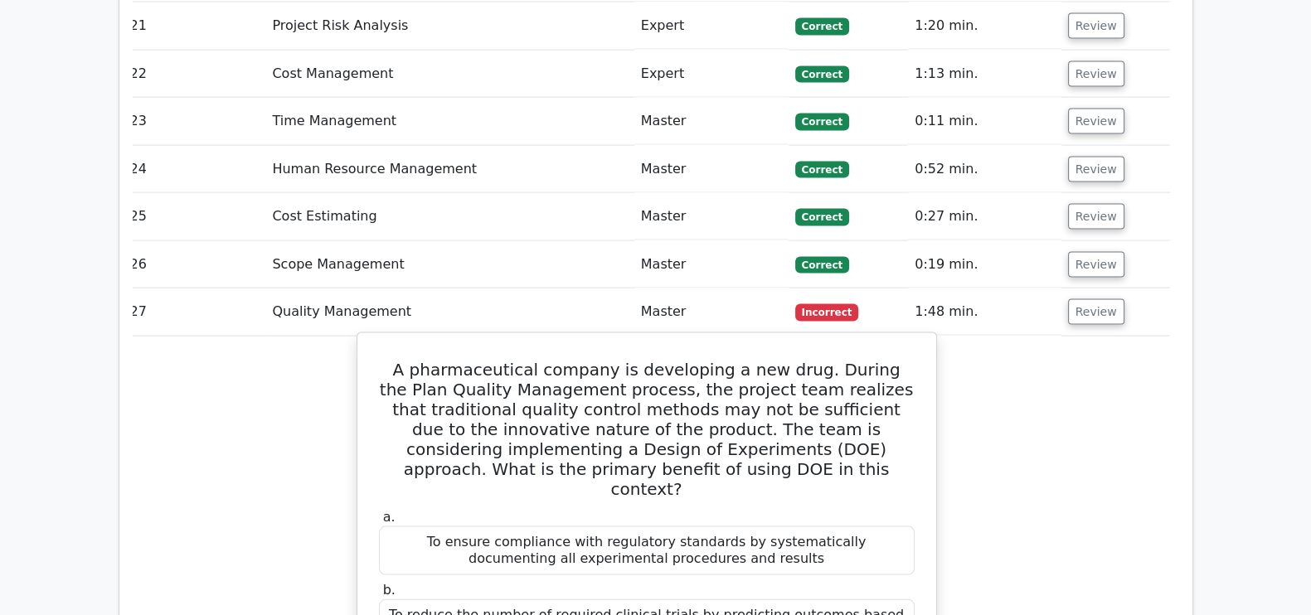
drag, startPoint x: 885, startPoint y: 533, endPoint x: 401, endPoint y: 514, distance: 483.9
copy div "To identify the optimal combination of factors that influence product quality"
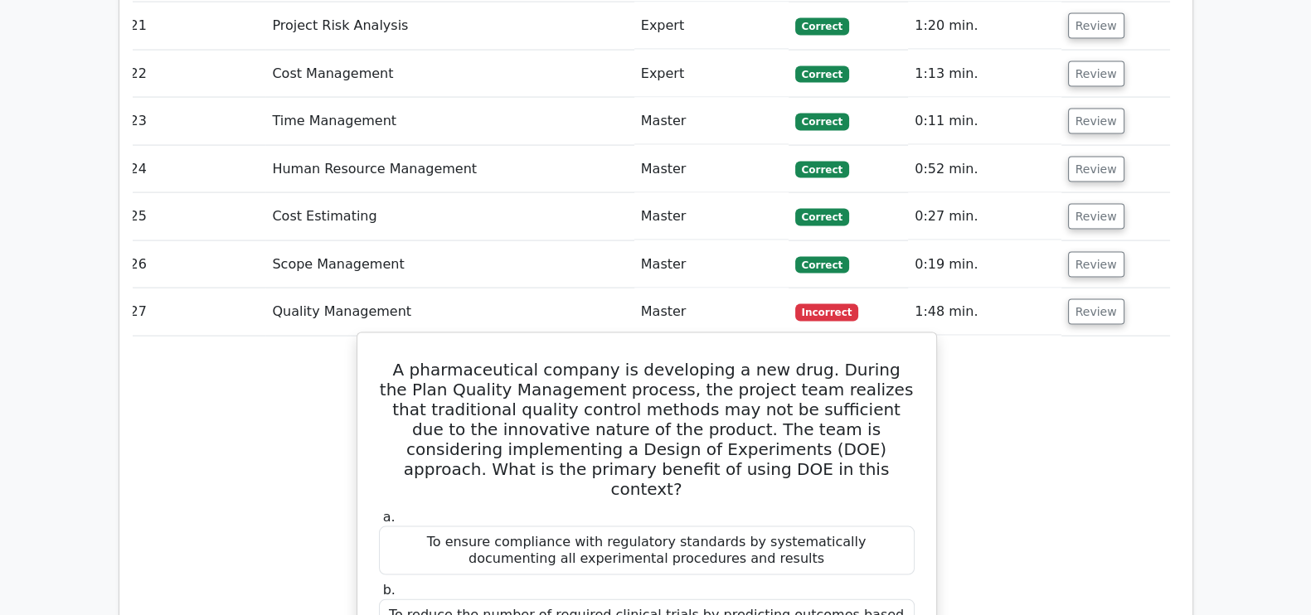
drag, startPoint x: 415, startPoint y: 518, endPoint x: 923, endPoint y: 516, distance: 508.5
copy div "To identify the optimal combination of factors that influence product quality"
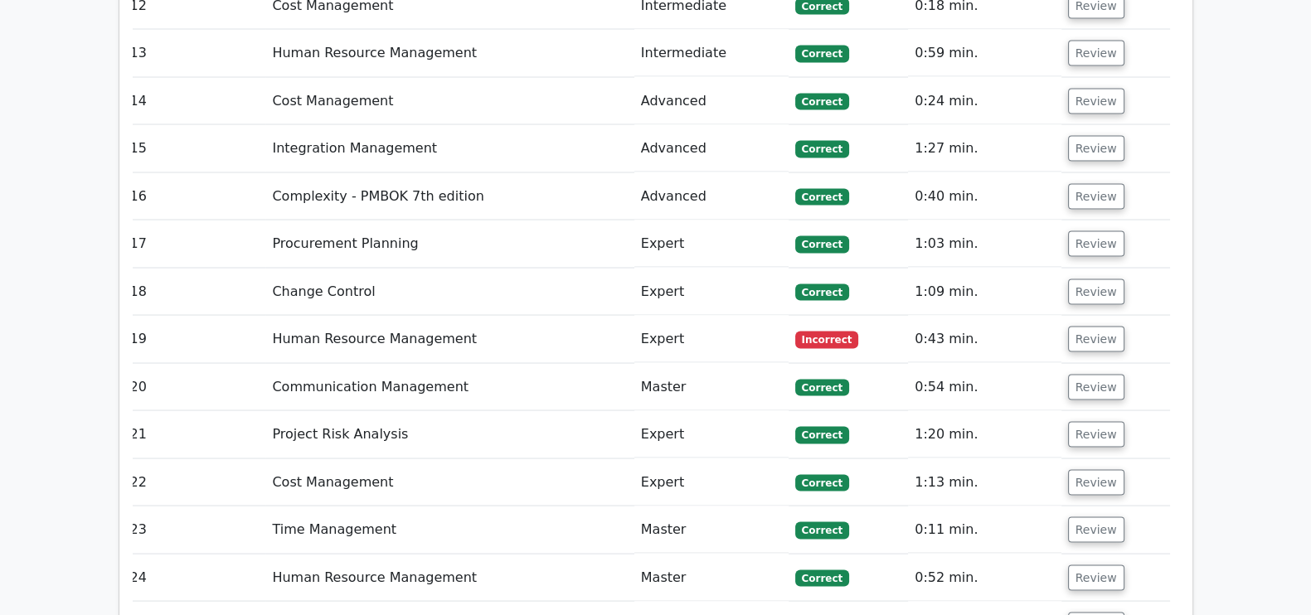
scroll to position [3922, 0]
click at [1093, 375] on button "Review" at bounding box center [1096, 388] width 56 height 26
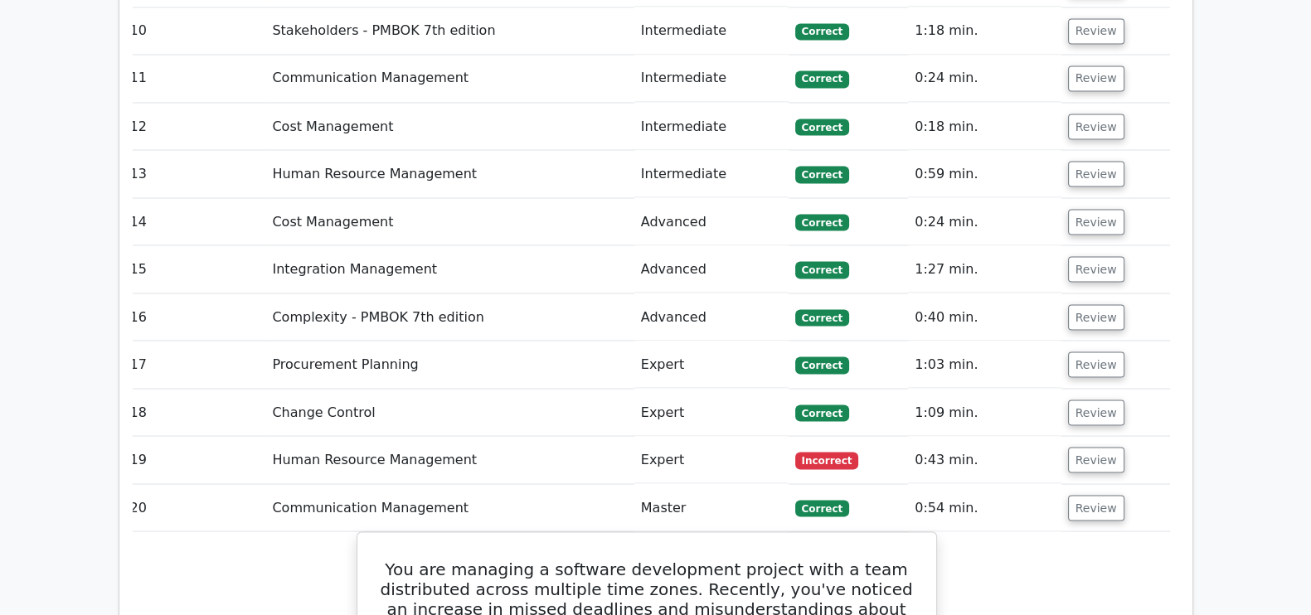
scroll to position [3800, 0]
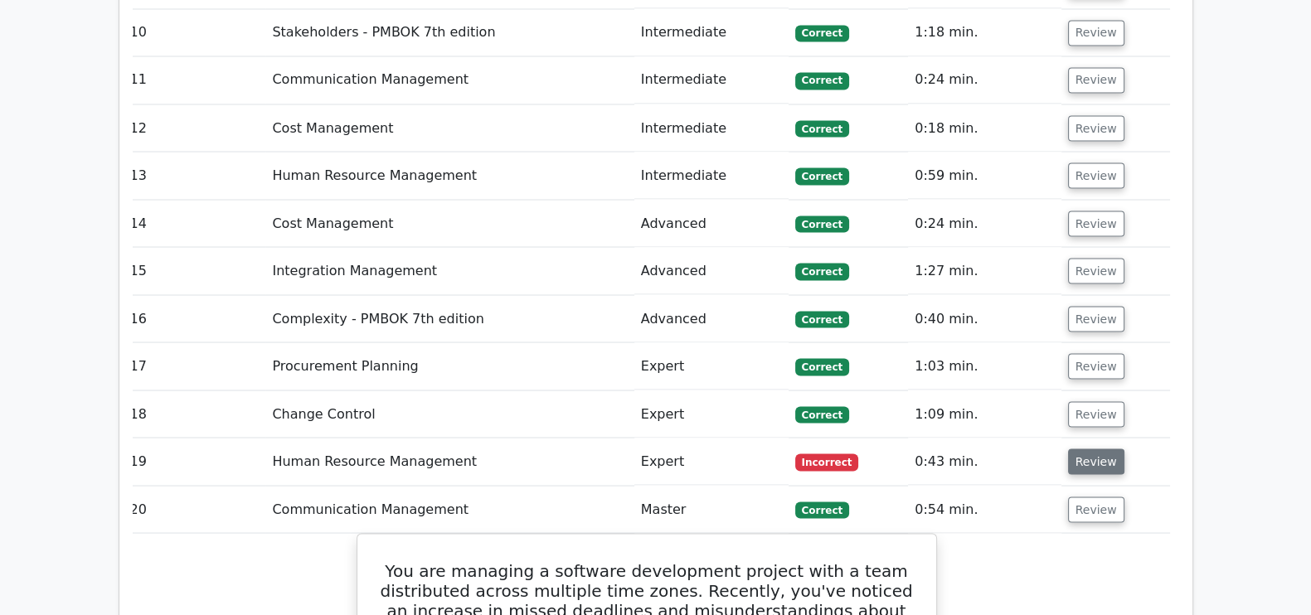
click at [1103, 449] on button "Review" at bounding box center [1096, 462] width 56 height 26
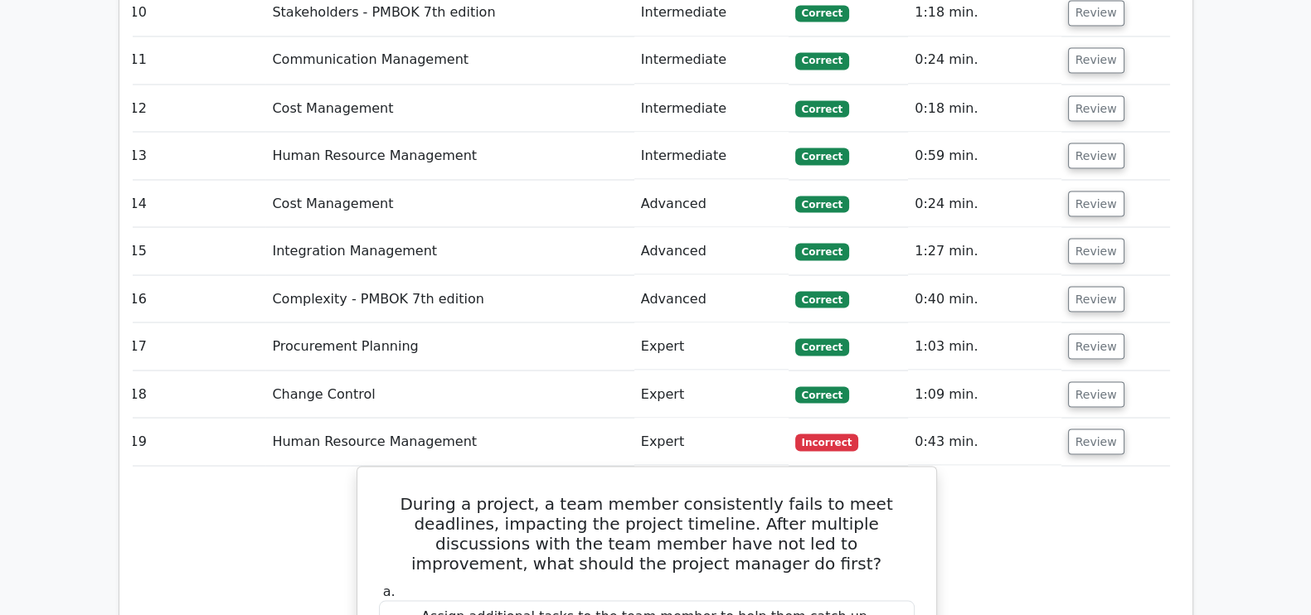
scroll to position [3811, 0]
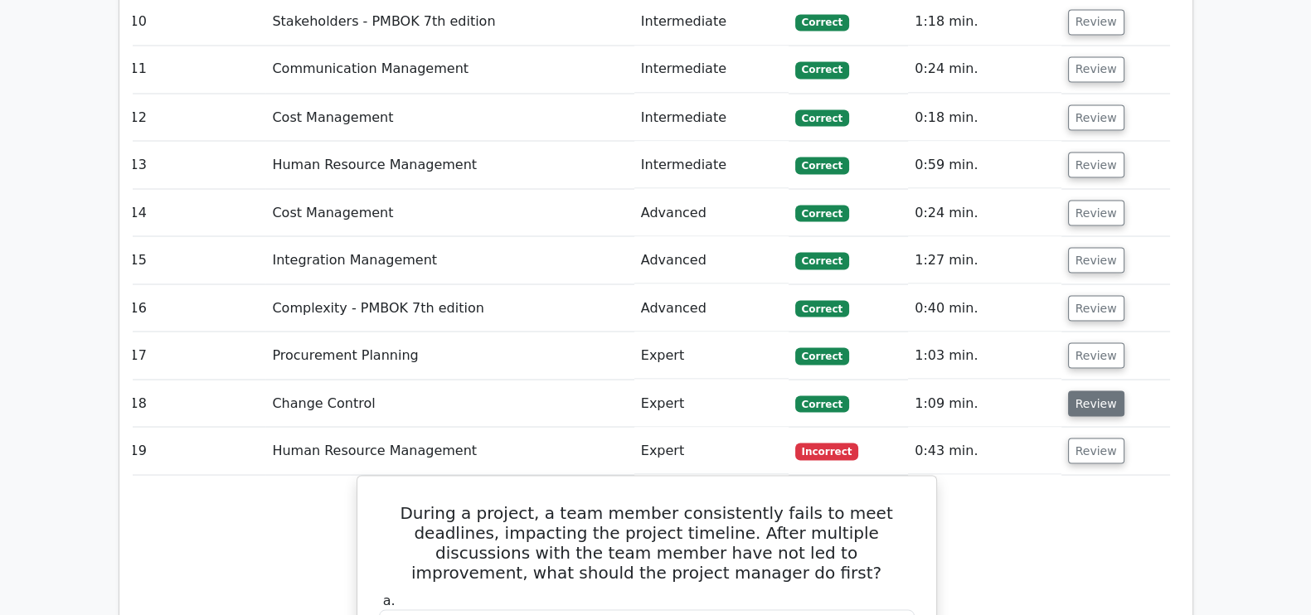
click at [1099, 391] on button "Review" at bounding box center [1096, 404] width 56 height 26
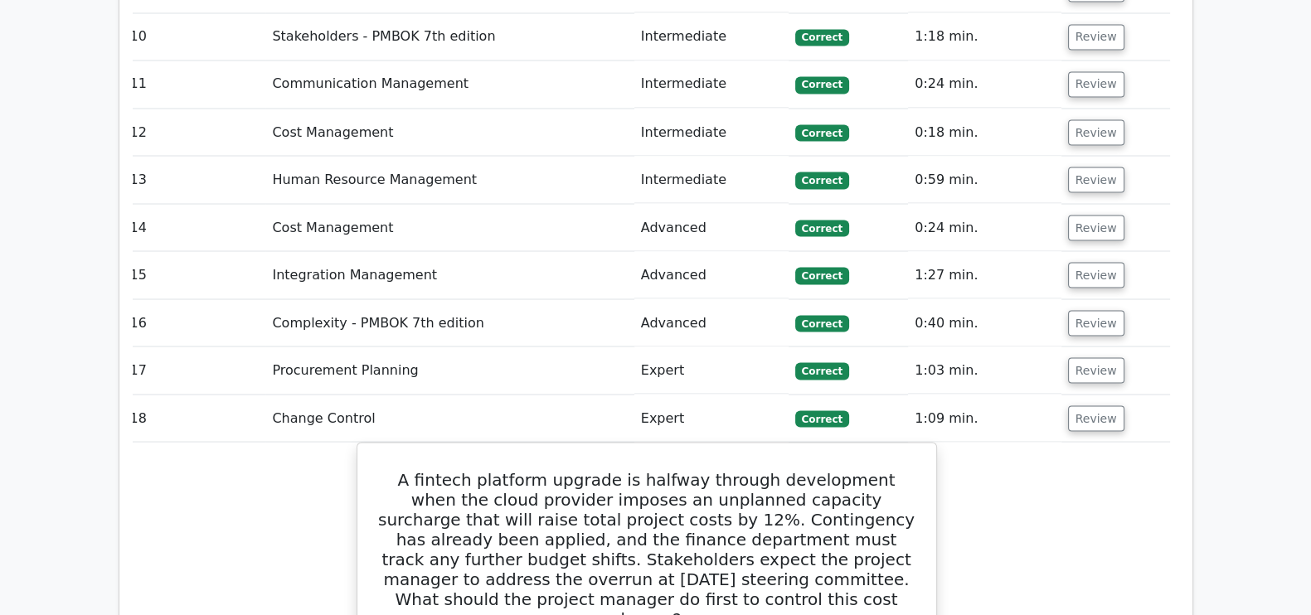
scroll to position [3786, 0]
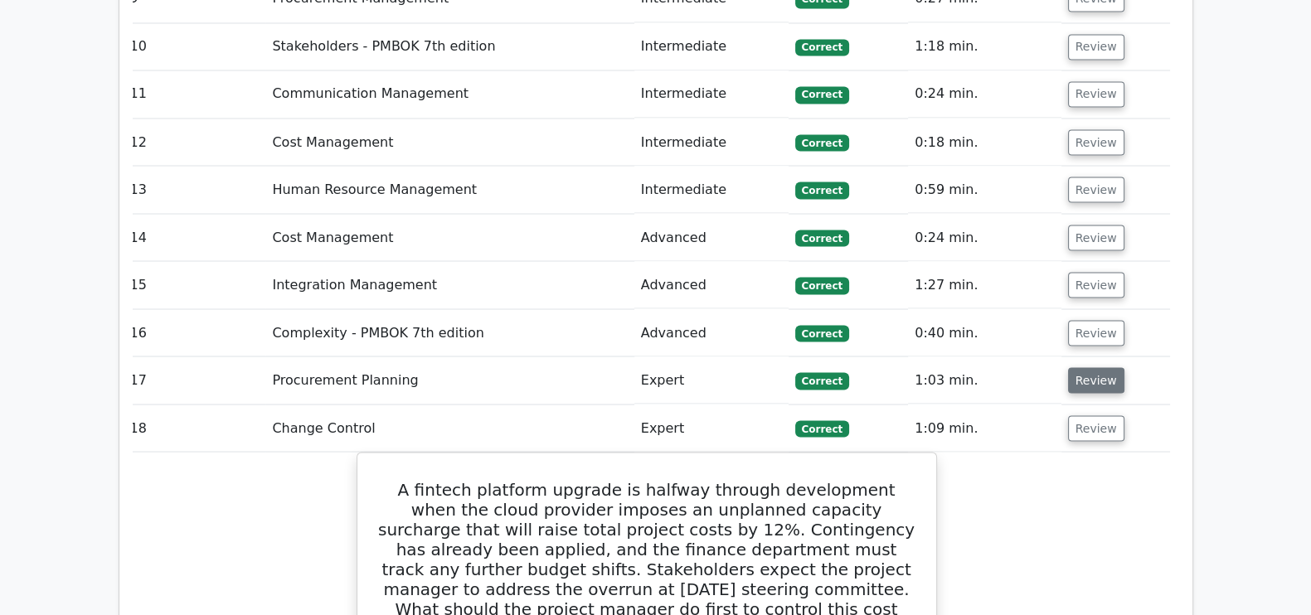
click at [1113, 367] on button "Review" at bounding box center [1096, 380] width 56 height 26
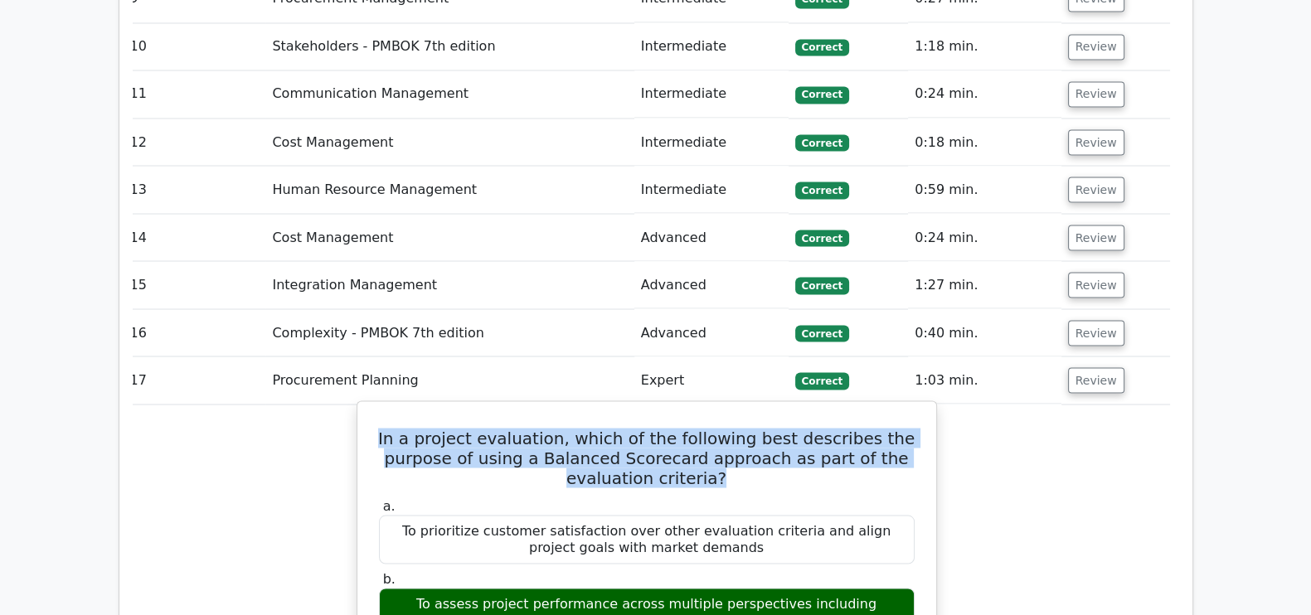
drag, startPoint x: 764, startPoint y: 253, endPoint x: 377, endPoint y: 203, distance: 389.7
click at [377, 428] on h5 "In a project evaluation, which of the following best describes the purpose of u…" at bounding box center [646, 458] width 539 height 60
copy h5 "In a project evaluation, which of the following best describes the purpose of u…"
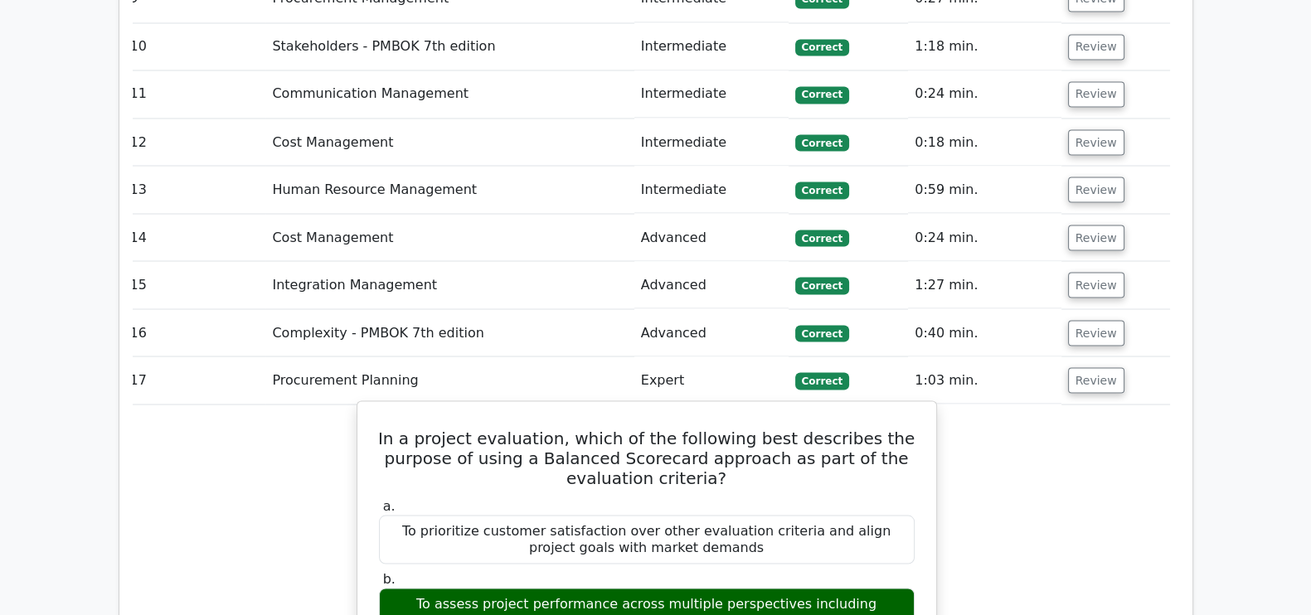
drag, startPoint x: 406, startPoint y: 371, endPoint x: 804, endPoint y: 401, distance: 398.5
click at [804, 588] on div "To assess project performance across multiple perspectives including financial,…" at bounding box center [647, 613] width 536 height 50
copy div "To assess project performance across multiple perspectives including financial,…"
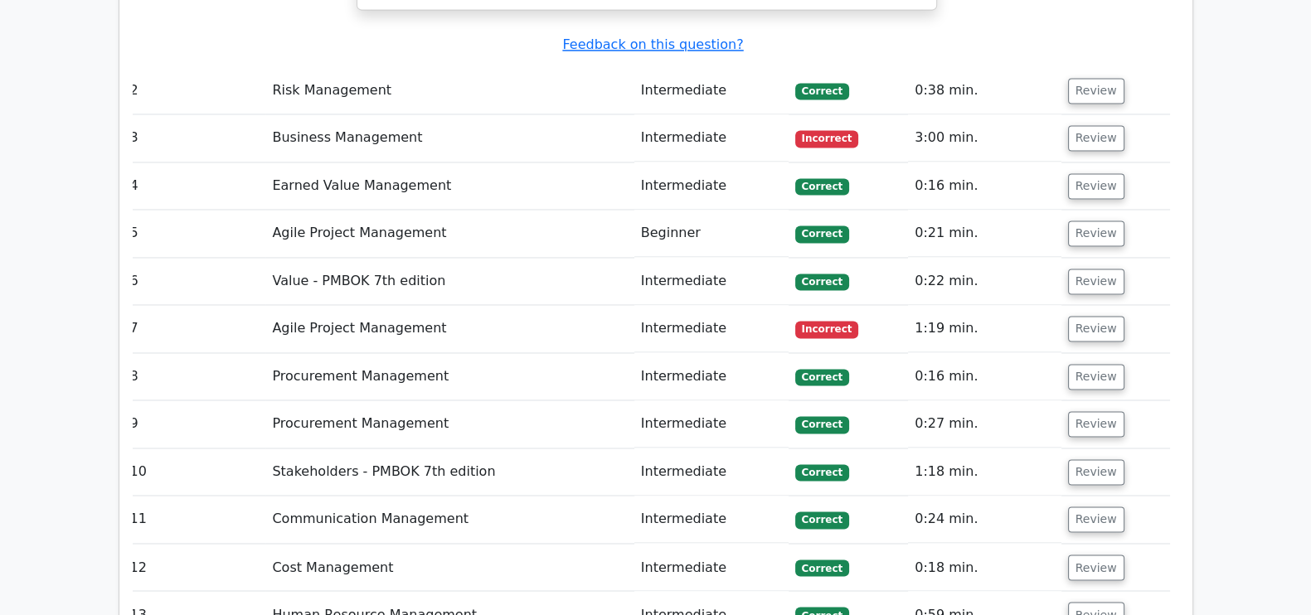
scroll to position [3359, 0]
click at [1079, 508] on button "Review" at bounding box center [1096, 521] width 56 height 26
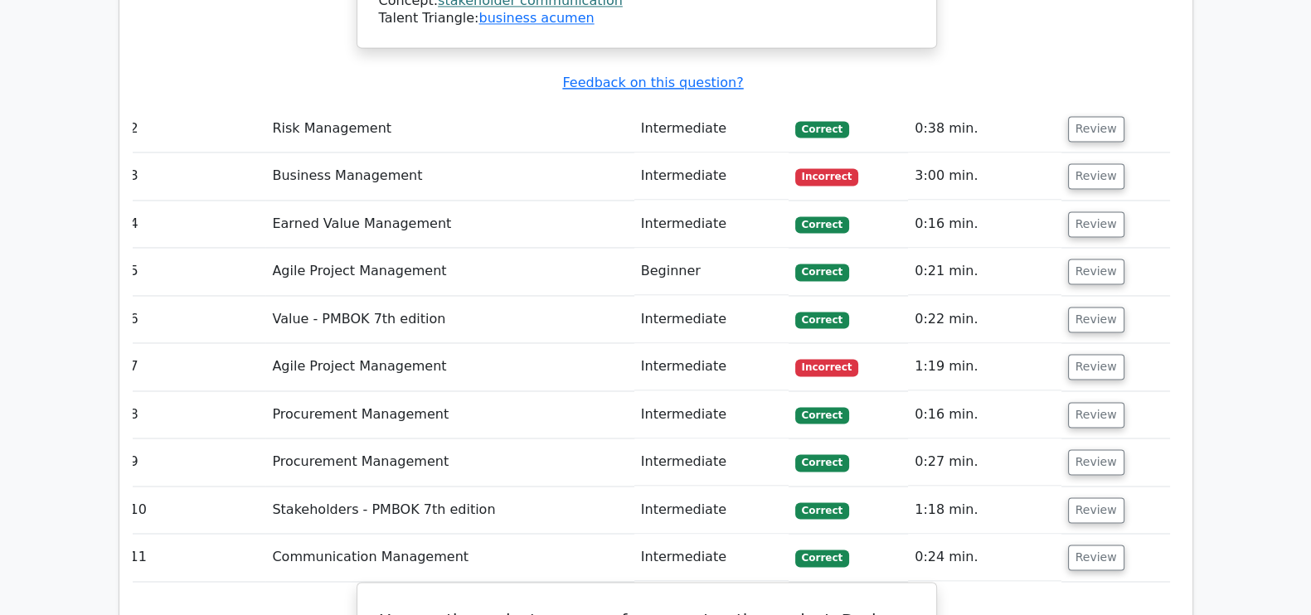
scroll to position [3318, 0]
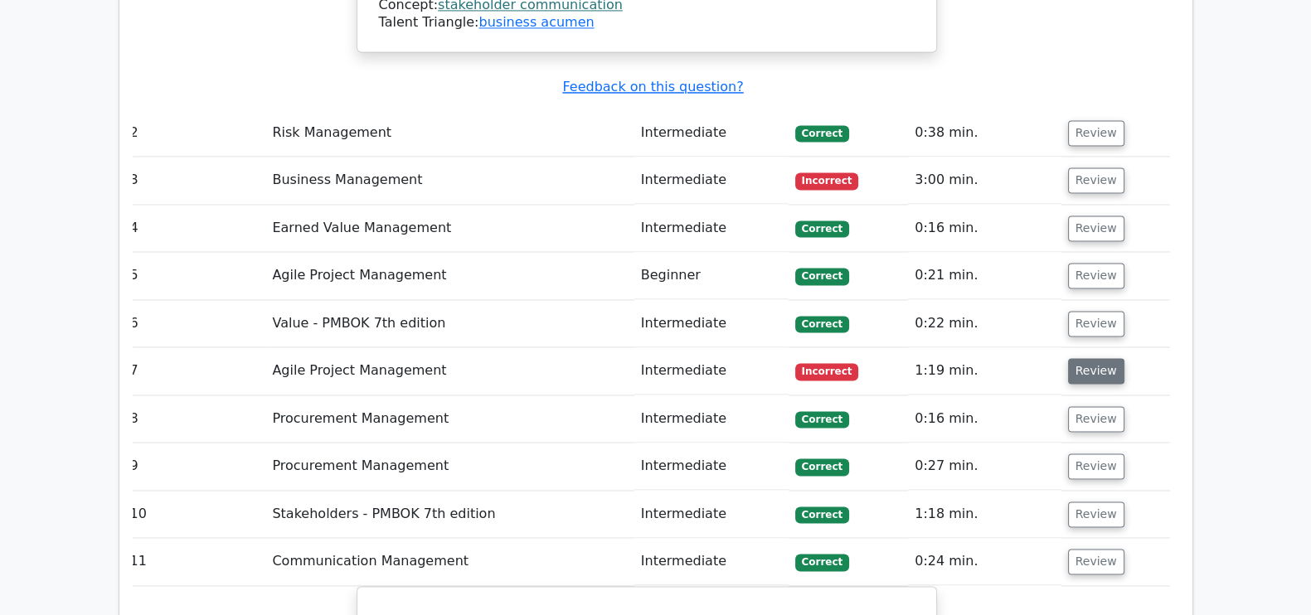
click at [1106, 358] on button "Review" at bounding box center [1096, 371] width 56 height 26
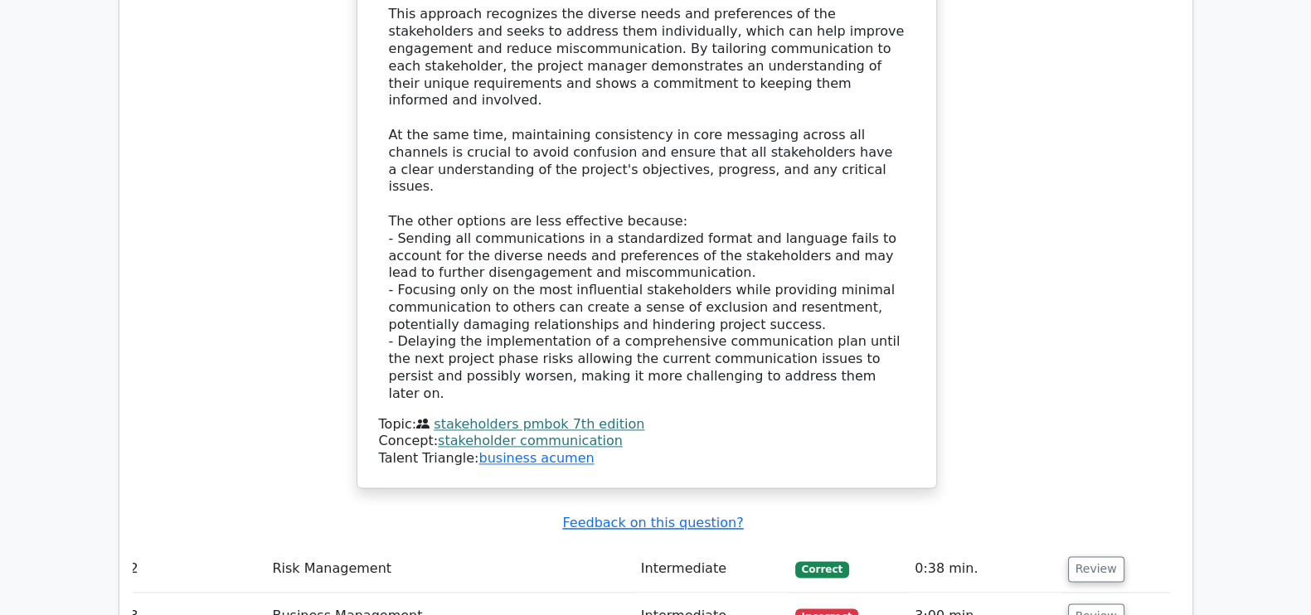
scroll to position [2886, 0]
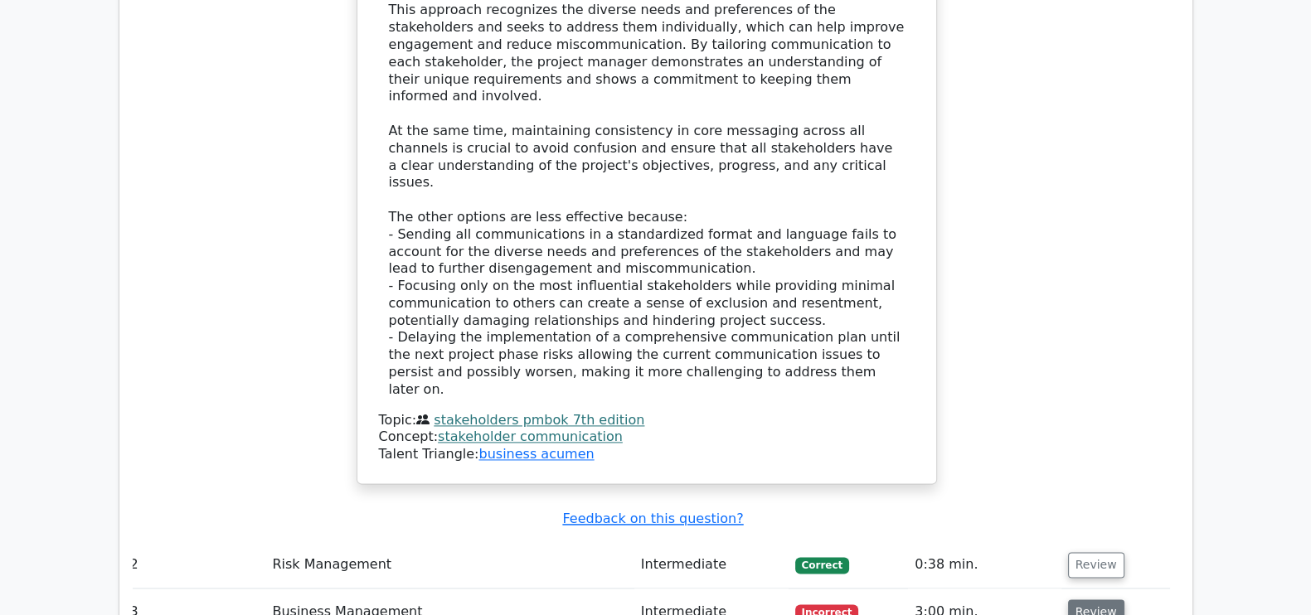
click at [1101, 600] on button "Review" at bounding box center [1096, 613] width 56 height 26
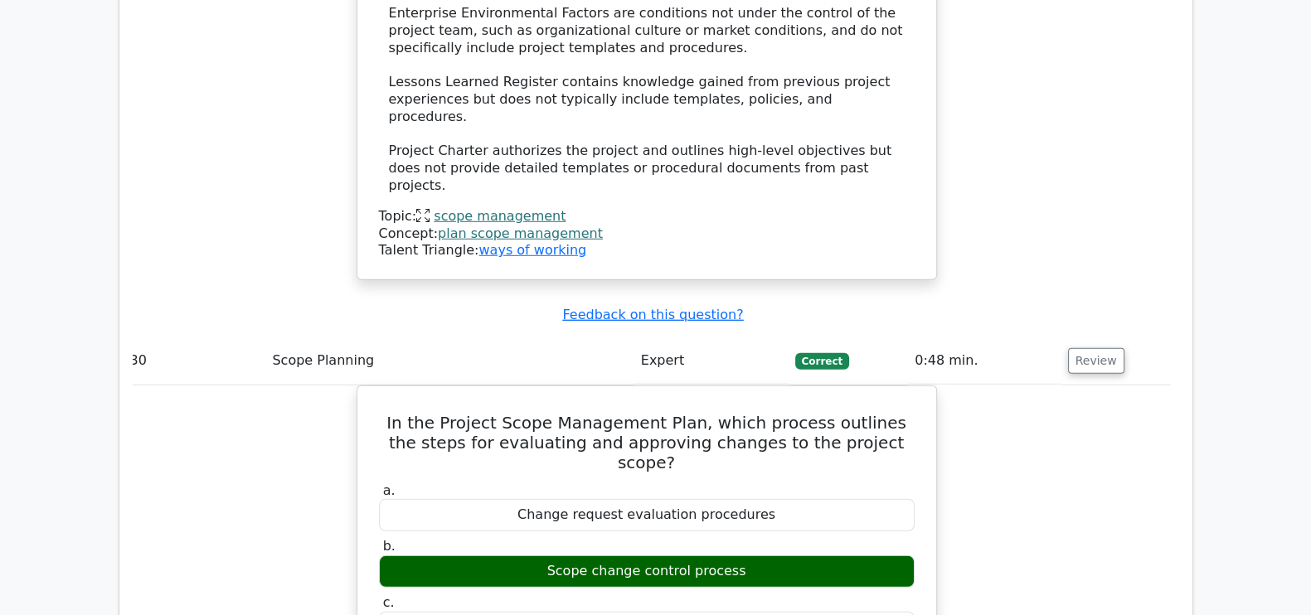
scroll to position [14384, 0]
